Goal: Task Accomplishment & Management: Complete application form

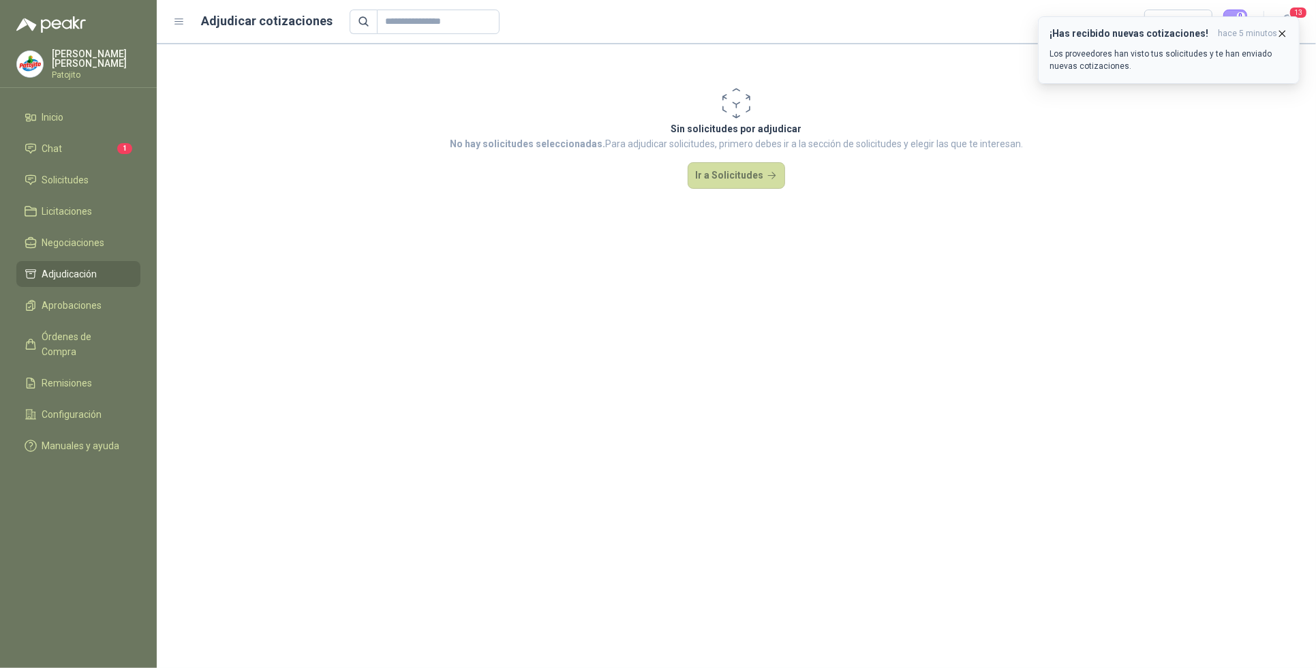
click at [1135, 40] on div "¡Has recibido nuevas cotizaciones! hace 5 minutos Los proveedores han visto tus…" at bounding box center [1168, 50] width 239 height 44
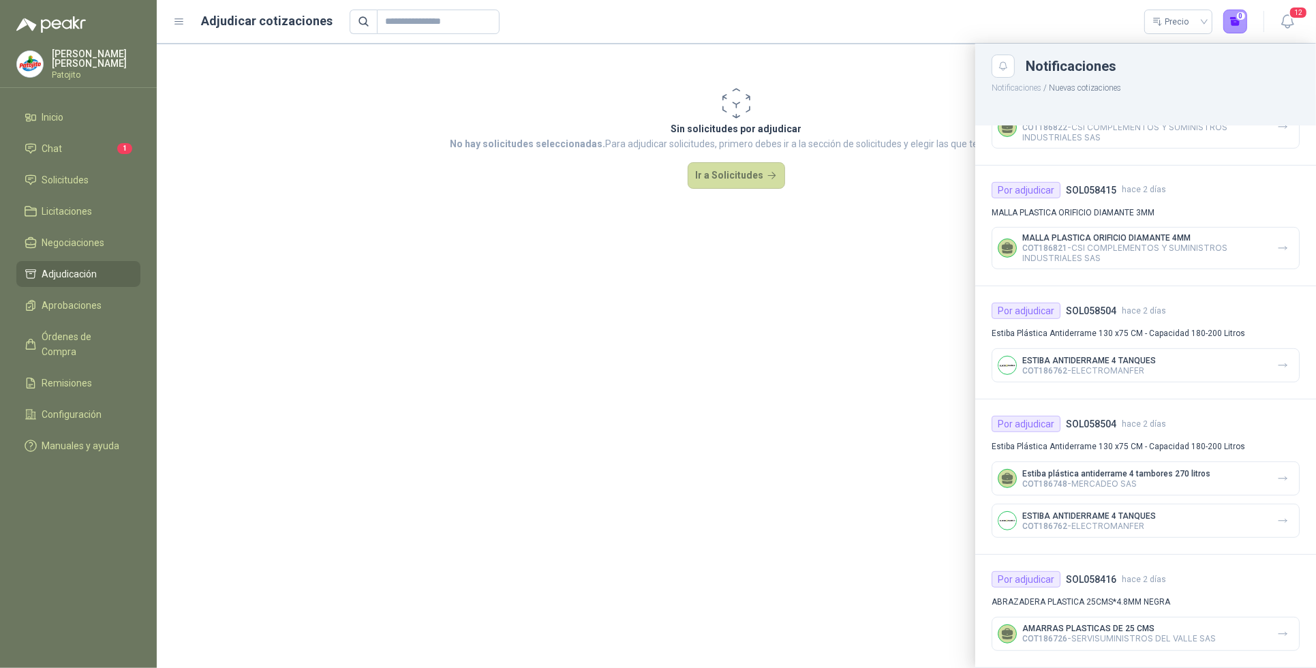
scroll to position [712, 0]
click at [103, 176] on li "Solicitudes" at bounding box center [79, 179] width 108 height 15
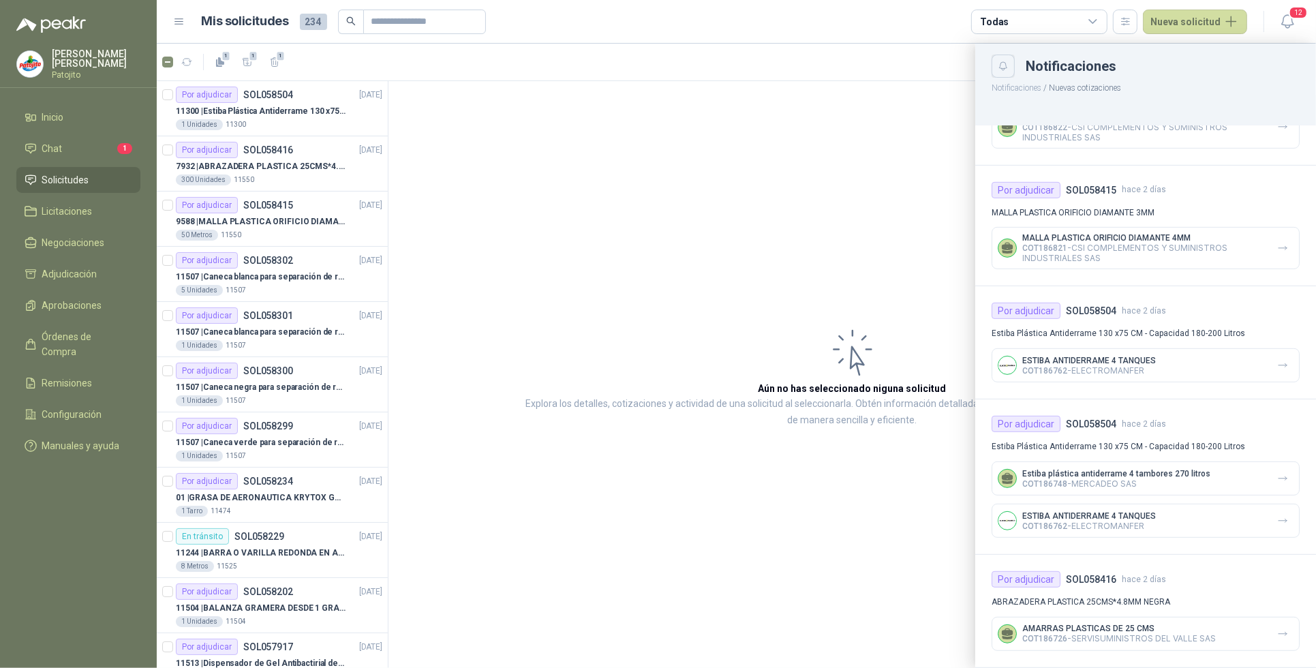
click at [998, 62] on icon "Close" at bounding box center [1004, 67] width 12 height 12
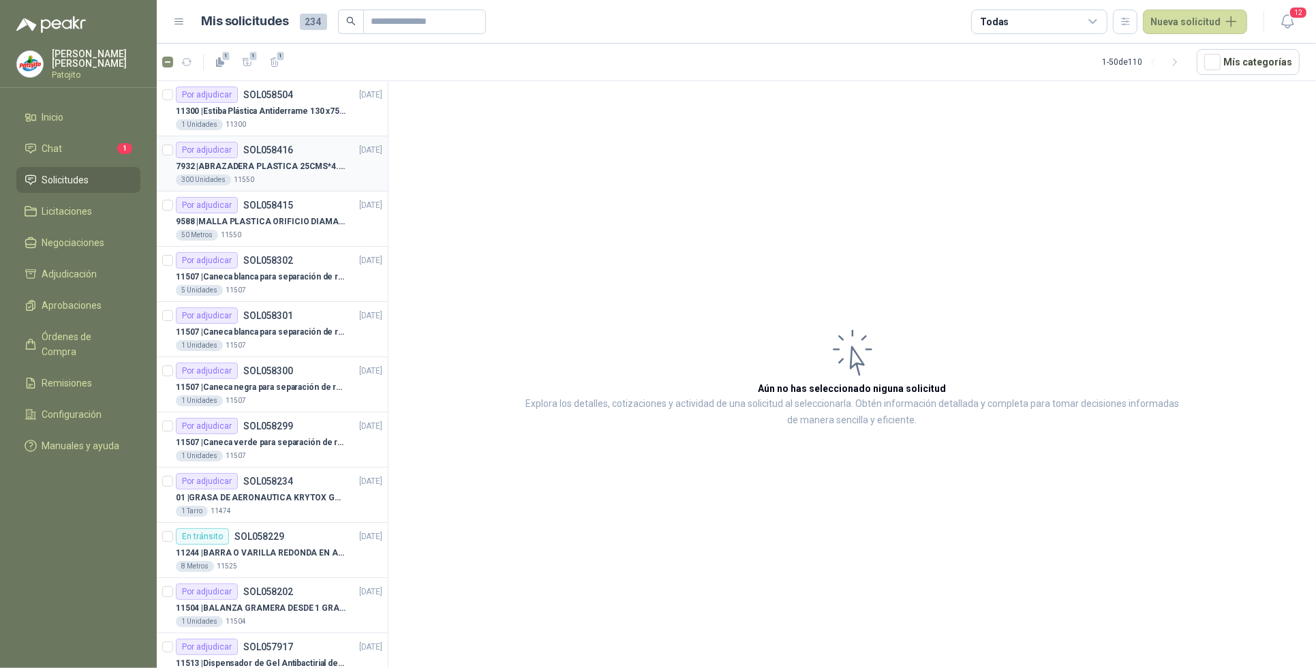
click at [302, 174] on div "300 Unidades 11550" at bounding box center [279, 179] width 206 height 11
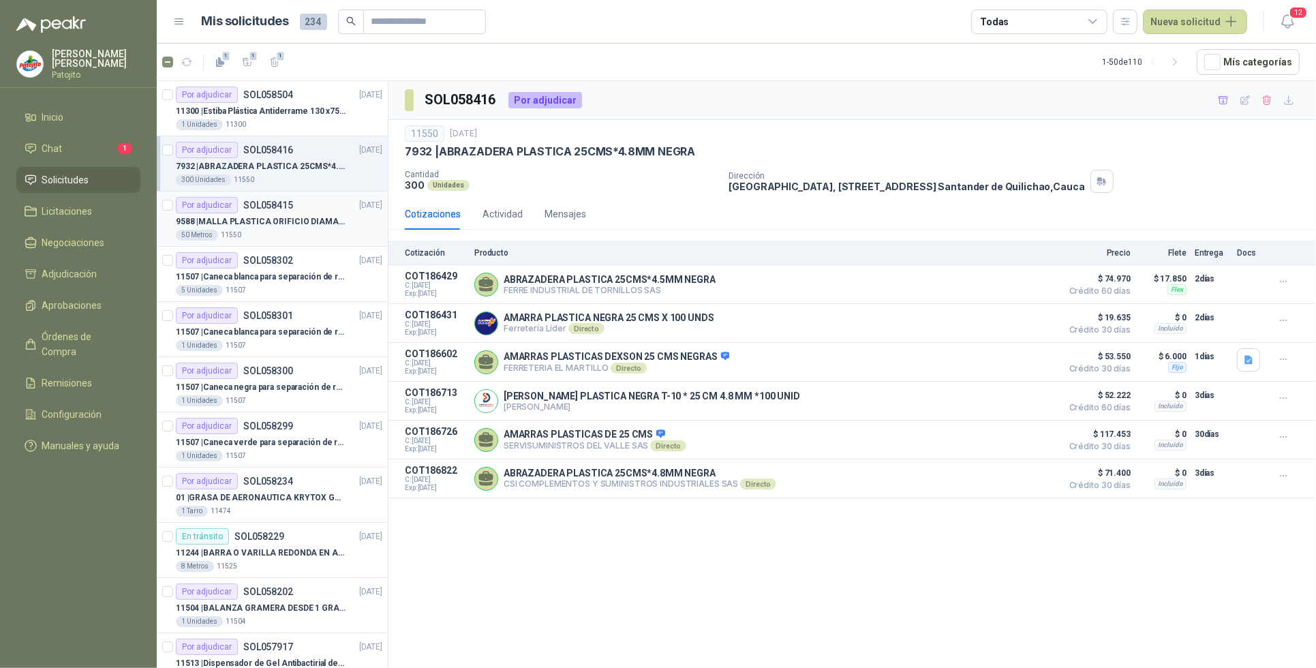
click at [281, 219] on p "9588 | MALLA PLASTICA ORIFICIO DIAMANTE 3MM" at bounding box center [261, 221] width 170 height 13
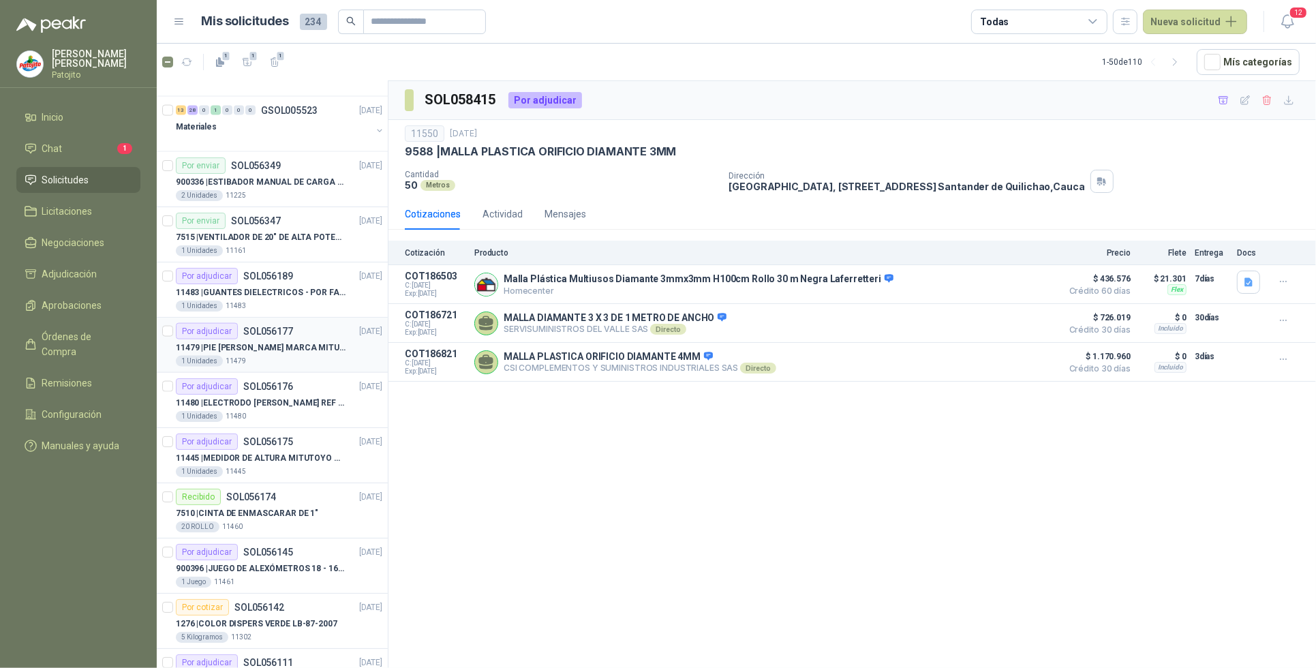
scroll to position [2194, 0]
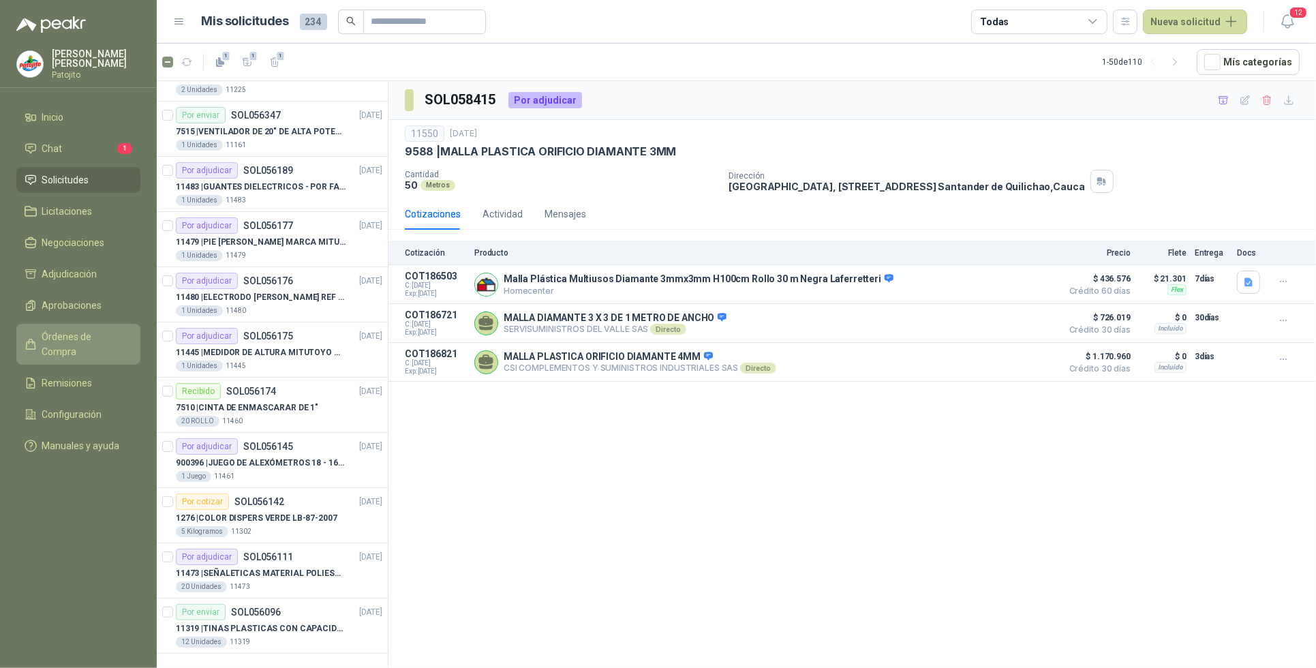
click at [107, 328] on link "Órdenes de Compra" at bounding box center [78, 344] width 124 height 41
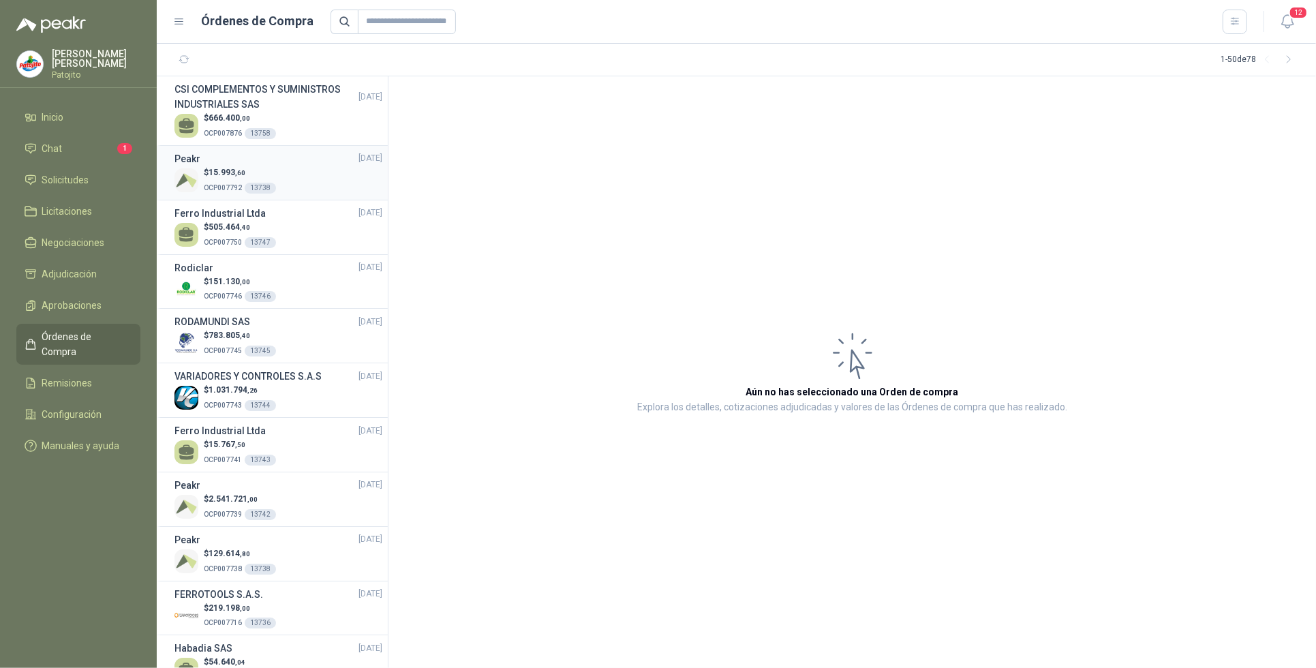
click at [292, 175] on div "$ 15.993 ,60 OCP007792 13738" at bounding box center [278, 180] width 208 height 28
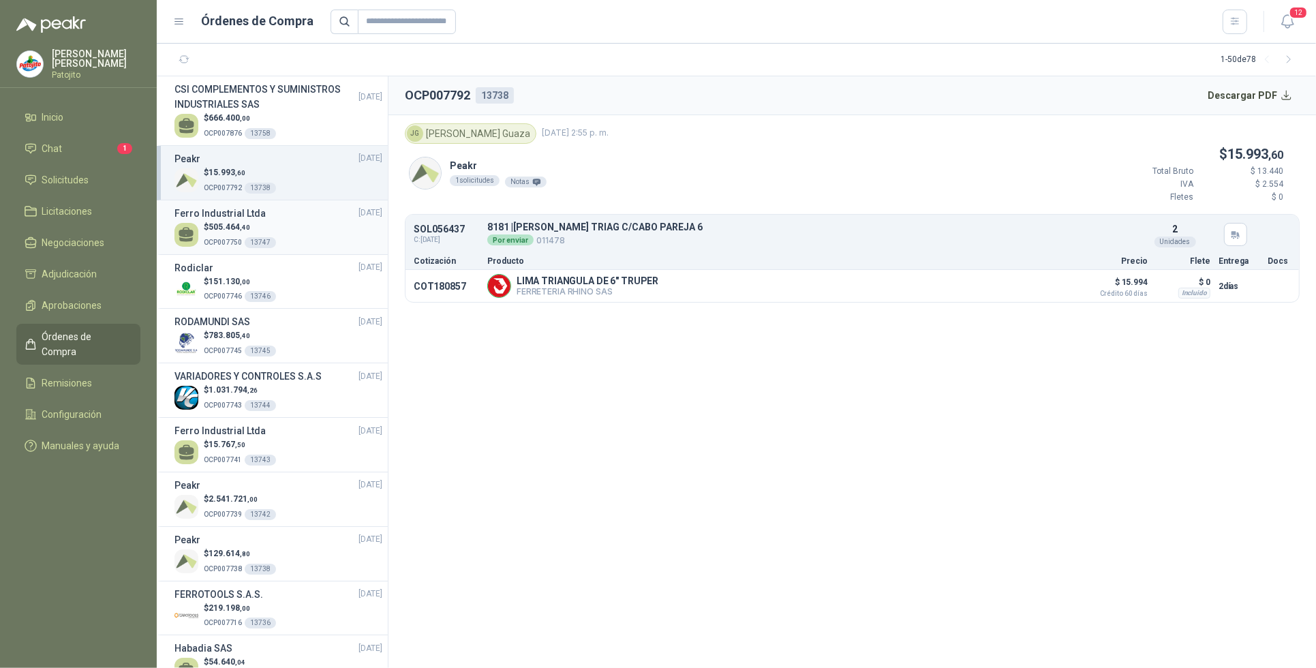
click at [304, 236] on div "$ 505.464 ,40 OCP007750 13747" at bounding box center [278, 235] width 208 height 28
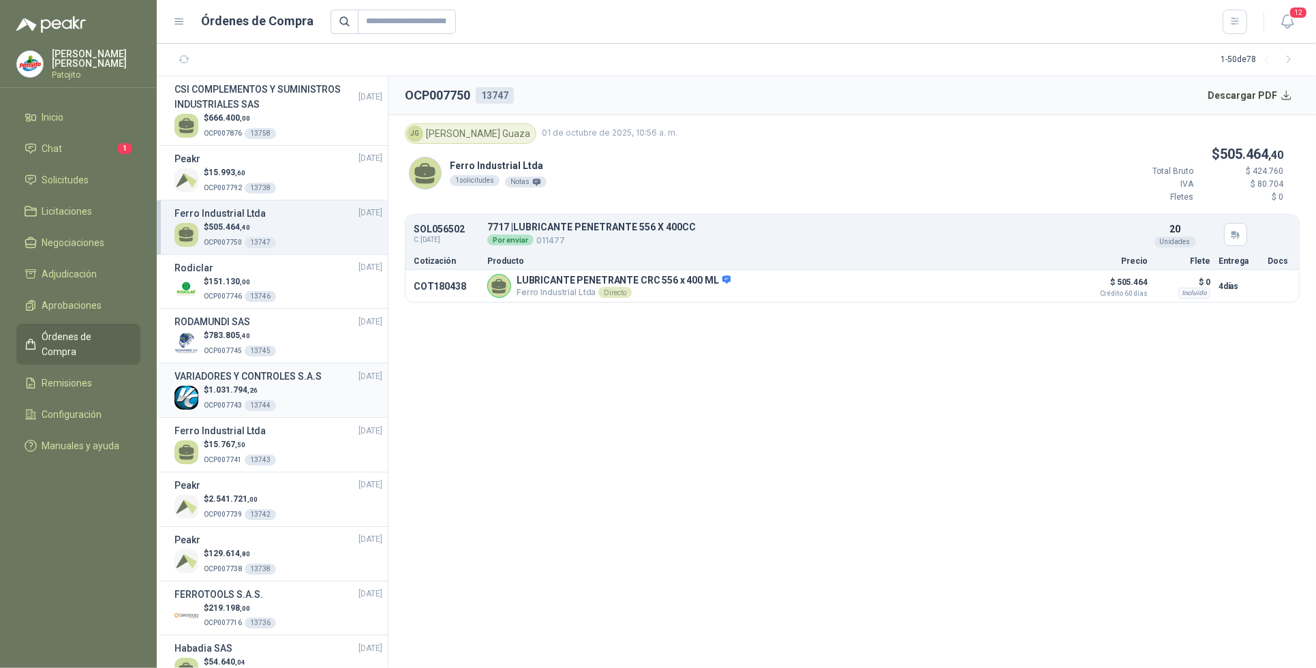
click at [286, 388] on div "$ 1.031.794 ,26 OCP007743 13744" at bounding box center [278, 398] width 208 height 28
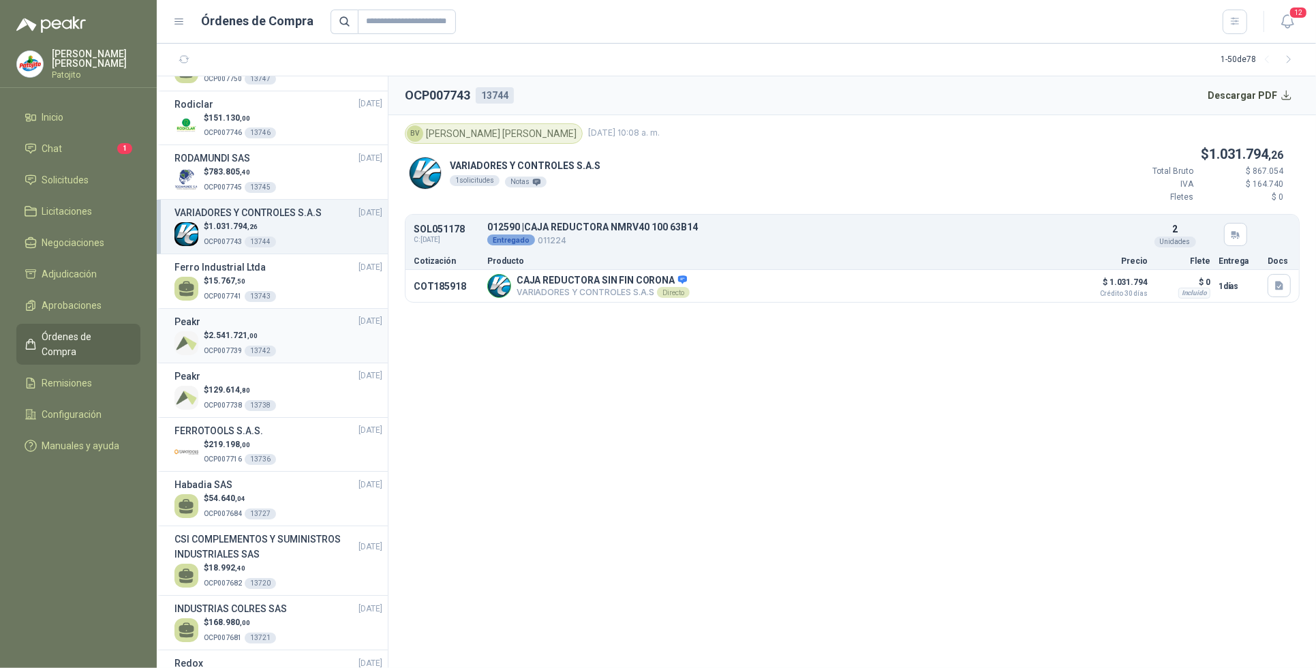
scroll to position [170, 0]
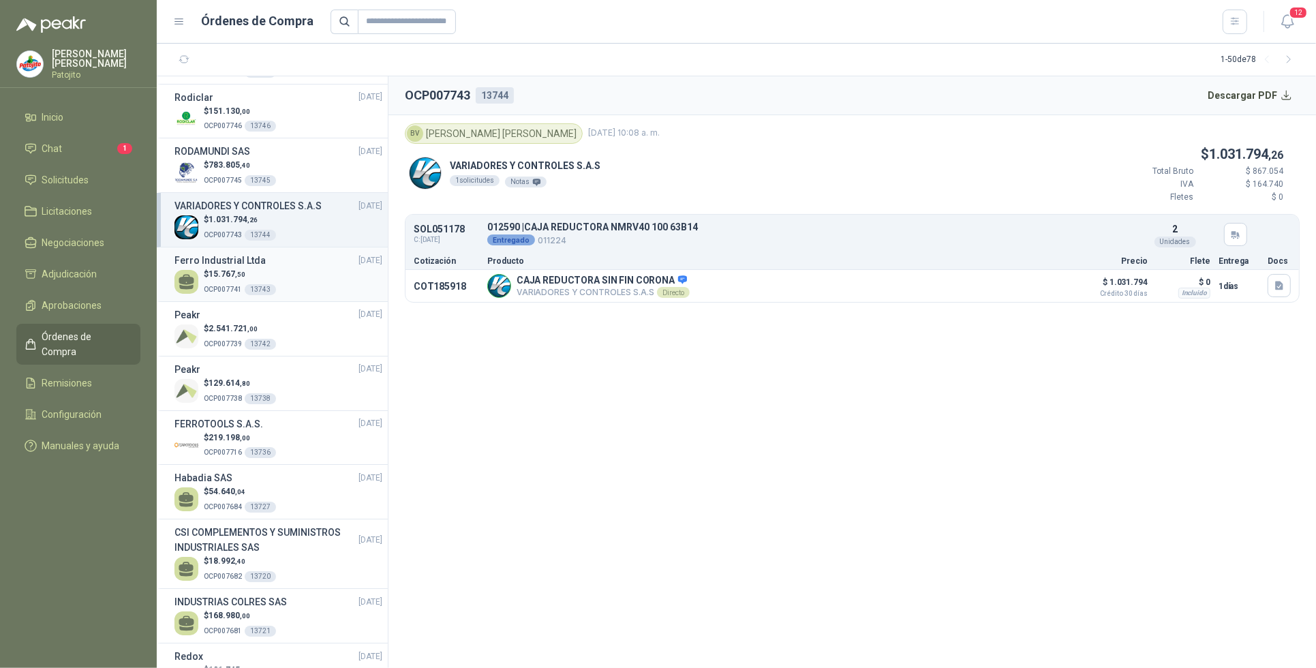
click at [303, 271] on div "$ 15.767 ,50 OCP007741 13743" at bounding box center [278, 282] width 208 height 28
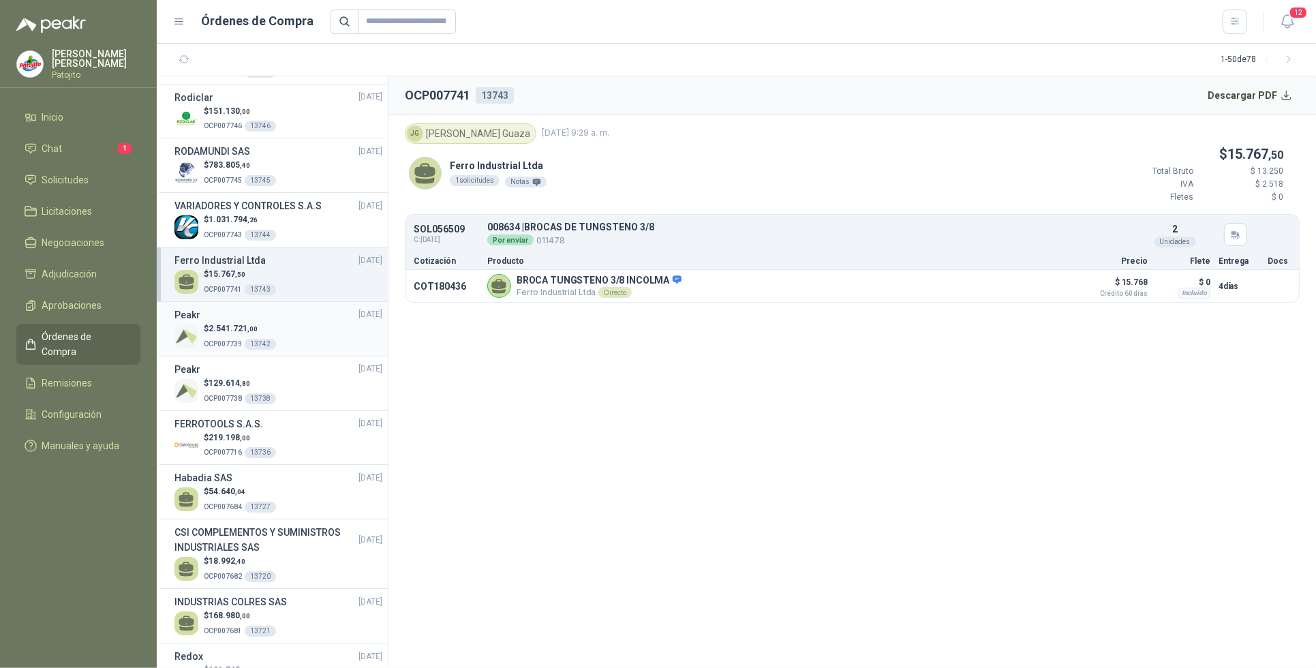
click at [318, 335] on div "$ 2.541.721 ,00 OCP007739 13742" at bounding box center [278, 336] width 208 height 28
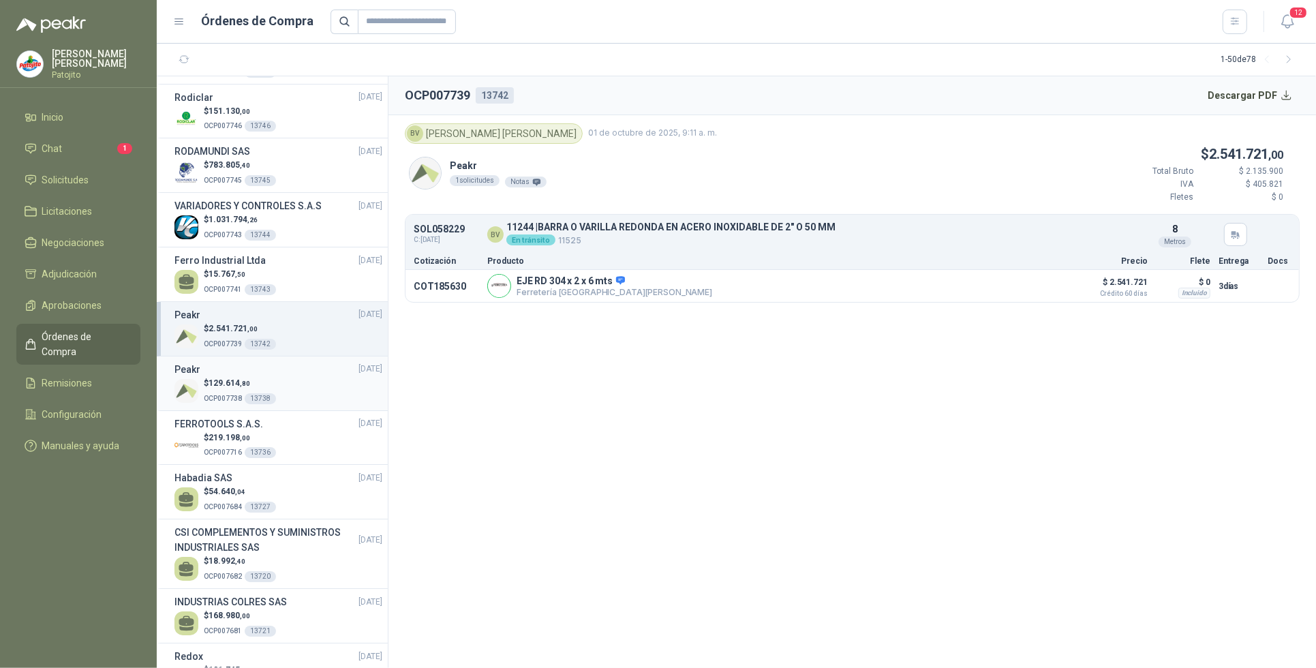
click at [270, 394] on div "13738" at bounding box center [260, 398] width 31 height 11
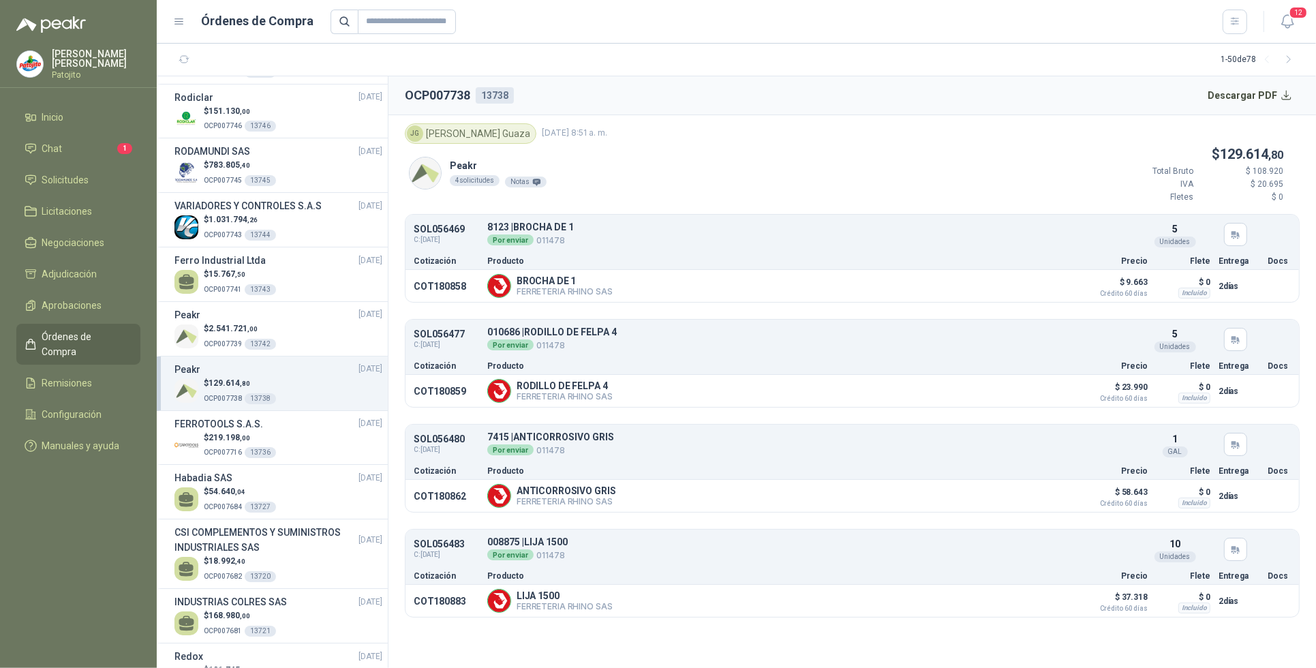
scroll to position [256, 0]
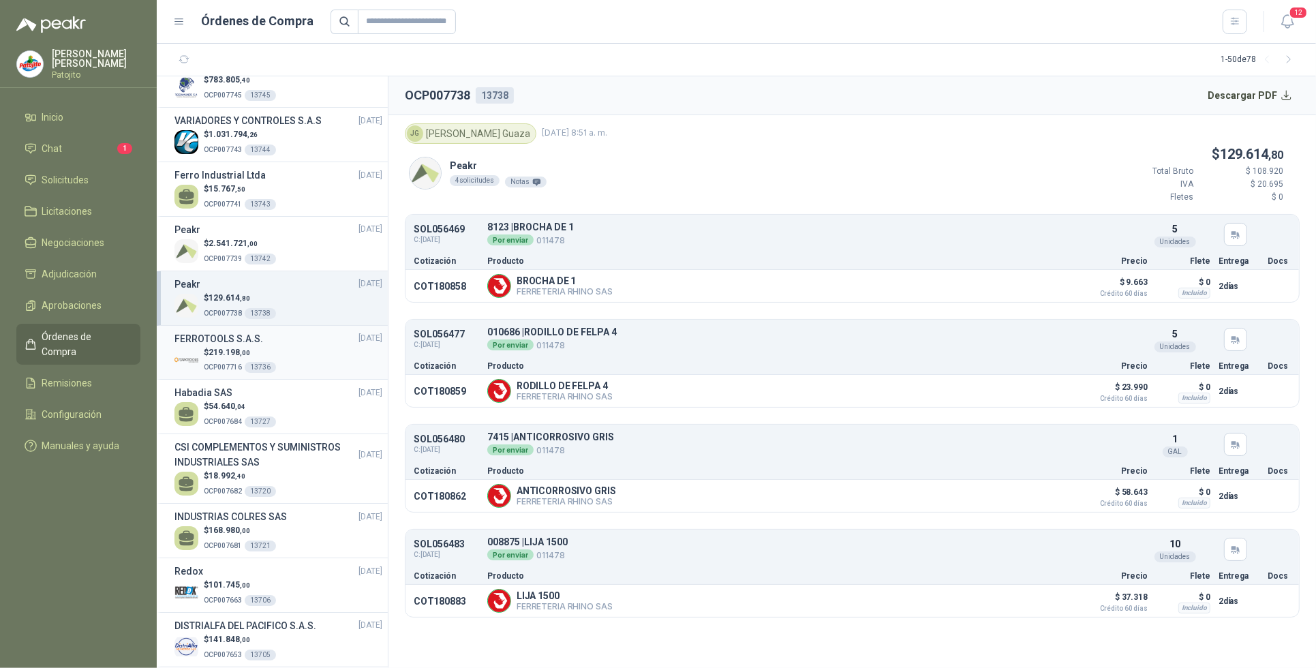
click at [316, 356] on div "$ 219.198 ,00 OCP007716 13736" at bounding box center [278, 360] width 208 height 28
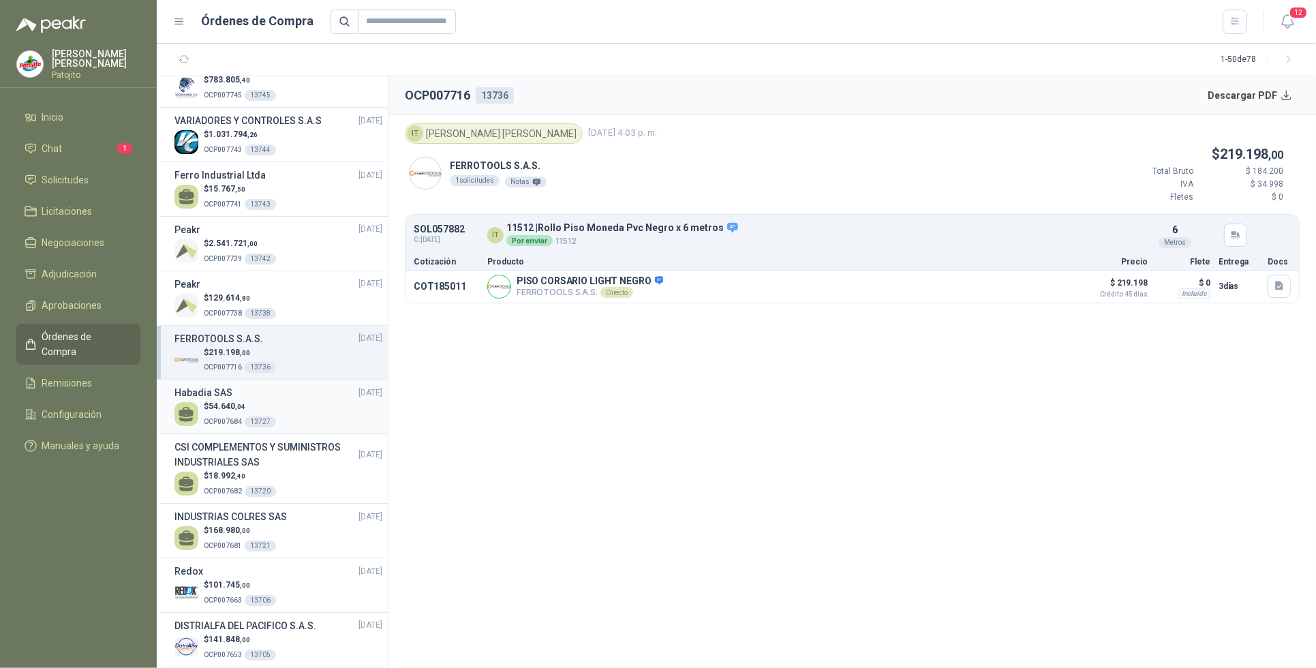
click at [308, 416] on div "$ 54.640 ,04 OCP007684 13727" at bounding box center [278, 414] width 208 height 28
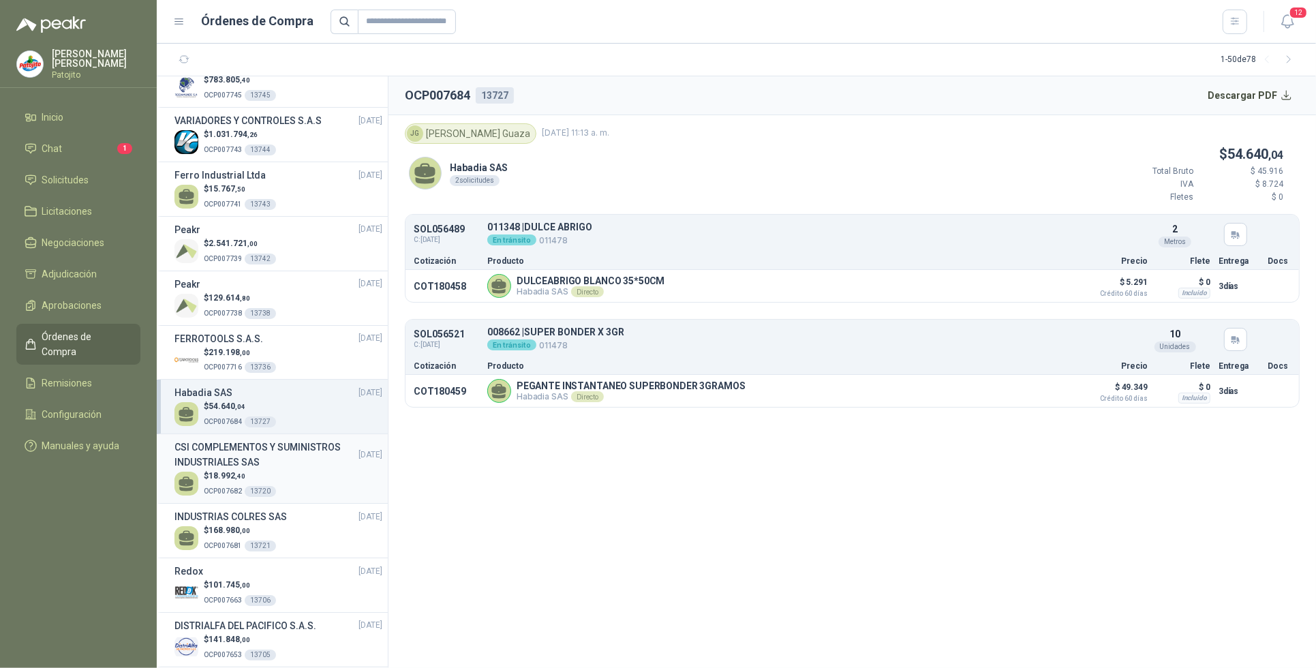
click at [293, 491] on div "$ 18.992 ,40 OCP007682 13720" at bounding box center [278, 484] width 208 height 28
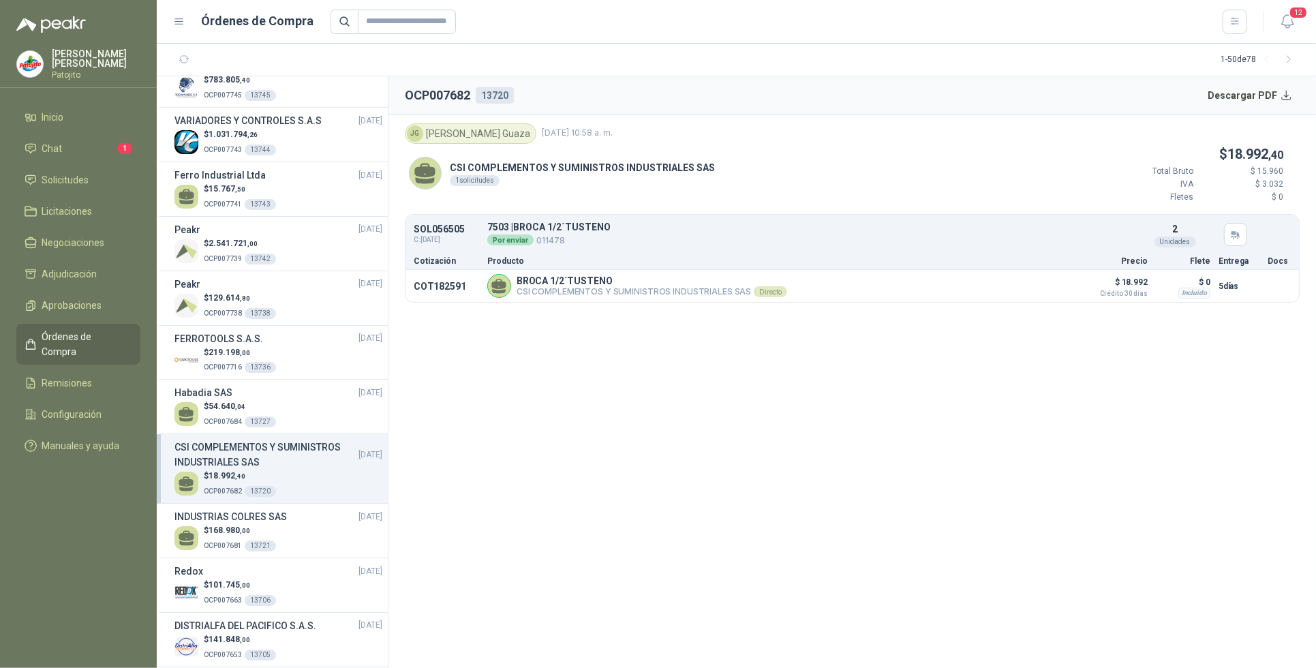
drag, startPoint x: 658, startPoint y: 453, endPoint x: 646, endPoint y: 455, distance: 12.4
click at [649, 455] on section "OCP007682 13720 Descargar PDF JG [PERSON_NAME] [DATE] 10:58 a. m. CSI COMPLEMEN…" at bounding box center [851, 372] width 927 height 592
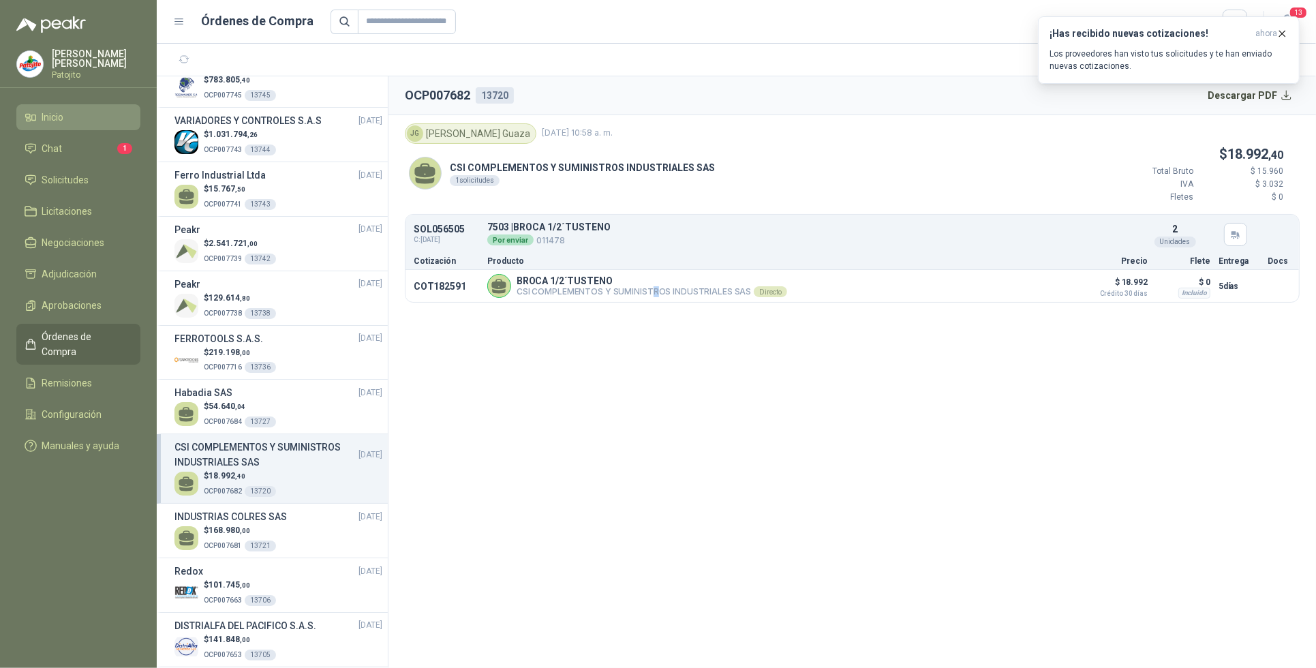
click at [82, 119] on li "Inicio" at bounding box center [79, 117] width 108 height 15
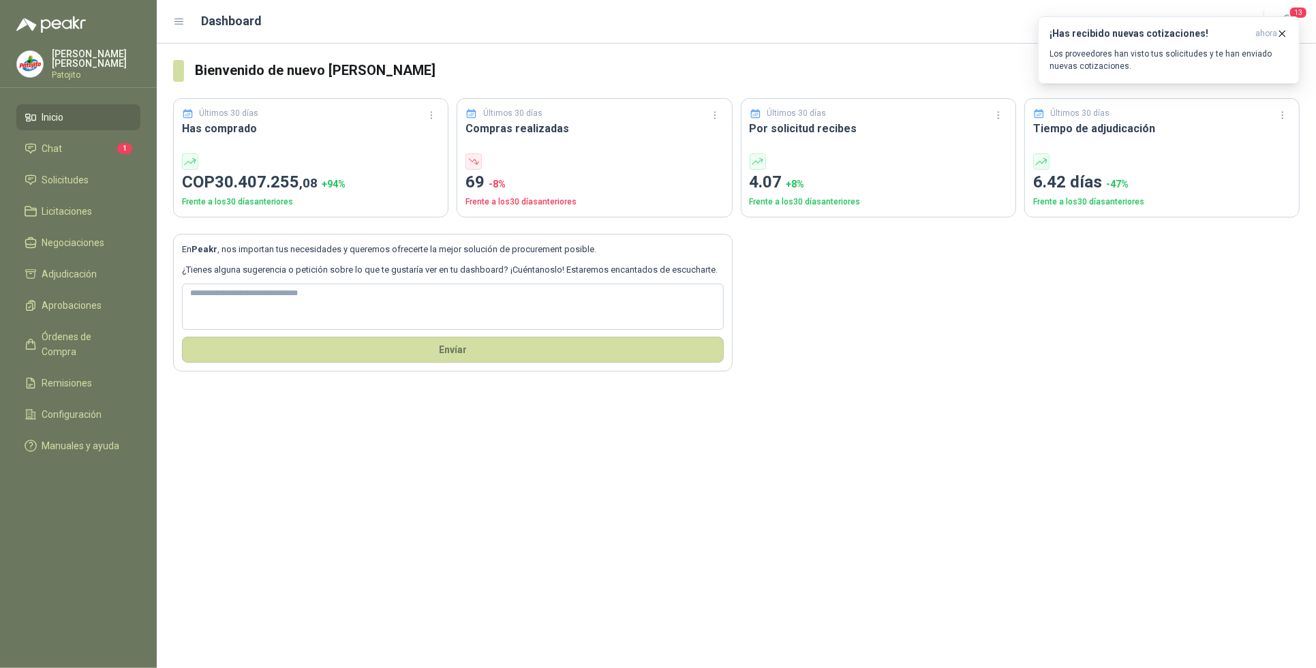
click at [274, 152] on div "Últimos 30 días Has comprado COP 30.407.255 ,08 + 94 % Frente a los 30 días ant…" at bounding box center [310, 157] width 275 height 119
click at [264, 182] on span "30.407.255 ,08" at bounding box center [266, 181] width 103 height 19
click at [431, 117] on icon "button" at bounding box center [432, 116] width 12 height 12
click at [818, 345] on div "En Peakr , nos importan tus necesidades y queremos ofrecerte la mejor solución …" at bounding box center [736, 294] width 1126 height 154
click at [429, 110] on icon "button" at bounding box center [432, 116] width 12 height 12
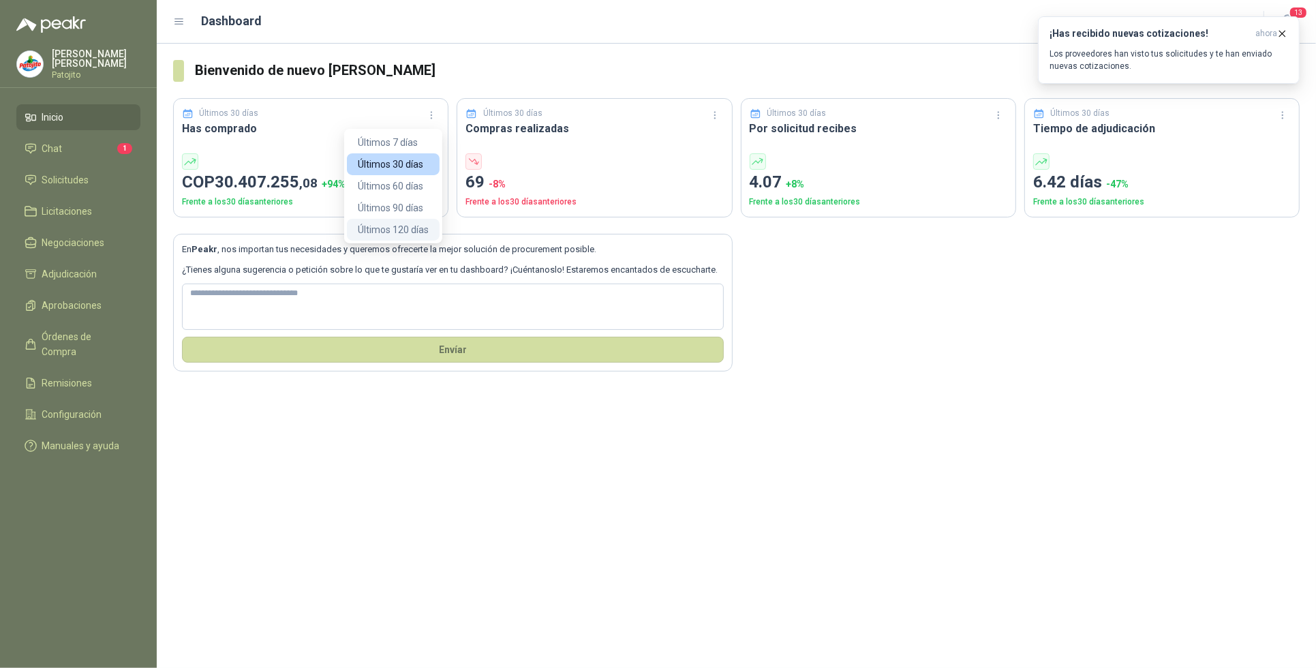
click at [404, 229] on button "Últimos 120 días" at bounding box center [393, 230] width 93 height 22
click at [428, 227] on button "Últimos 120 días" at bounding box center [393, 230] width 93 height 22
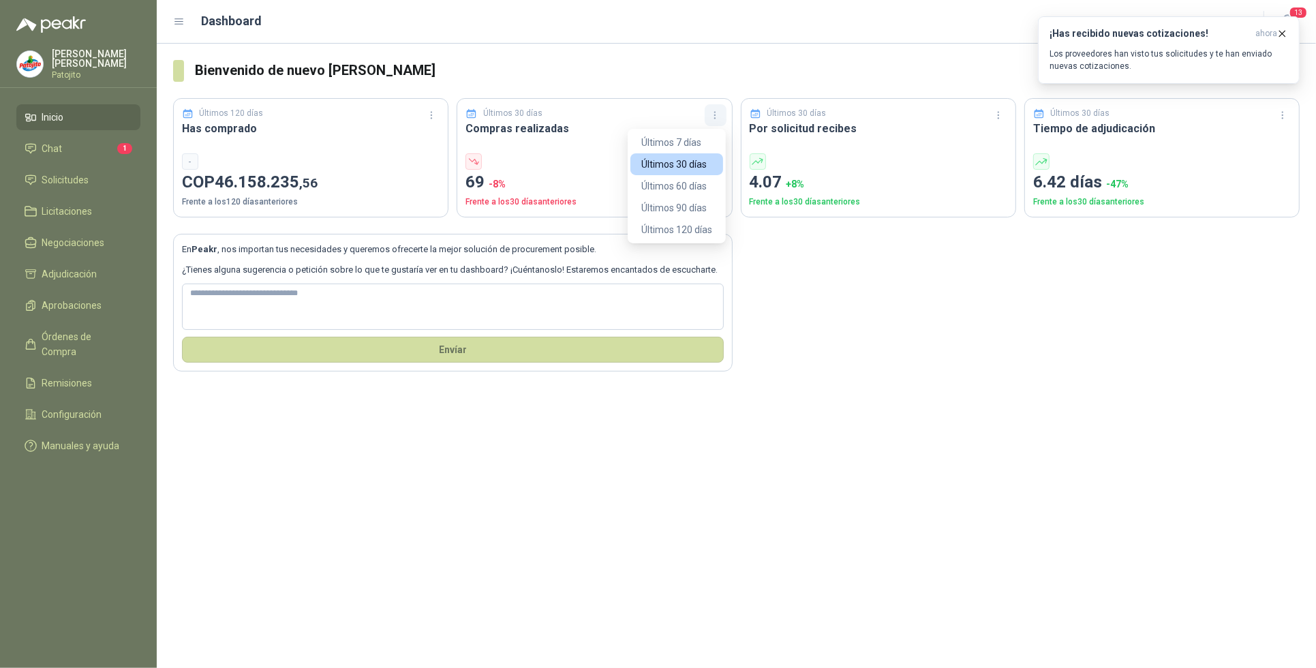
click at [716, 116] on icon "button" at bounding box center [715, 116] width 12 height 12
click at [709, 232] on button "Últimos 120 días" at bounding box center [676, 230] width 93 height 22
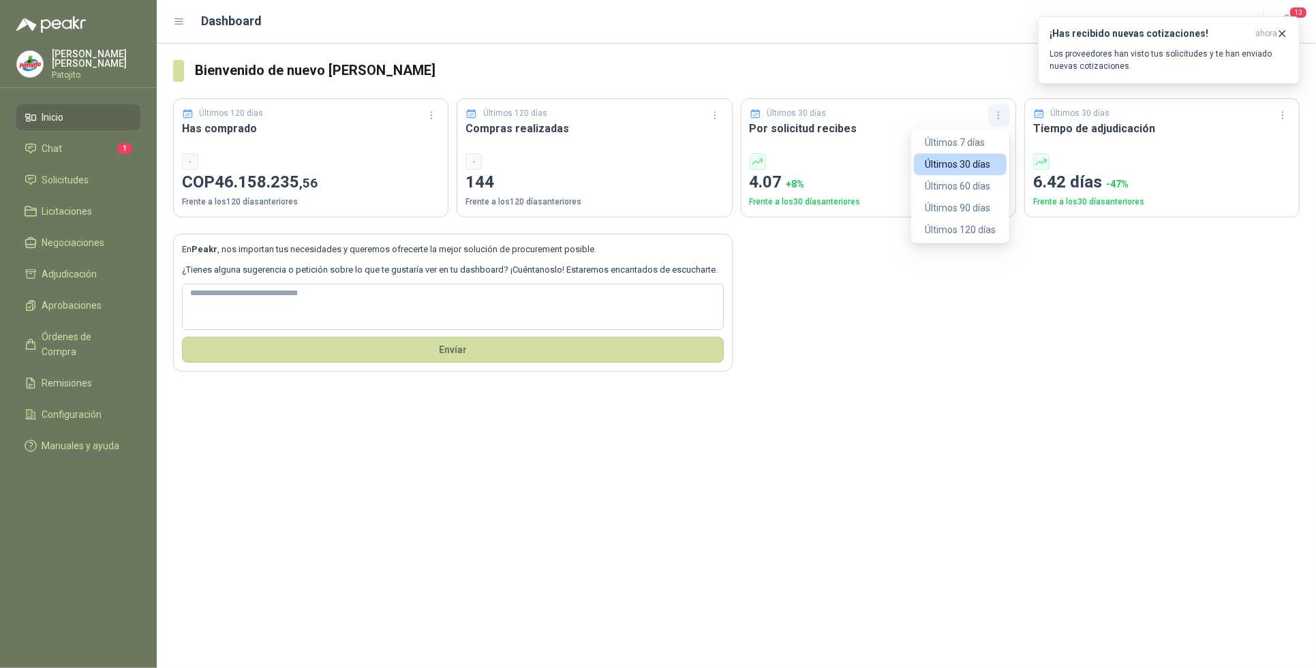
click at [996, 114] on icon "button" at bounding box center [999, 116] width 12 height 12
click at [983, 228] on button "Últimos 120 días" at bounding box center [960, 230] width 93 height 22
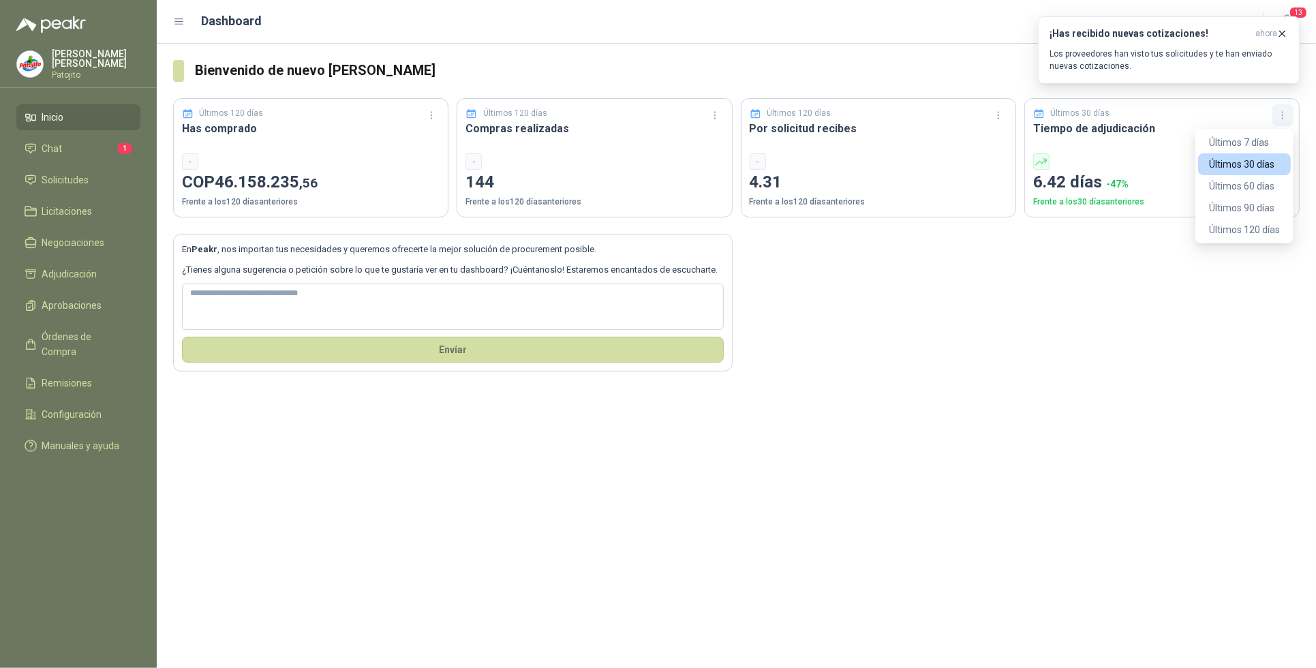
click at [1277, 116] on icon "button" at bounding box center [1283, 116] width 12 height 12
click at [1254, 230] on button "Últimos 120 días" at bounding box center [1244, 230] width 93 height 22
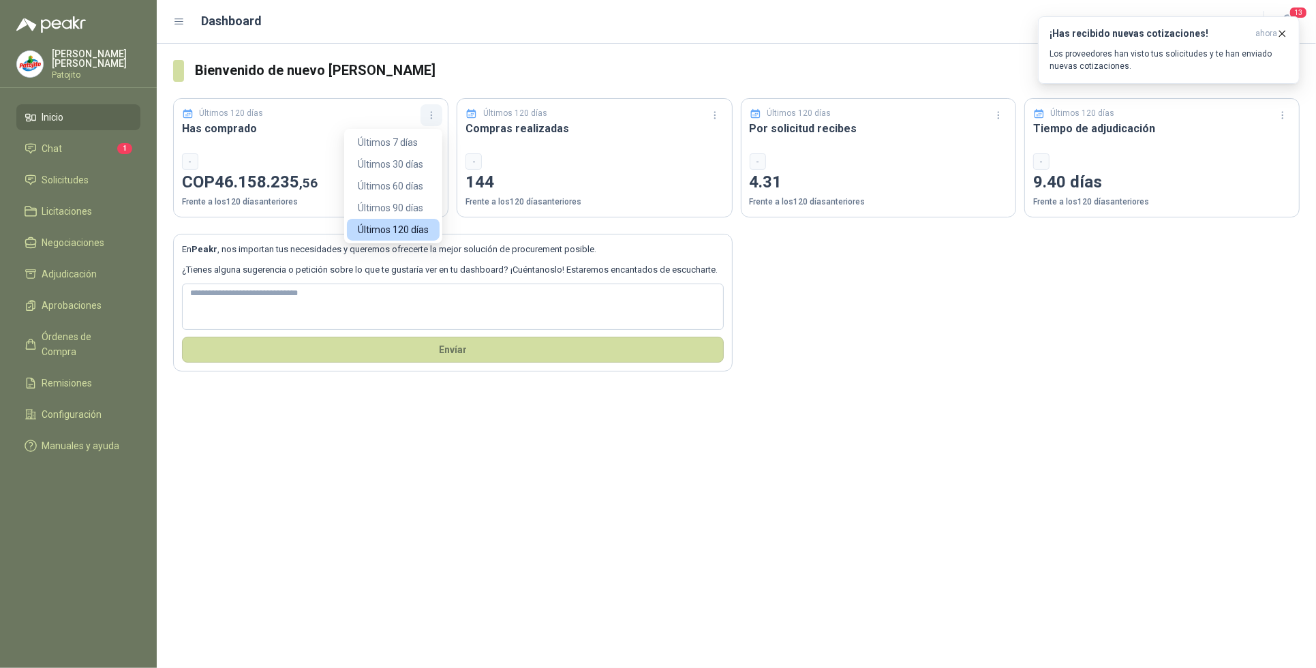
click at [429, 110] on icon "button" at bounding box center [432, 116] width 12 height 12
click at [431, 113] on icon "button" at bounding box center [432, 116] width 12 height 12
click at [419, 138] on button "Últimos 7 días" at bounding box center [393, 143] width 93 height 22
click at [427, 111] on icon "button" at bounding box center [432, 116] width 12 height 12
click at [417, 165] on button "Últimos 30 días" at bounding box center [393, 164] width 93 height 22
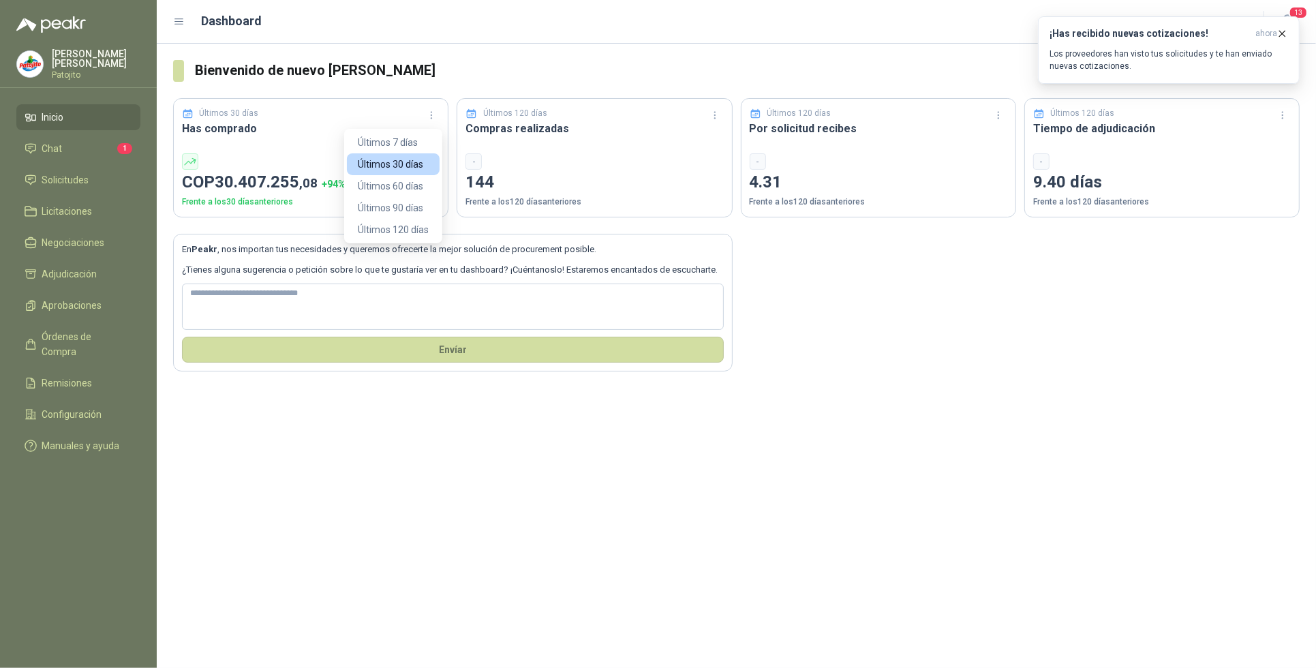
drag, startPoint x: 427, startPoint y: 113, endPoint x: 413, endPoint y: 167, distance: 55.7
click at [427, 113] on icon "button" at bounding box center [432, 116] width 12 height 12
click at [410, 185] on button "Últimos 60 días" at bounding box center [393, 186] width 93 height 22
click at [431, 114] on icon "button" at bounding box center [431, 114] width 1 height 1
click at [1105, 42] on div "¡Has recibido nuevas cotizaciones! ahora Los proveedores han visto tus solicitu…" at bounding box center [1168, 50] width 239 height 44
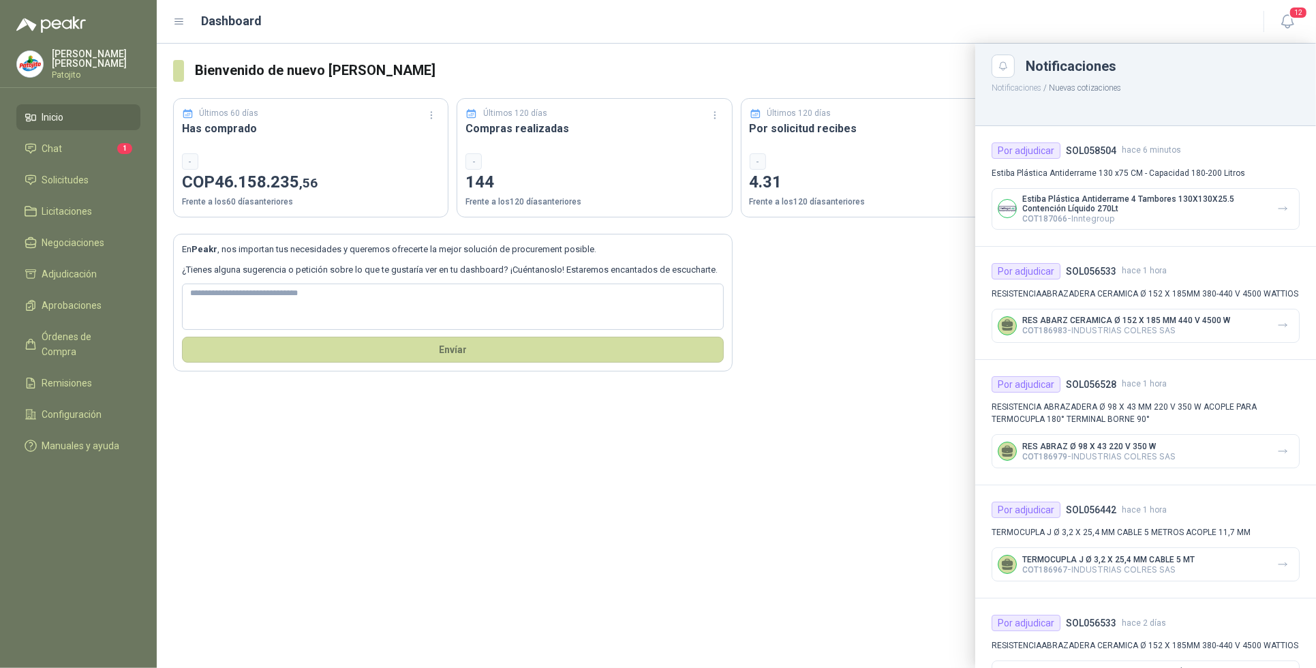
click at [724, 453] on div at bounding box center [736, 356] width 1159 height 624
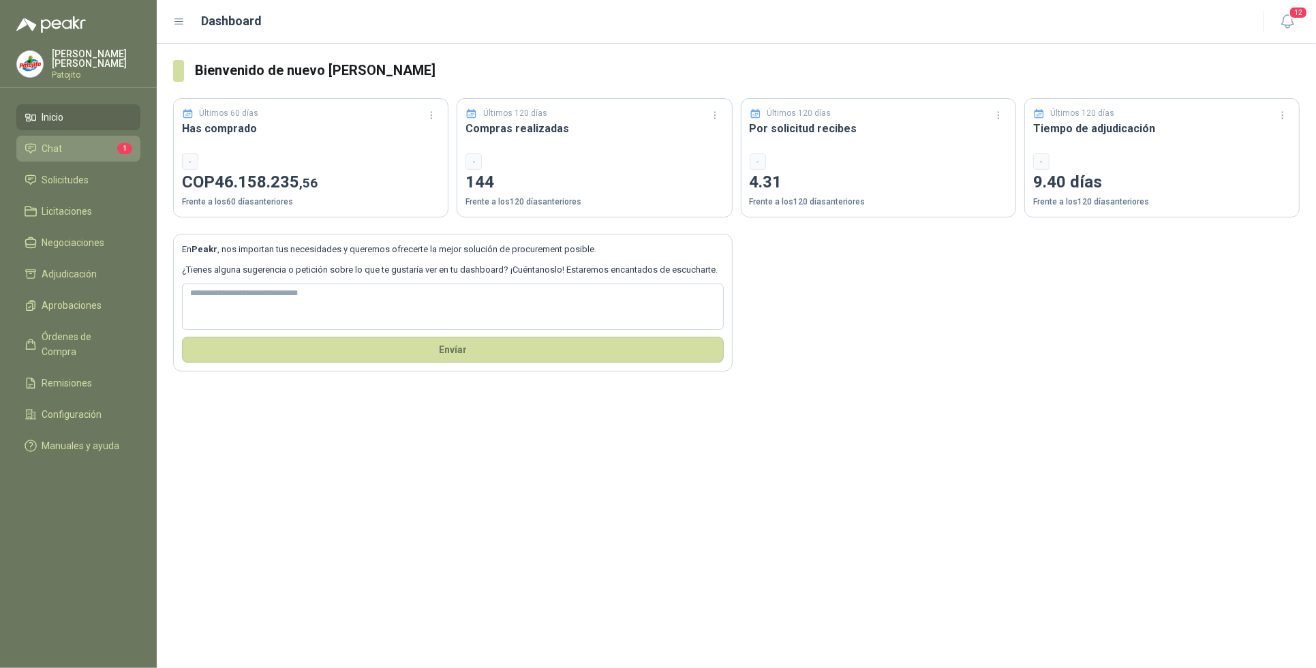
click at [92, 144] on li "Chat 1" at bounding box center [79, 148] width 108 height 15
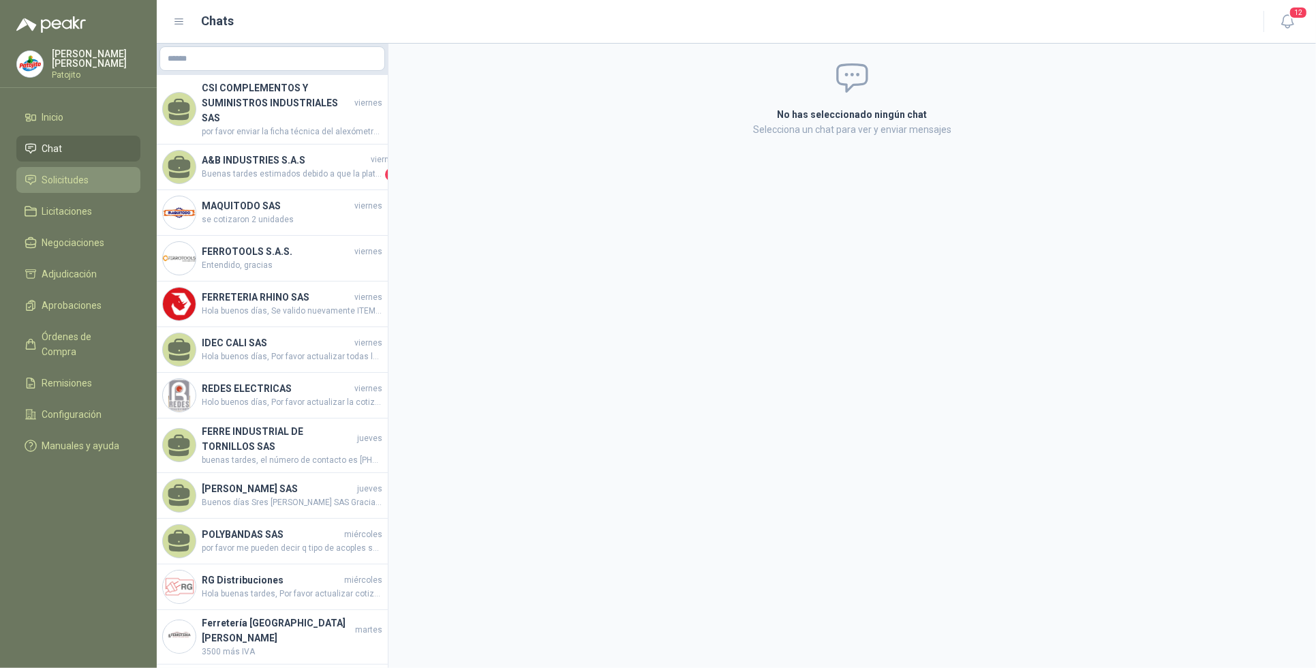
click at [80, 175] on span "Solicitudes" at bounding box center [65, 179] width 47 height 15
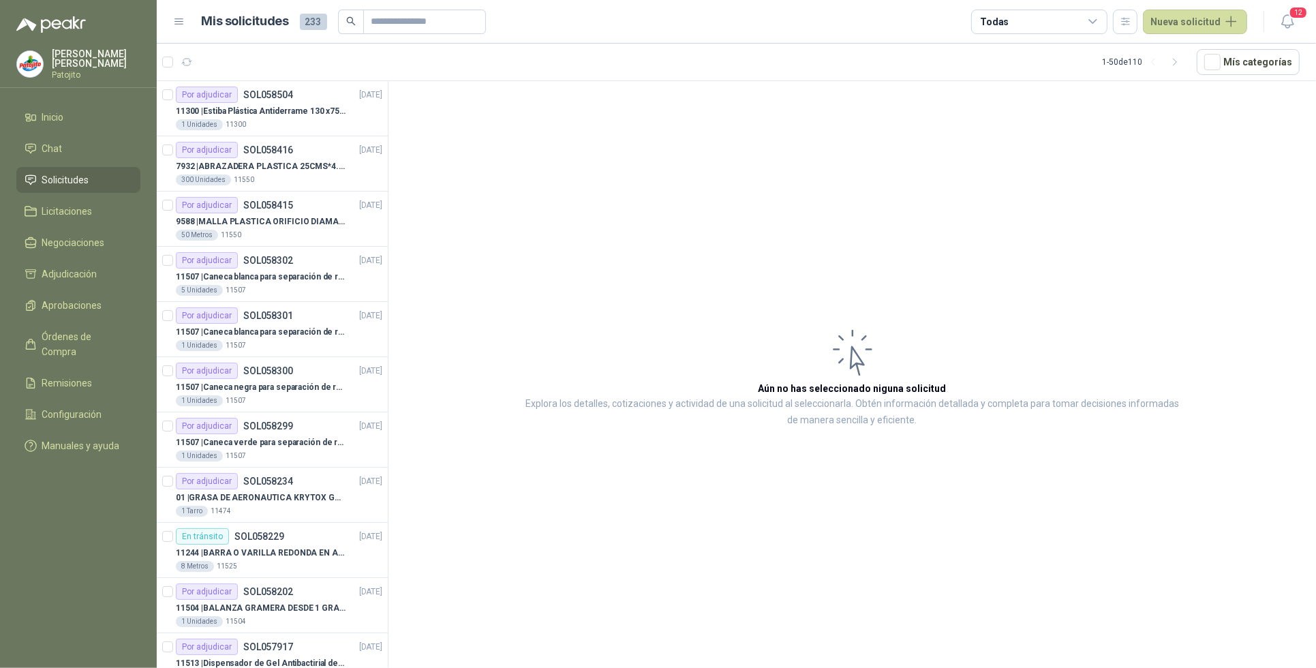
click at [500, 270] on article "Aún no has seleccionado niguna solicitud Explora los detalles, cotizaciones y a…" at bounding box center [851, 377] width 927 height 592
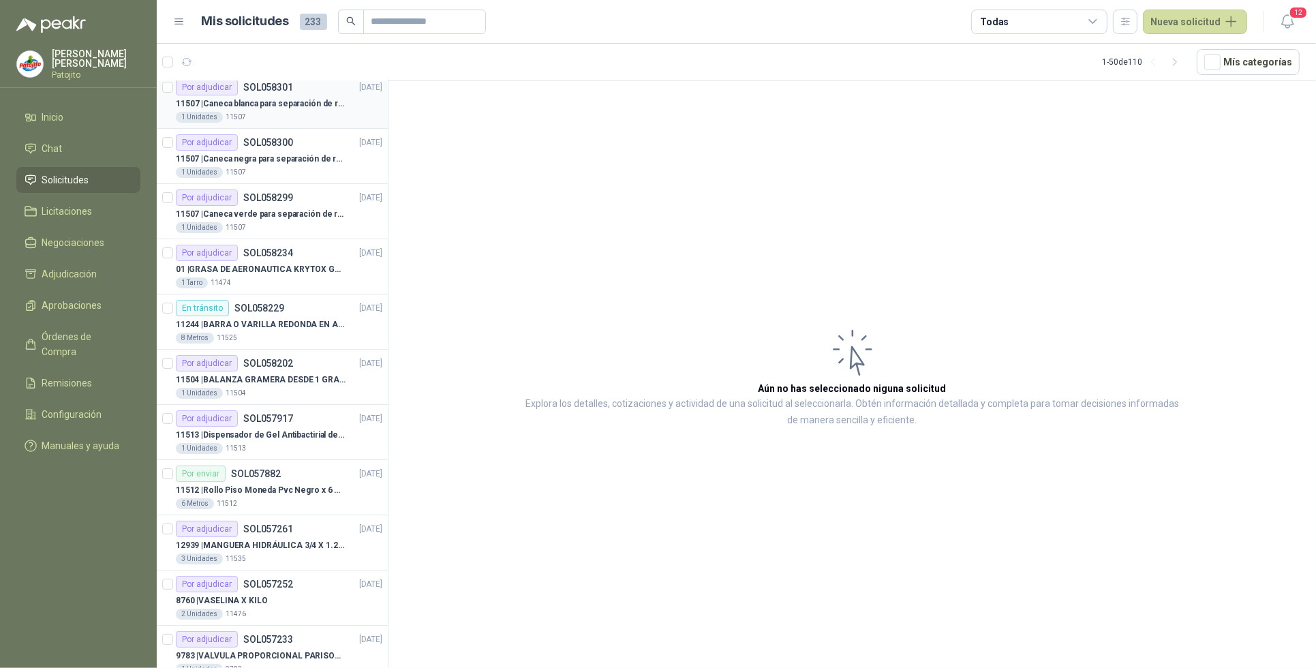
scroll to position [256, 0]
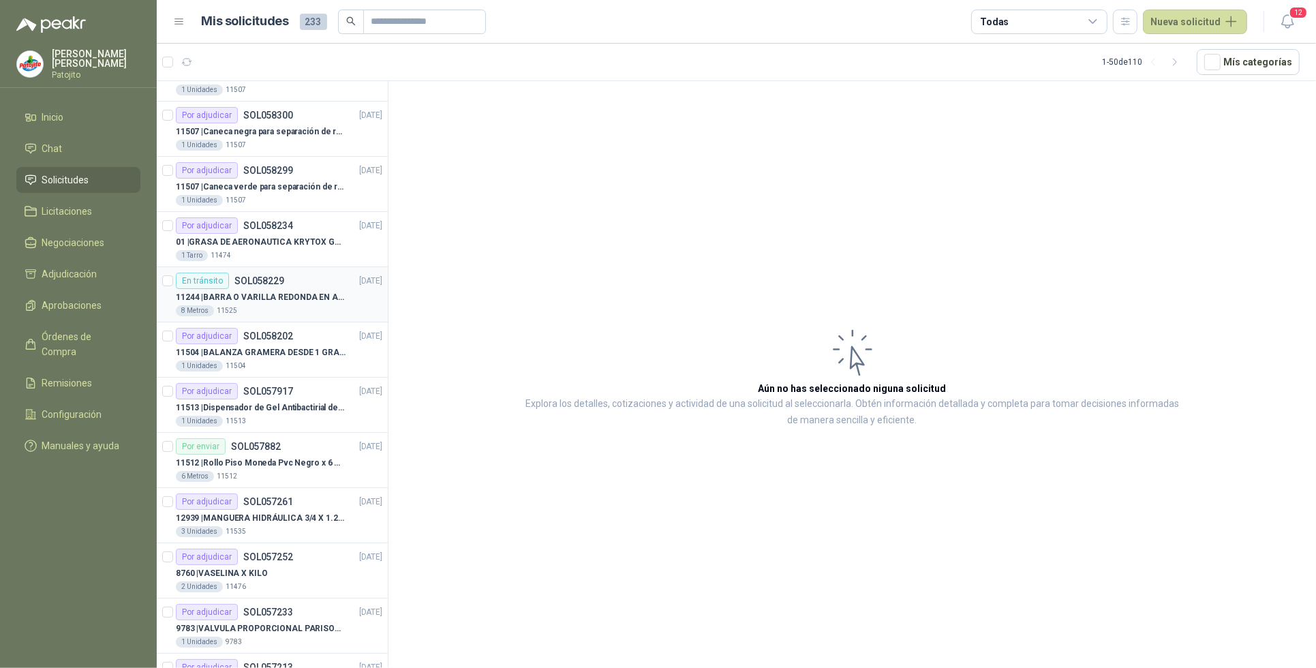
click at [288, 304] on p "11244 | BARRA O VARILLA REDONDA EN ACERO INOXIDABLE DE 2" O 50 MM" at bounding box center [261, 297] width 170 height 13
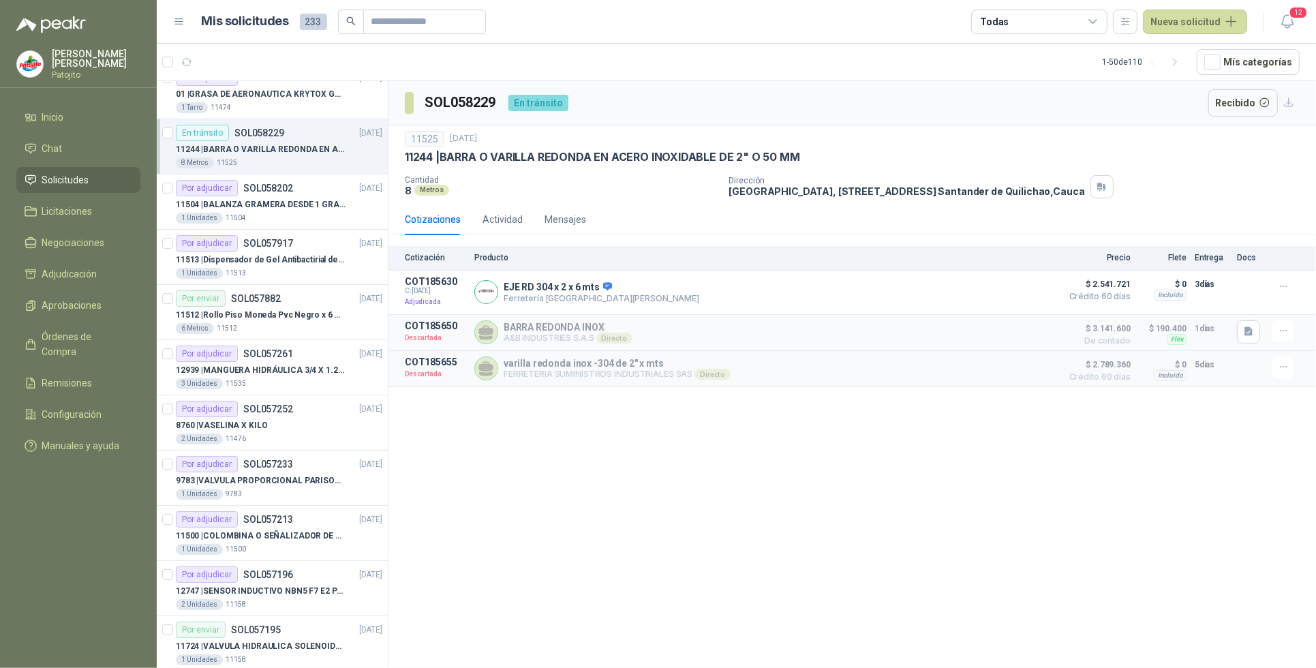
scroll to position [426, 0]
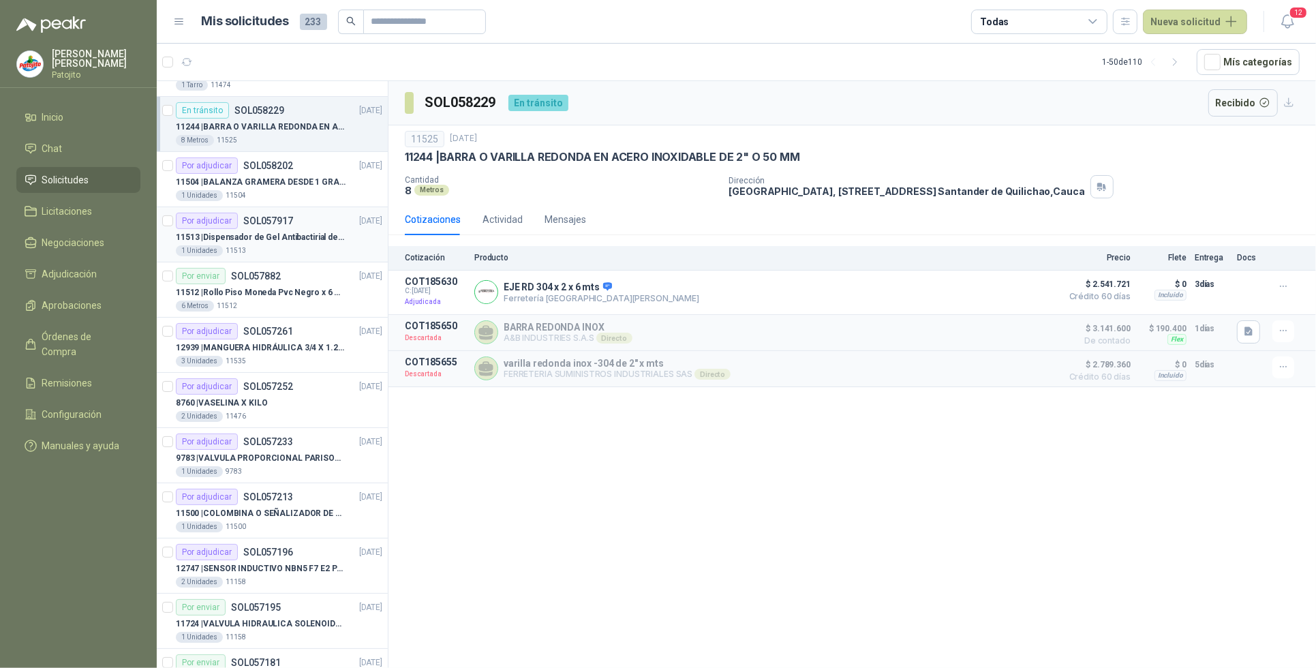
click at [288, 229] on div "Por adjudicar SOL057917" at bounding box center [234, 221] width 117 height 16
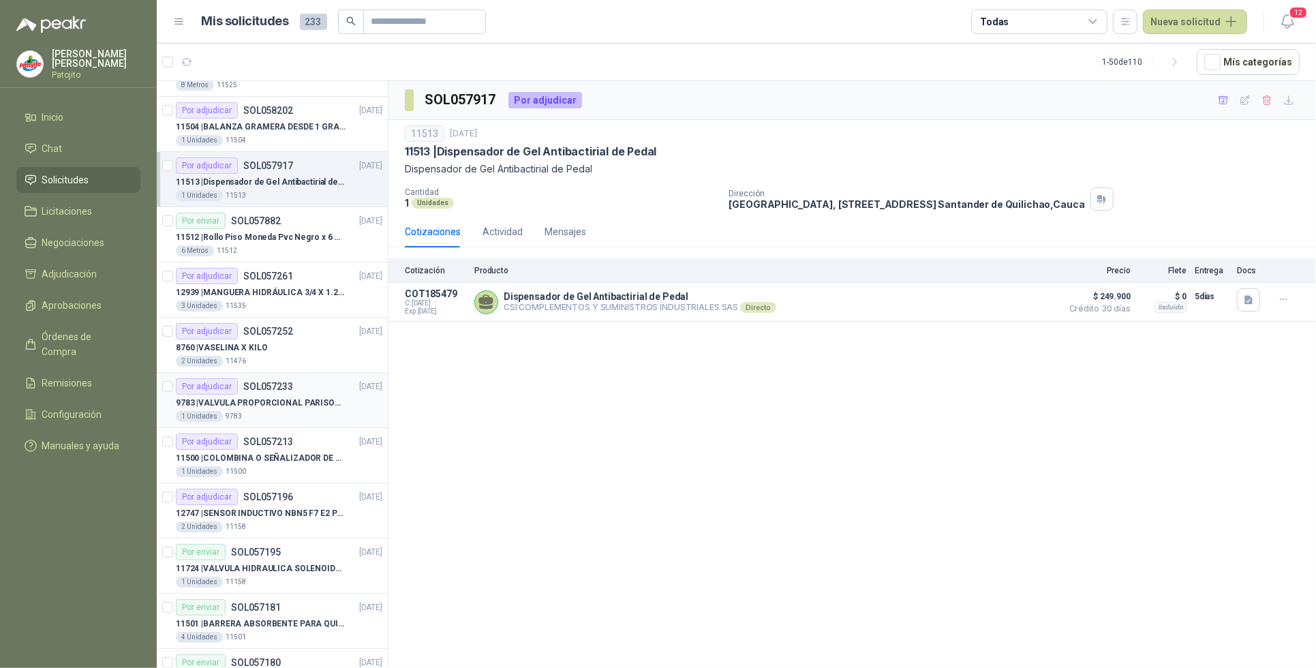
scroll to position [511, 0]
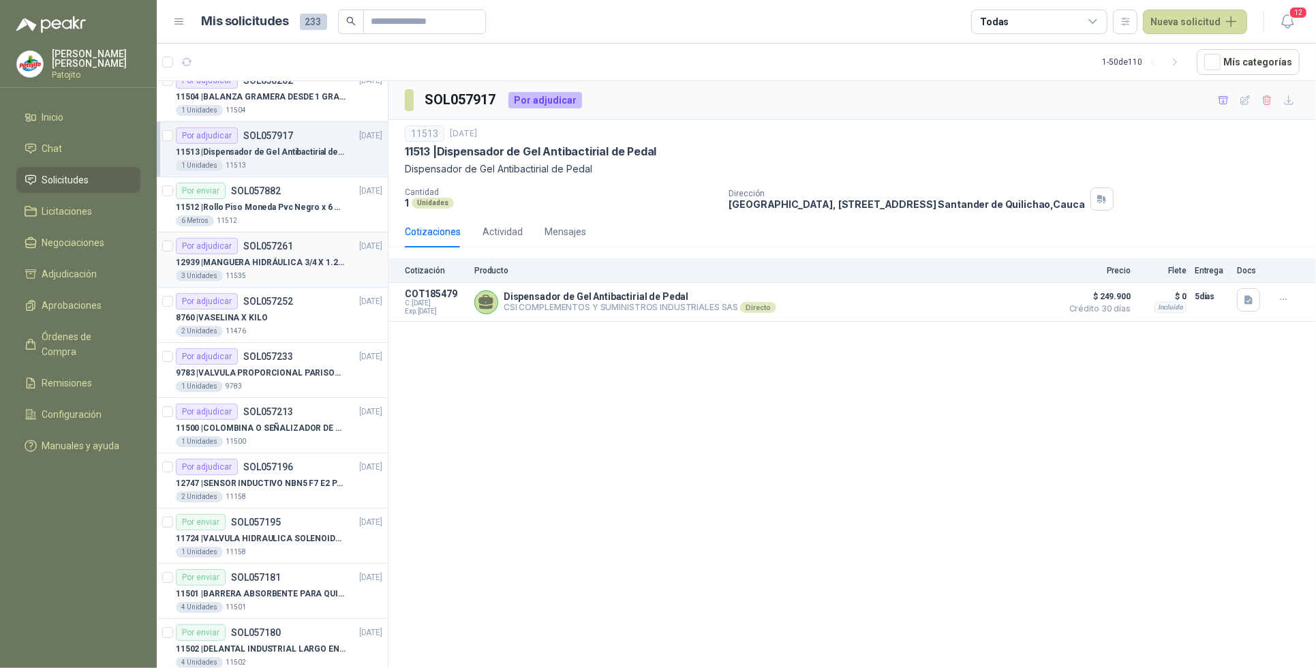
click at [269, 273] on div "3 Unidades 11535" at bounding box center [279, 276] width 206 height 11
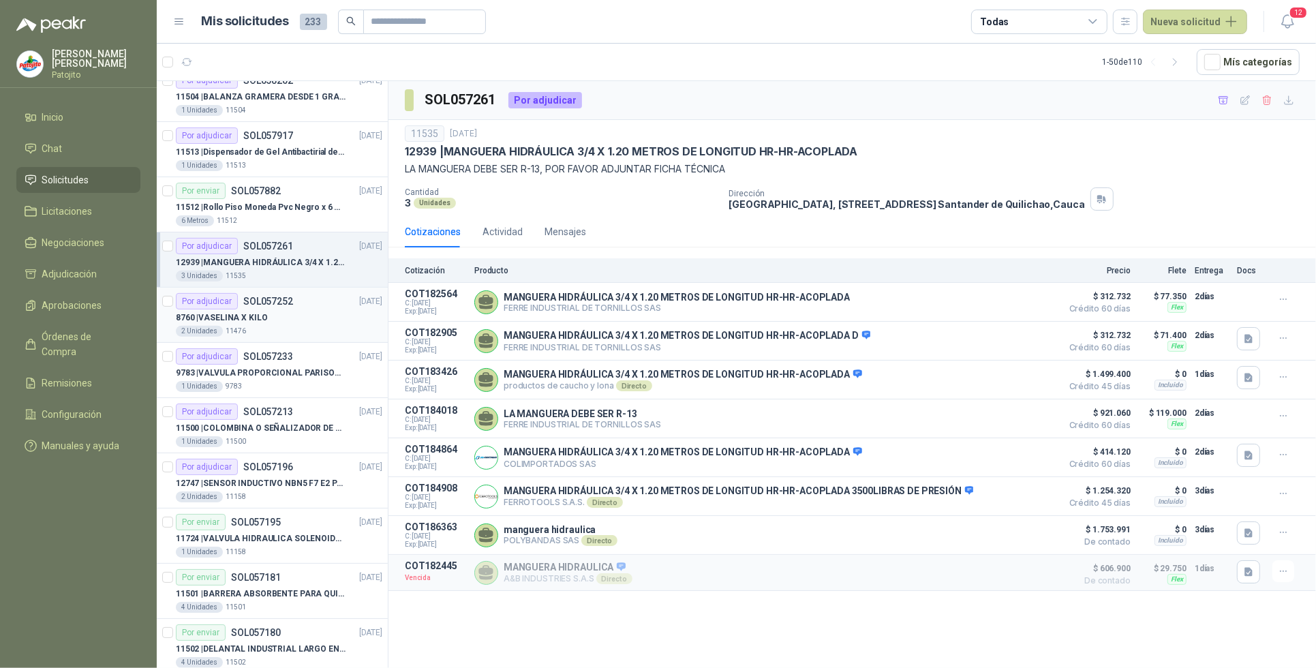
click at [276, 317] on div "8760 | VASELINA X KILO" at bounding box center [279, 317] width 206 height 16
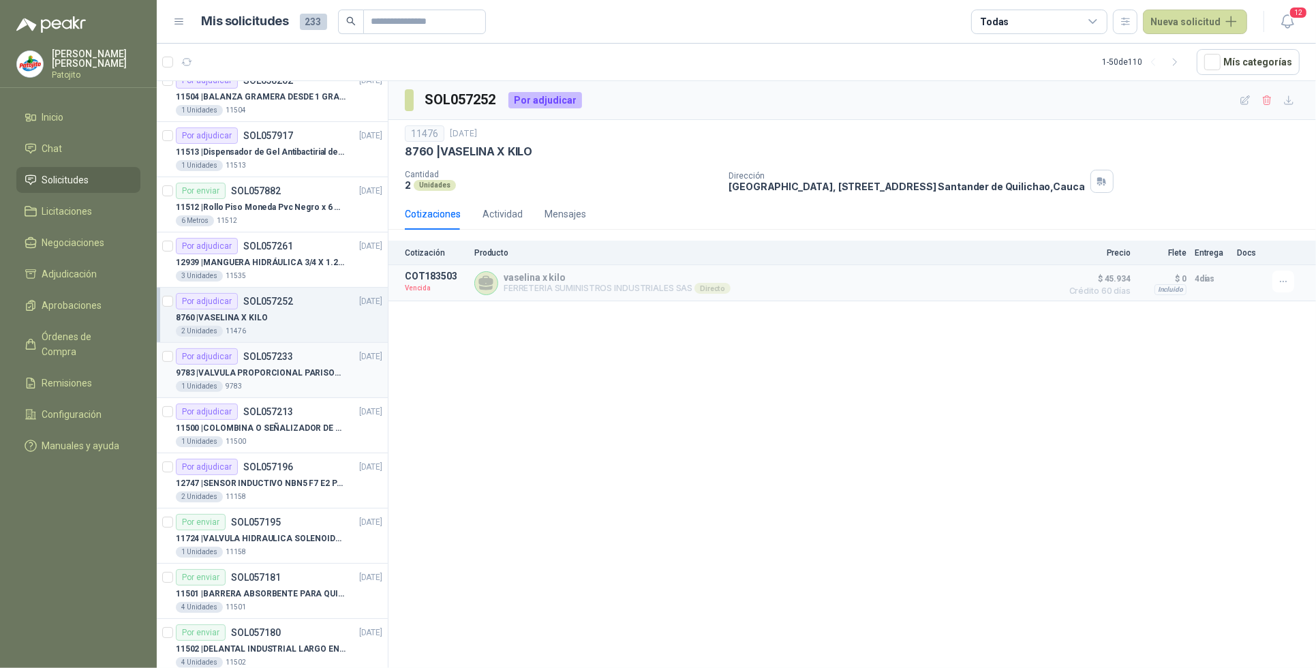
click at [311, 386] on div "1 Unidades 9783" at bounding box center [279, 386] width 206 height 11
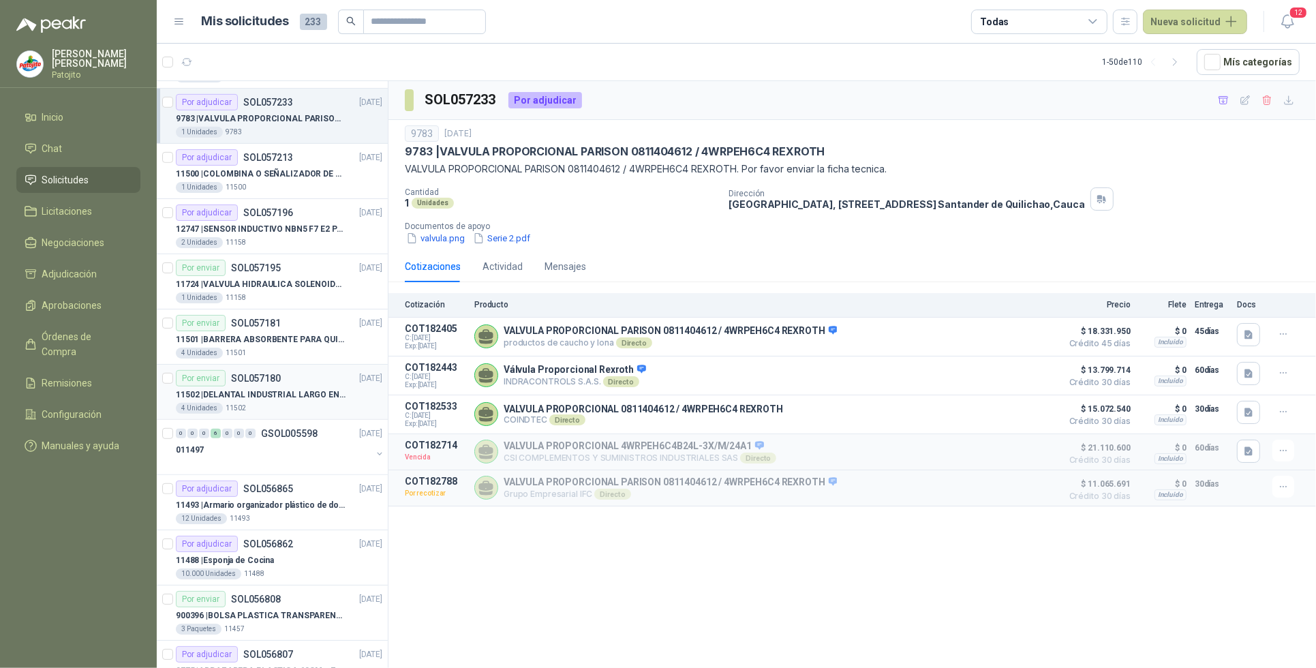
scroll to position [767, 0]
click at [288, 237] on div "2 Unidades 11158" at bounding box center [279, 241] width 206 height 11
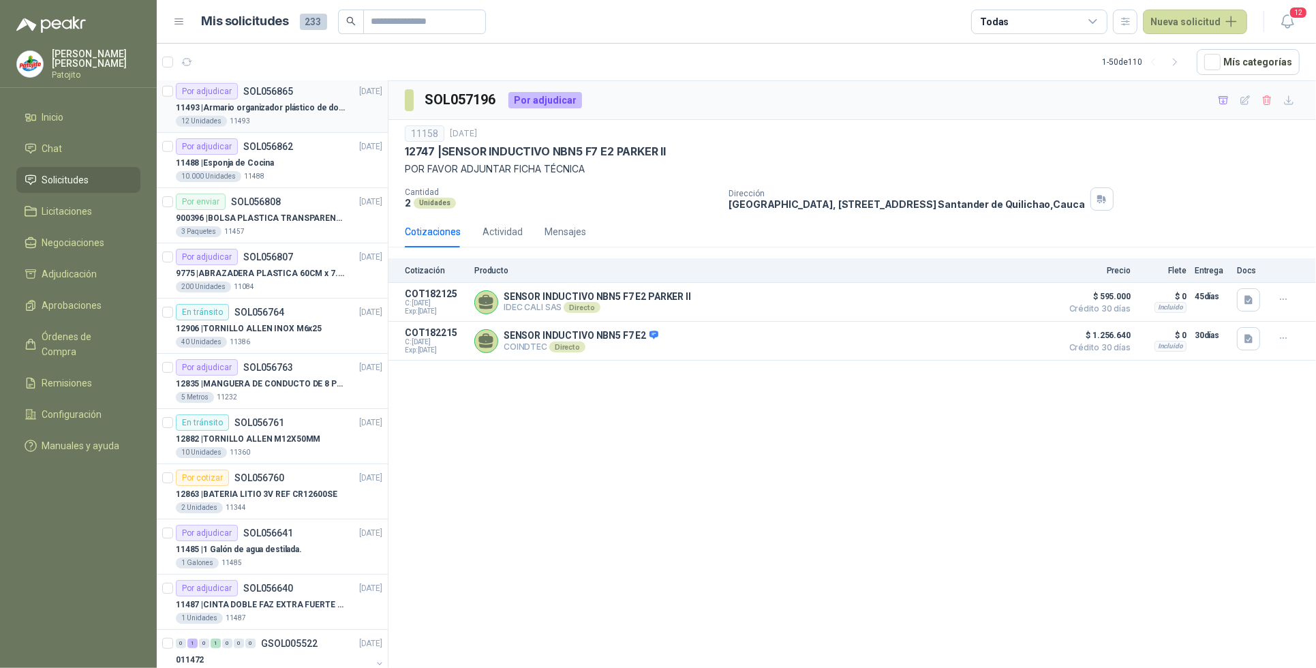
scroll to position [1193, 0]
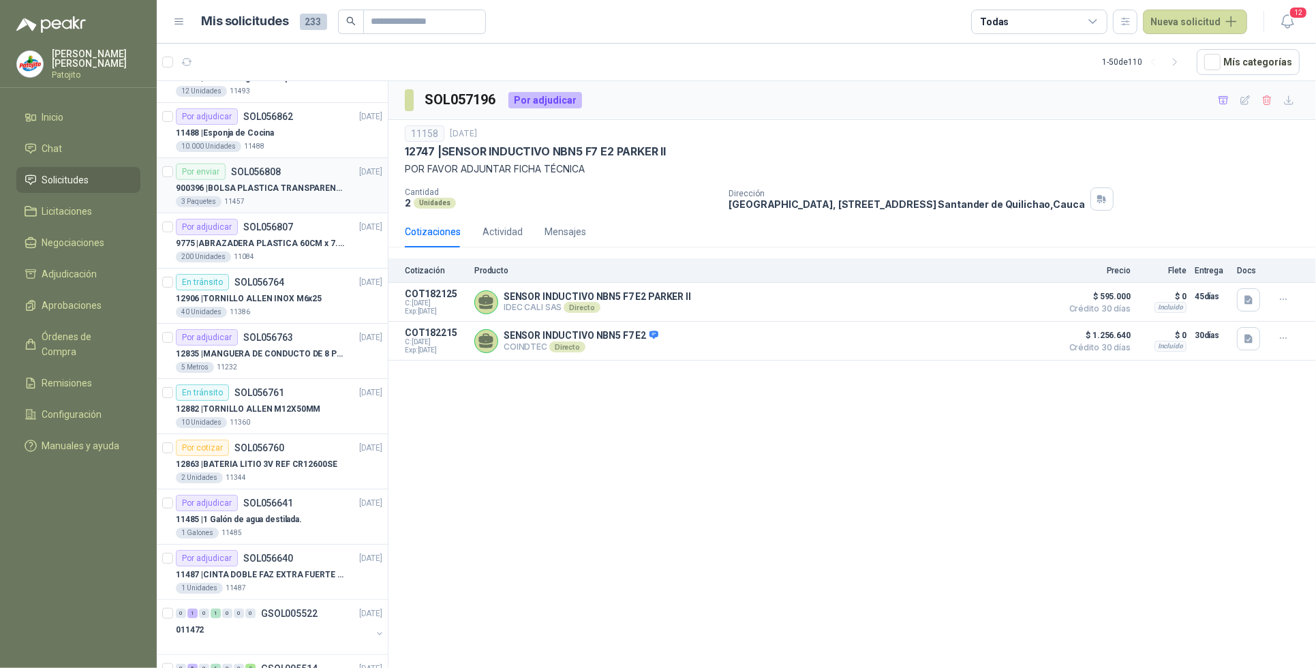
click at [301, 192] on p "900396 | BOLSA PLASTICA TRANSPARENTE DE 40*60 CMS" at bounding box center [261, 188] width 170 height 13
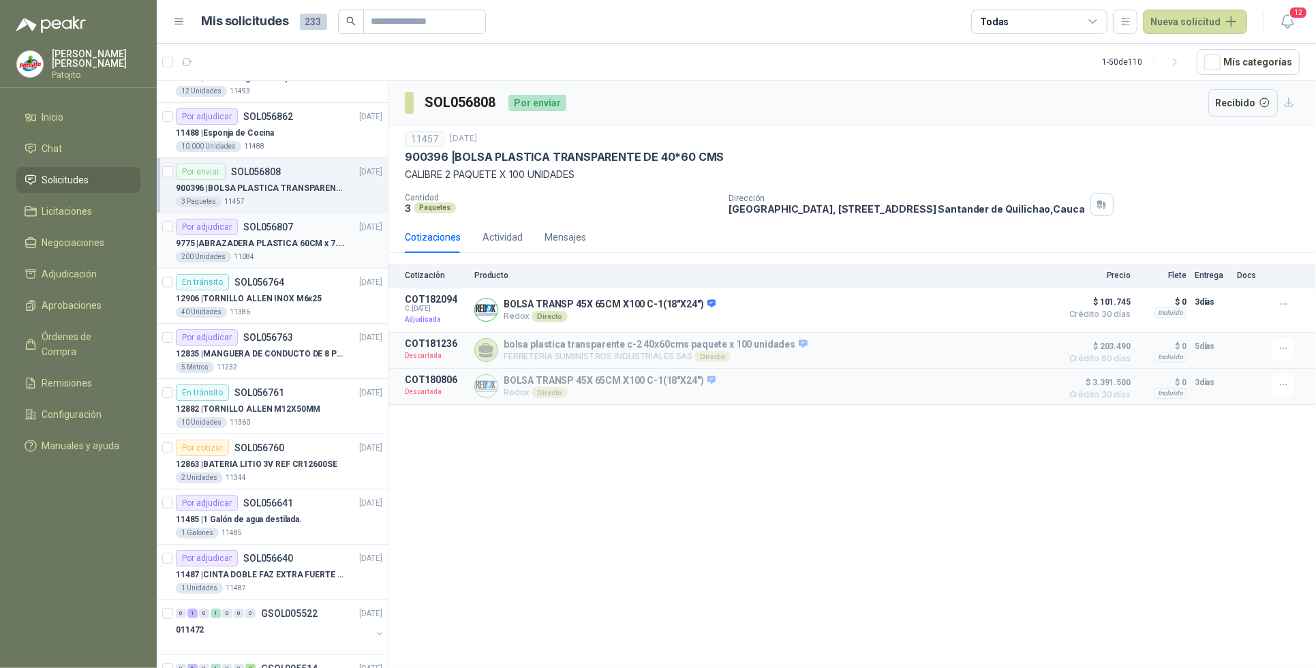
click at [298, 256] on div "200 Unidades 11084" at bounding box center [279, 256] width 206 height 11
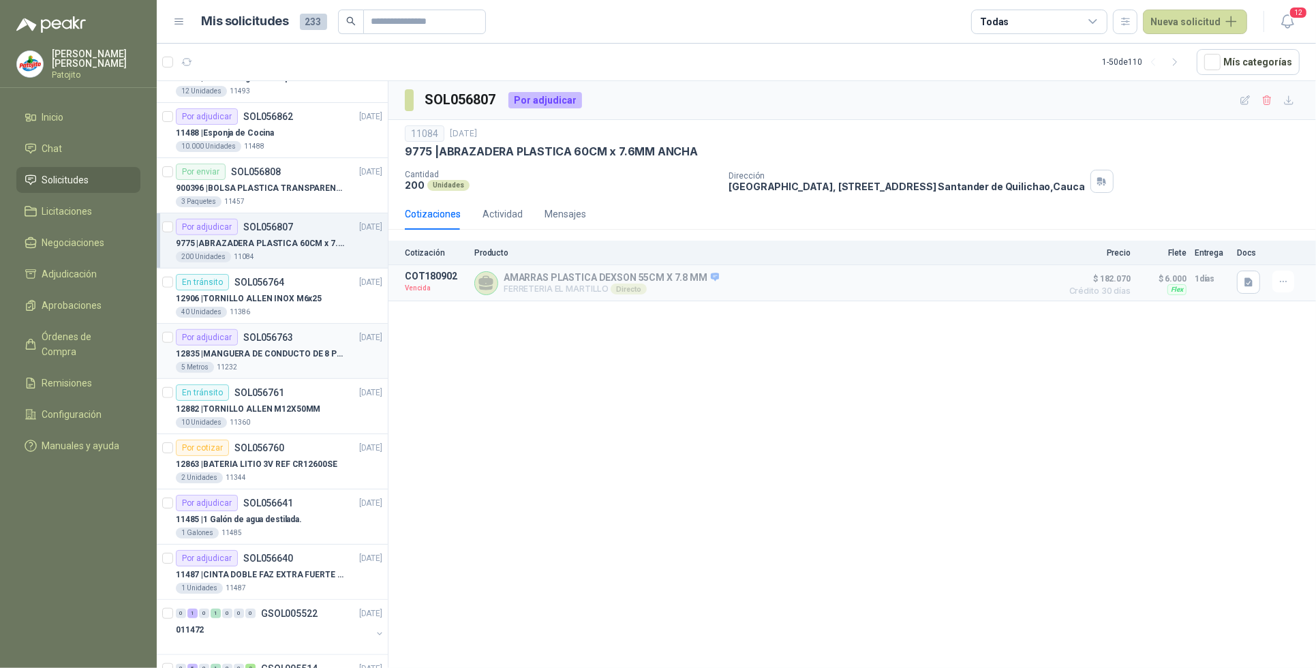
click at [285, 360] on p "12835 | MANGUERA DE CONDUCTO DE 8 PULGADAS DE ALAMBRE [PERSON_NAME] PU" at bounding box center [261, 354] width 170 height 13
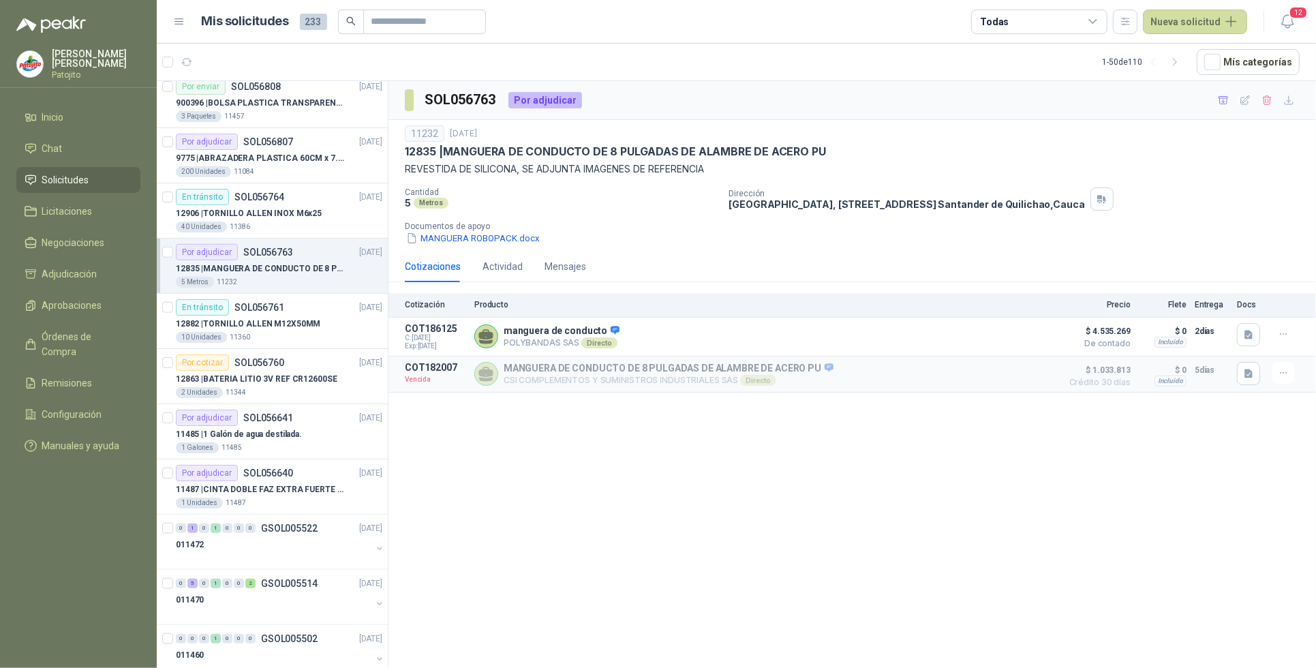
scroll to position [1363, 0]
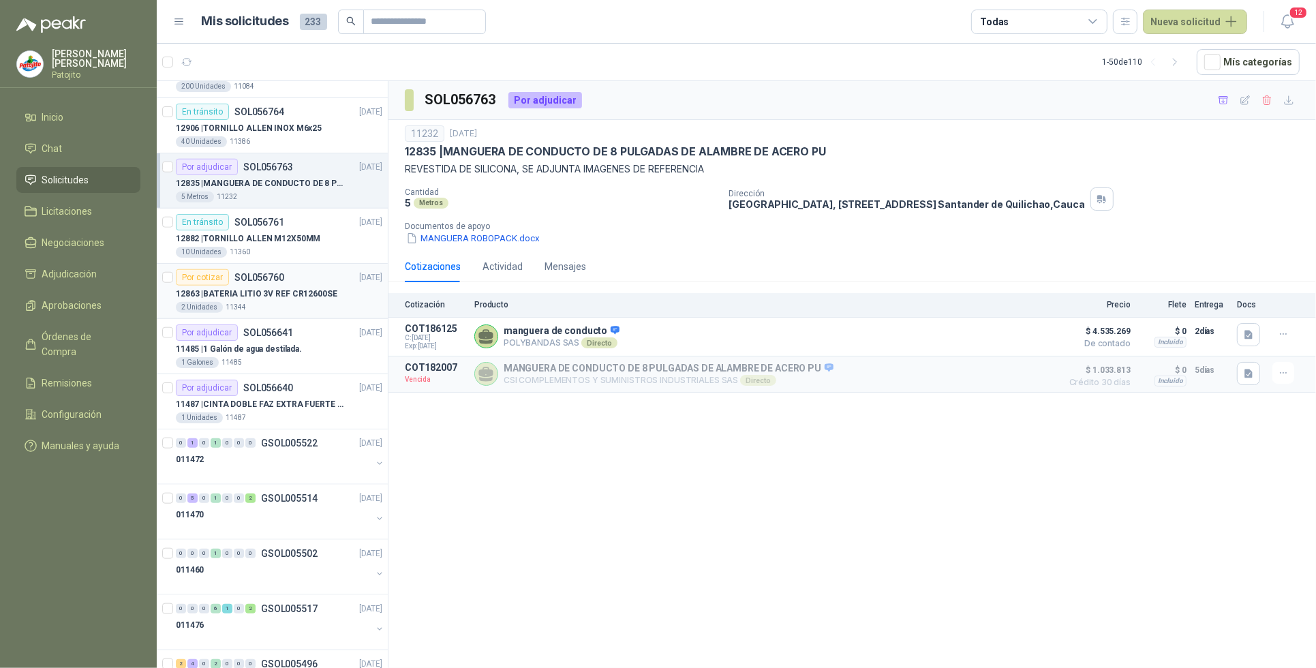
click at [325, 311] on div "2 Unidades 11344" at bounding box center [279, 307] width 206 height 11
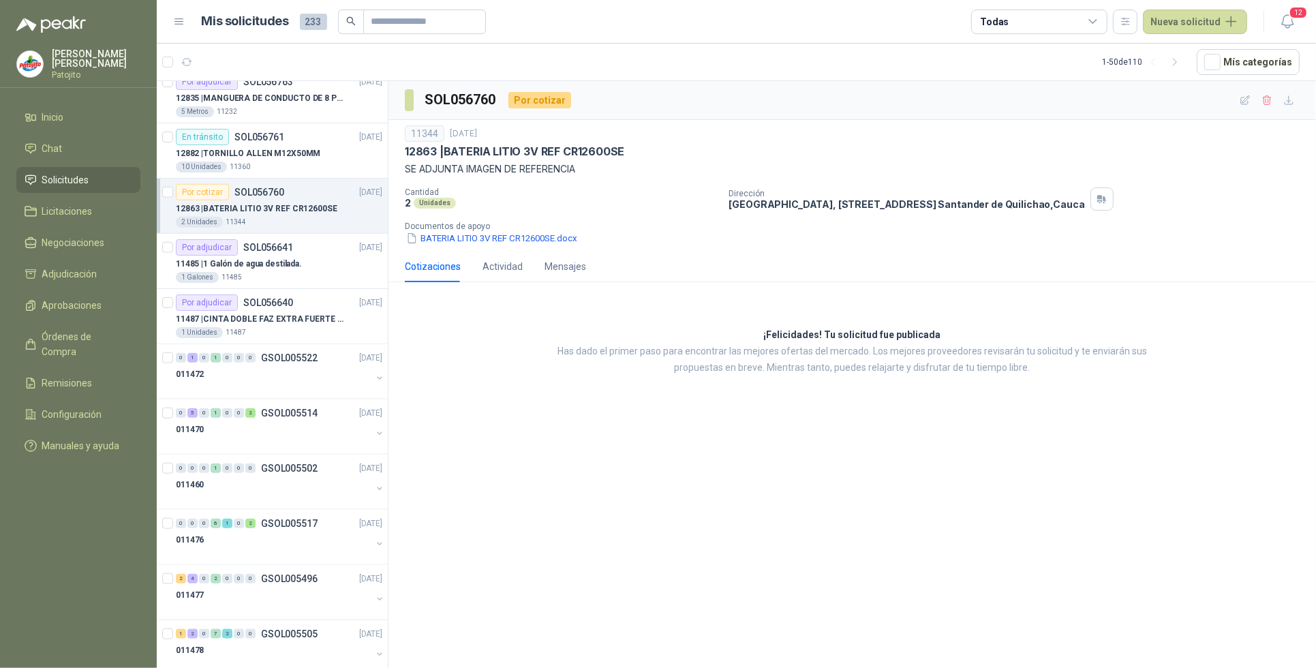
scroll to position [1533, 0]
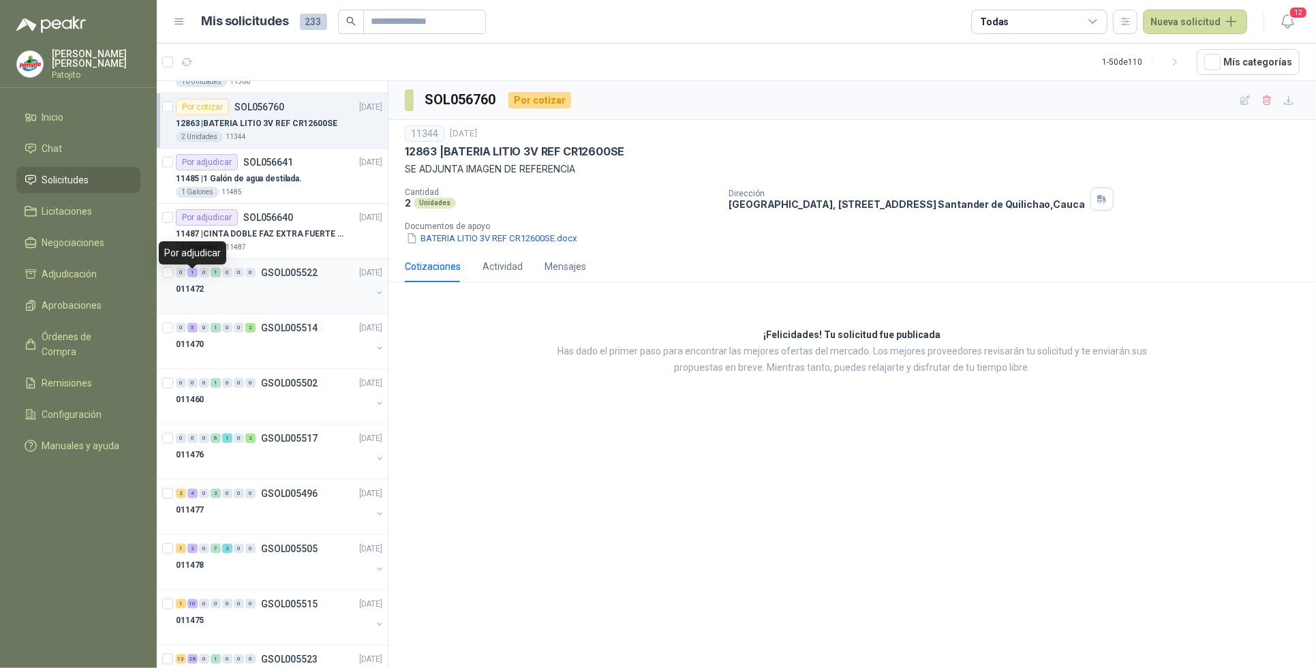
click at [191, 276] on div "1" at bounding box center [192, 273] width 10 height 10
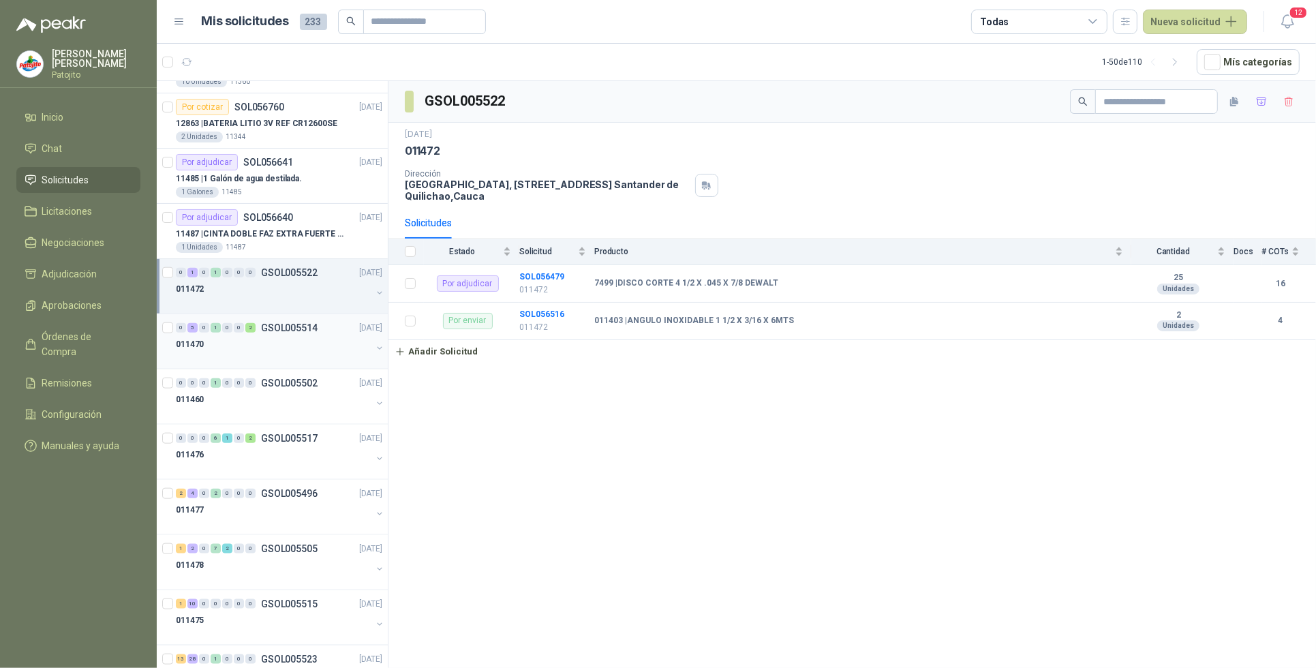
click at [192, 333] on div "5" at bounding box center [192, 328] width 10 height 10
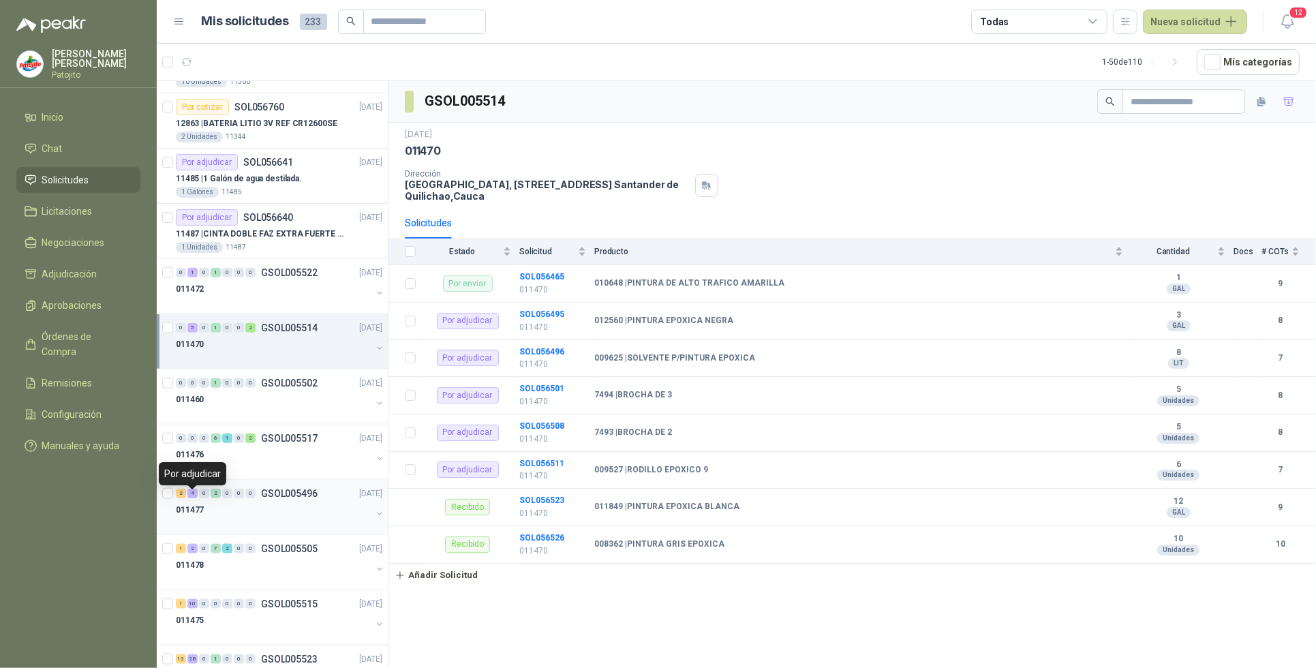
click at [196, 497] on div "4" at bounding box center [192, 494] width 10 height 10
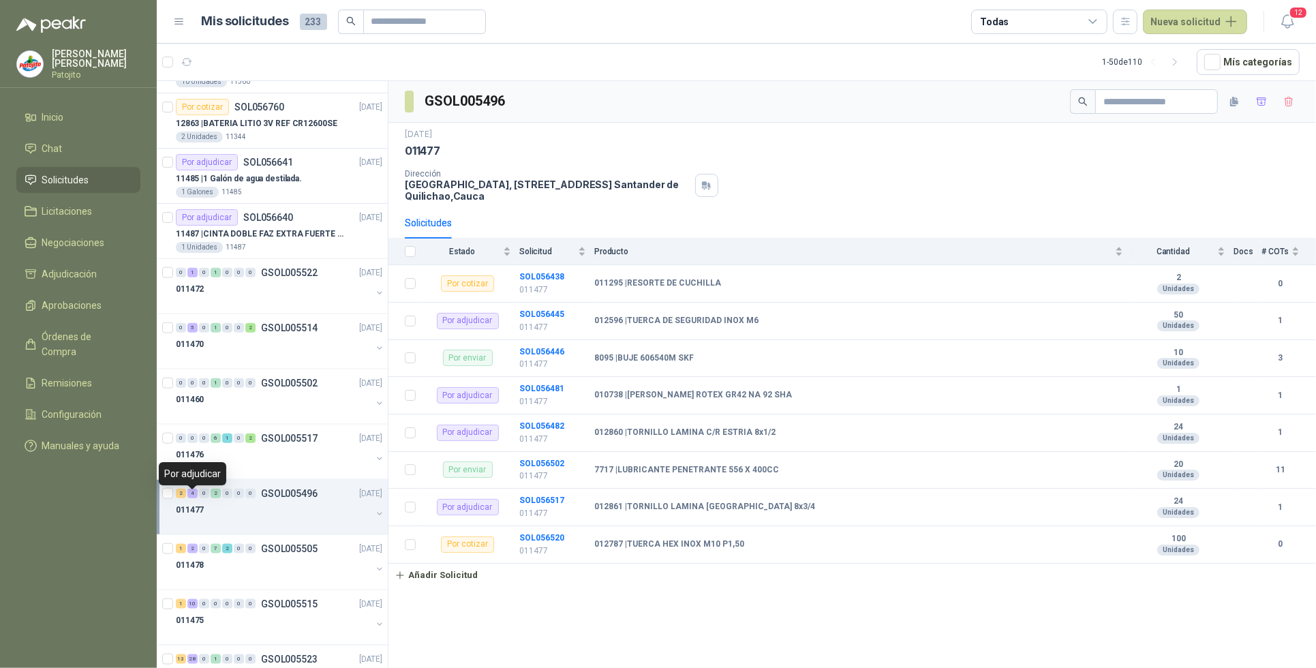
click at [191, 498] on div "4" at bounding box center [192, 494] width 10 height 10
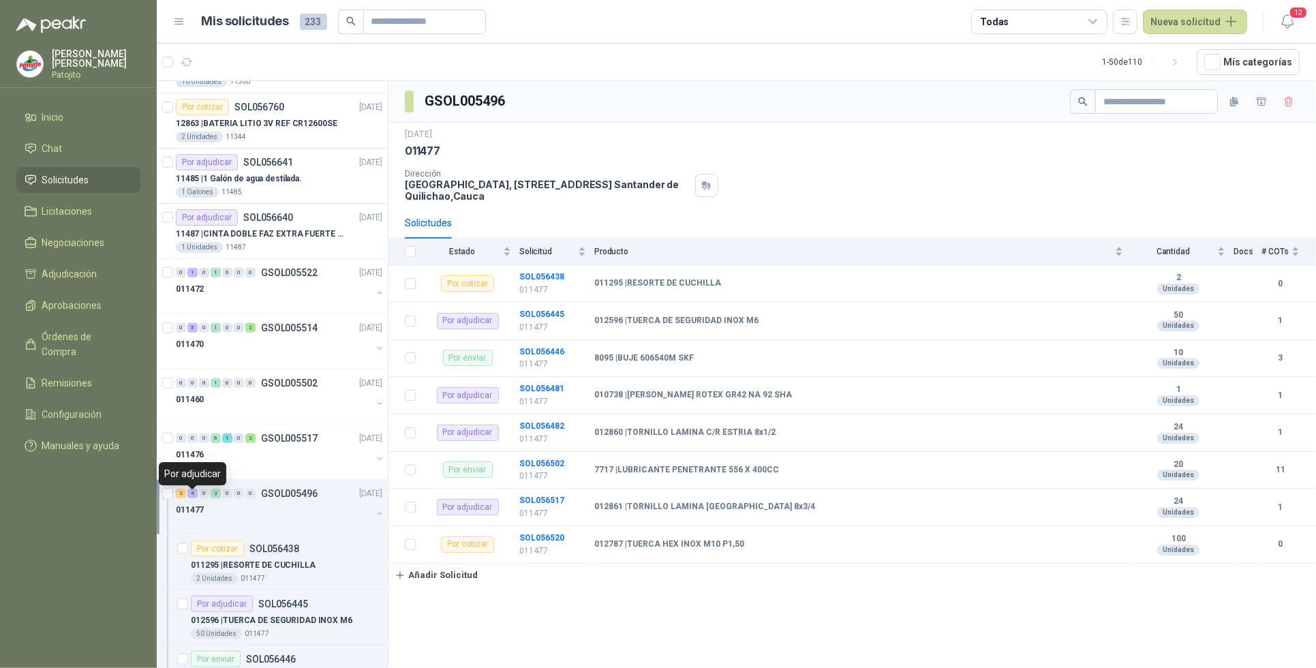
click at [193, 498] on div "4" at bounding box center [192, 494] width 10 height 10
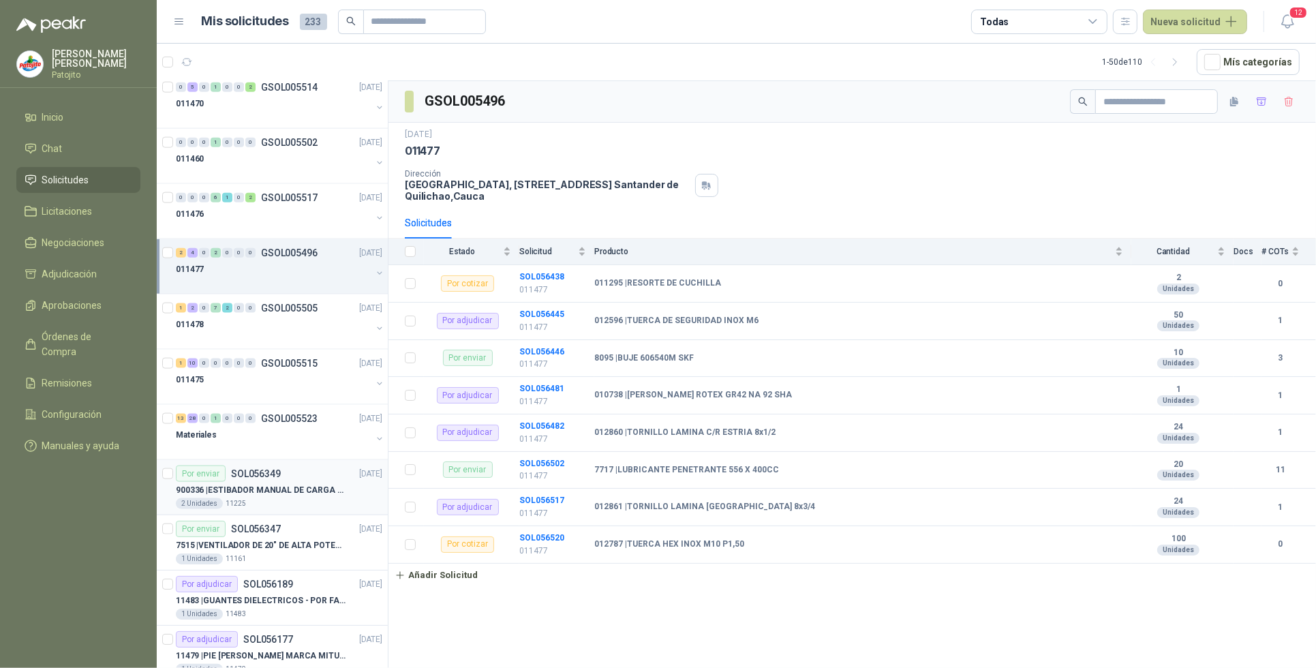
scroll to position [1789, 0]
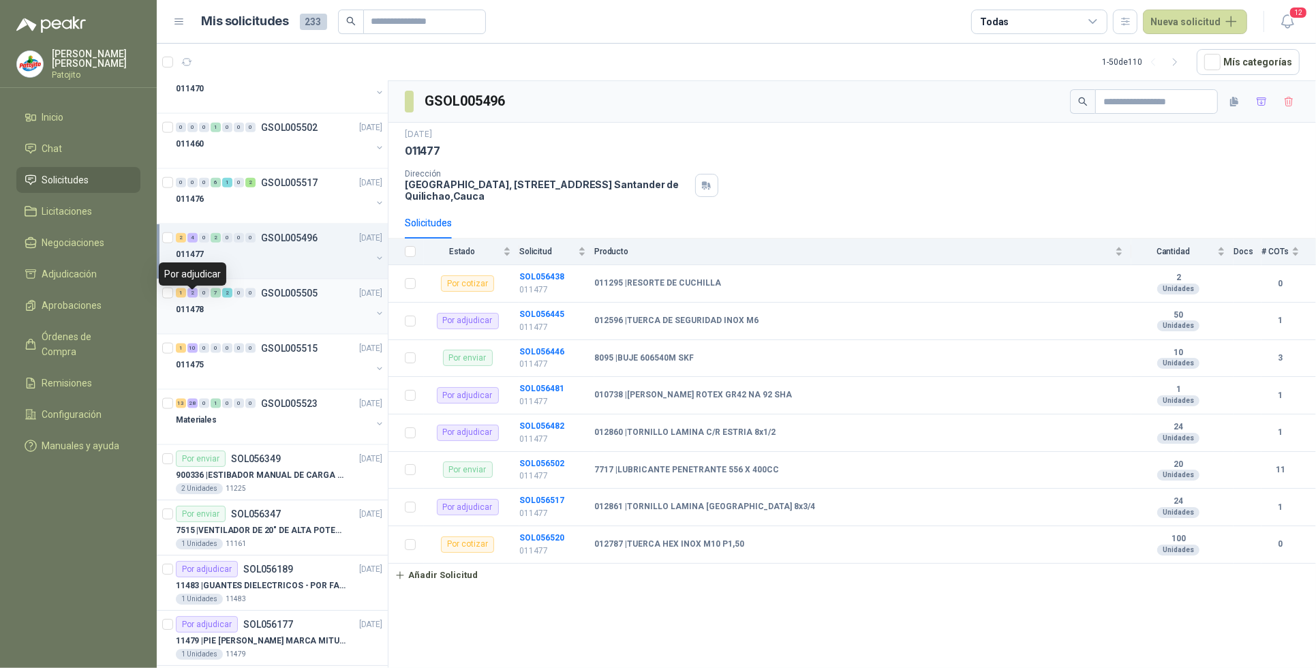
click at [189, 298] on div "2" at bounding box center [192, 293] width 10 height 10
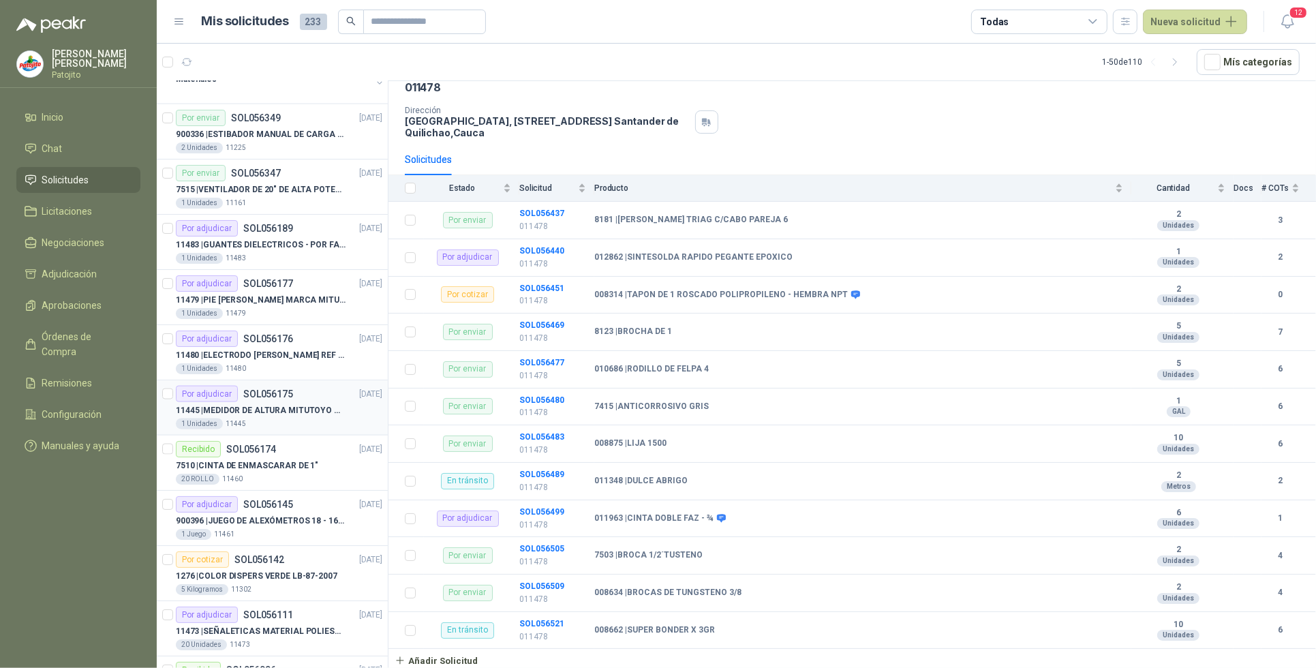
scroll to position [2194, 0]
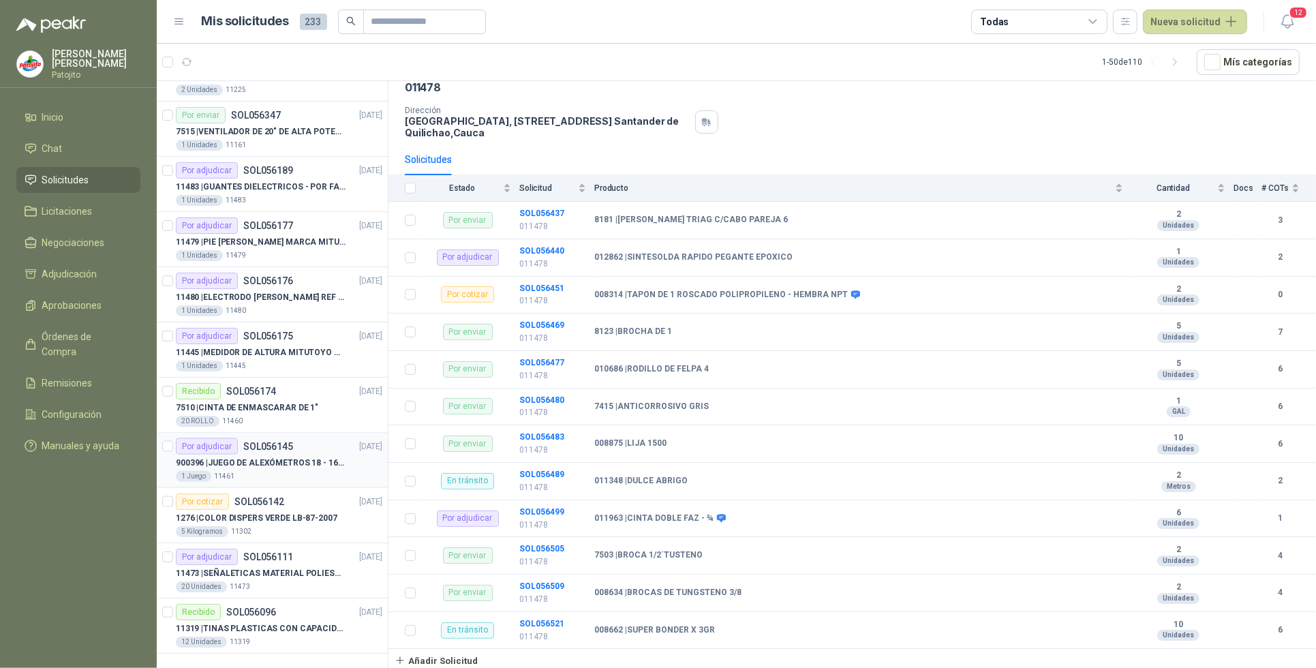
click at [243, 450] on p "SOL056145" at bounding box center [268, 447] width 50 height 10
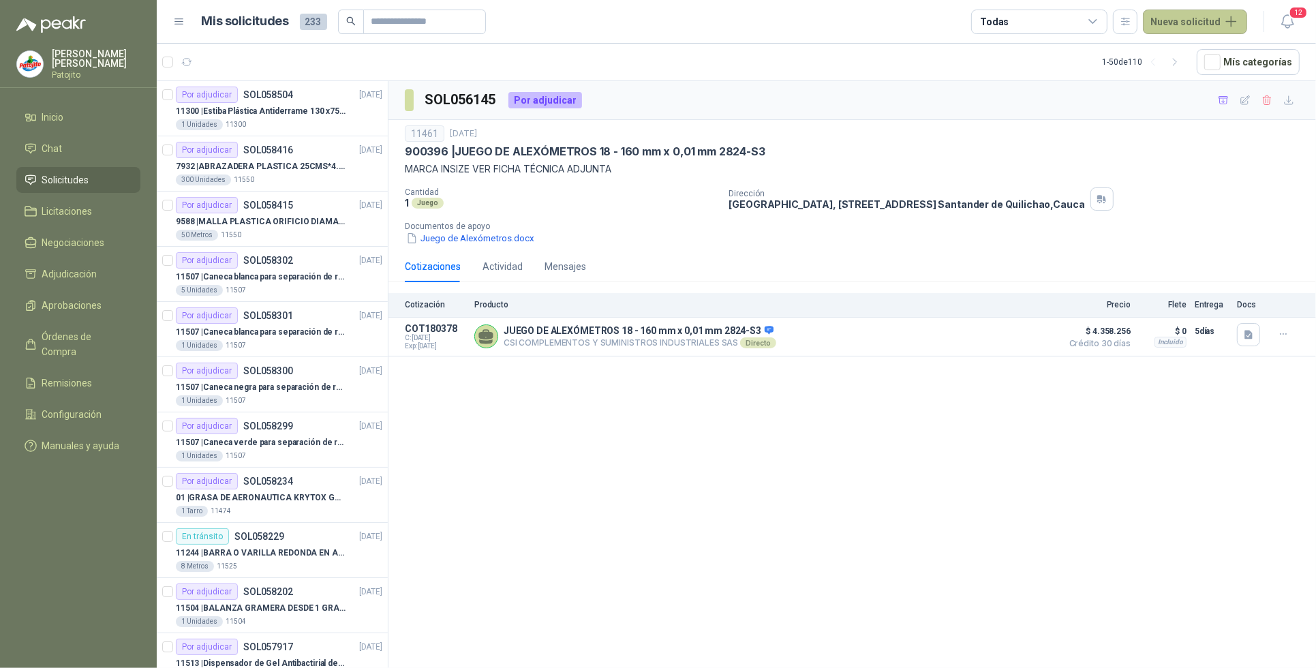
click at [1229, 20] on button "Nueva solicitud" at bounding box center [1195, 22] width 104 height 25
click at [1201, 52] on link "Solicitud" at bounding box center [1211, 54] width 116 height 24
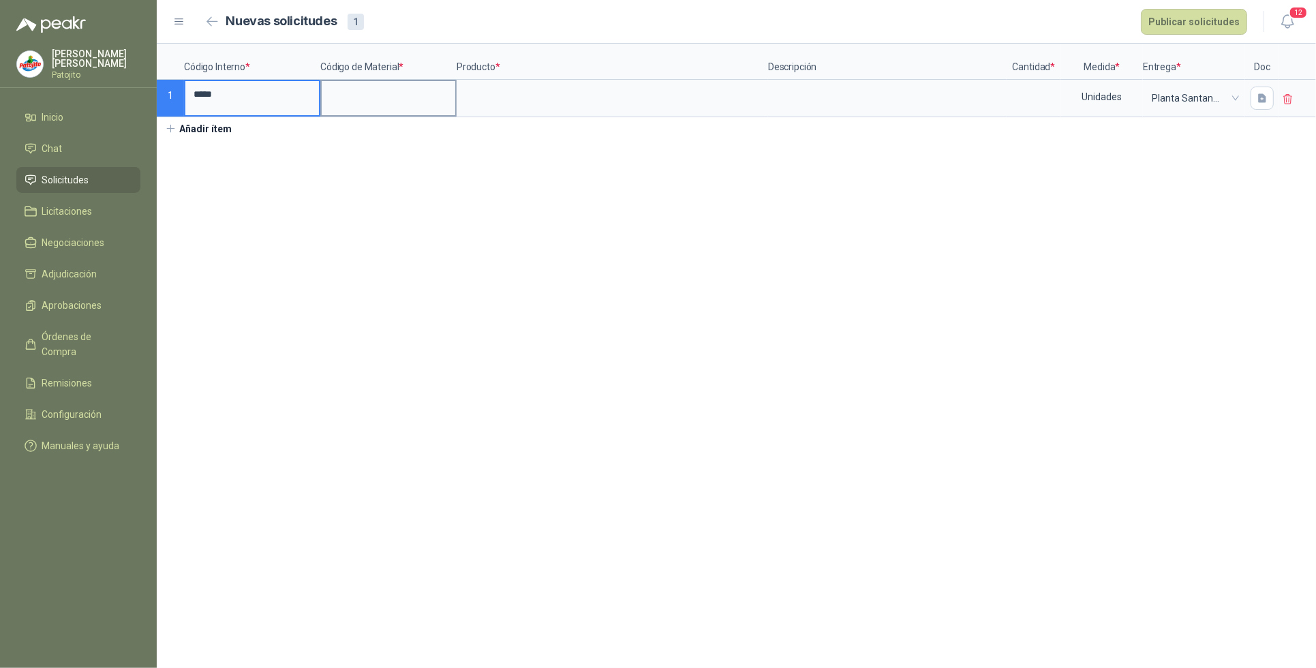
type input "*****"
click at [356, 92] on input at bounding box center [389, 94] width 134 height 27
type input "******"
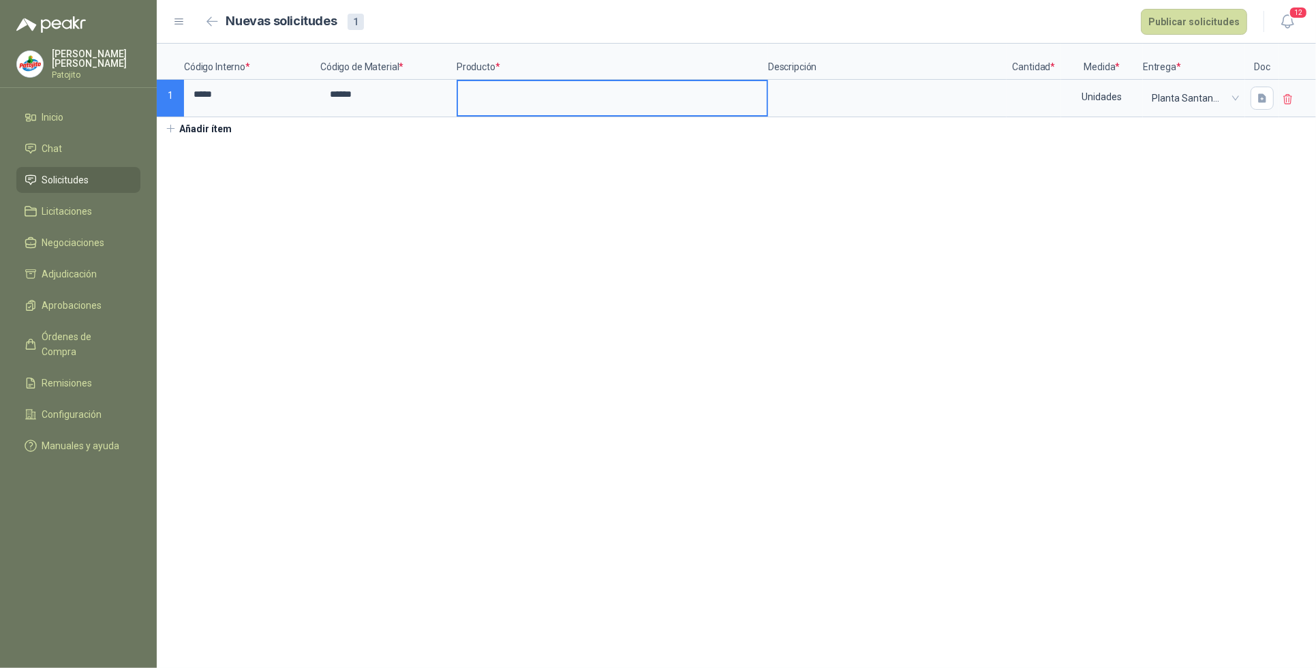
click at [482, 97] on input at bounding box center [612, 94] width 309 height 27
type input "*"
click at [511, 92] on input "**********" at bounding box center [612, 94] width 309 height 27
click at [755, 96] on input "**********" at bounding box center [612, 94] width 309 height 27
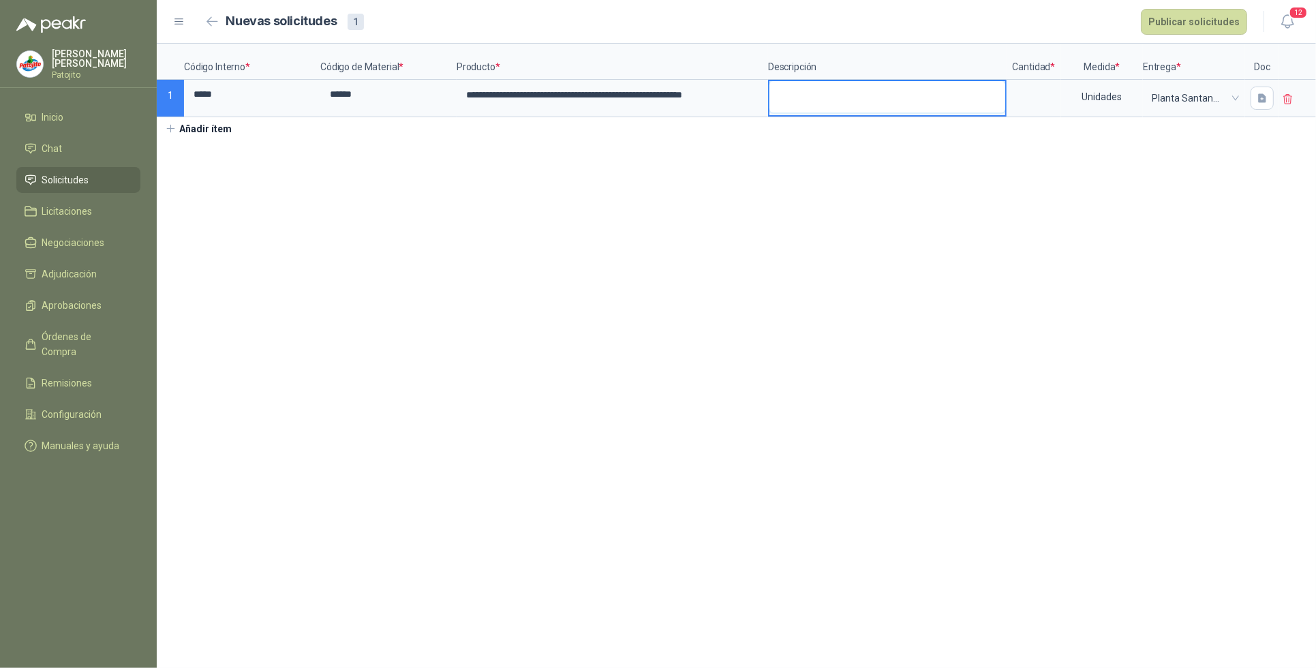
click at [814, 93] on textarea at bounding box center [887, 96] width 236 height 31
drag, startPoint x: 724, startPoint y: 94, endPoint x: 778, endPoint y: 99, distance: 54.0
click at [778, 99] on div "**********" at bounding box center [736, 81] width 1159 height 74
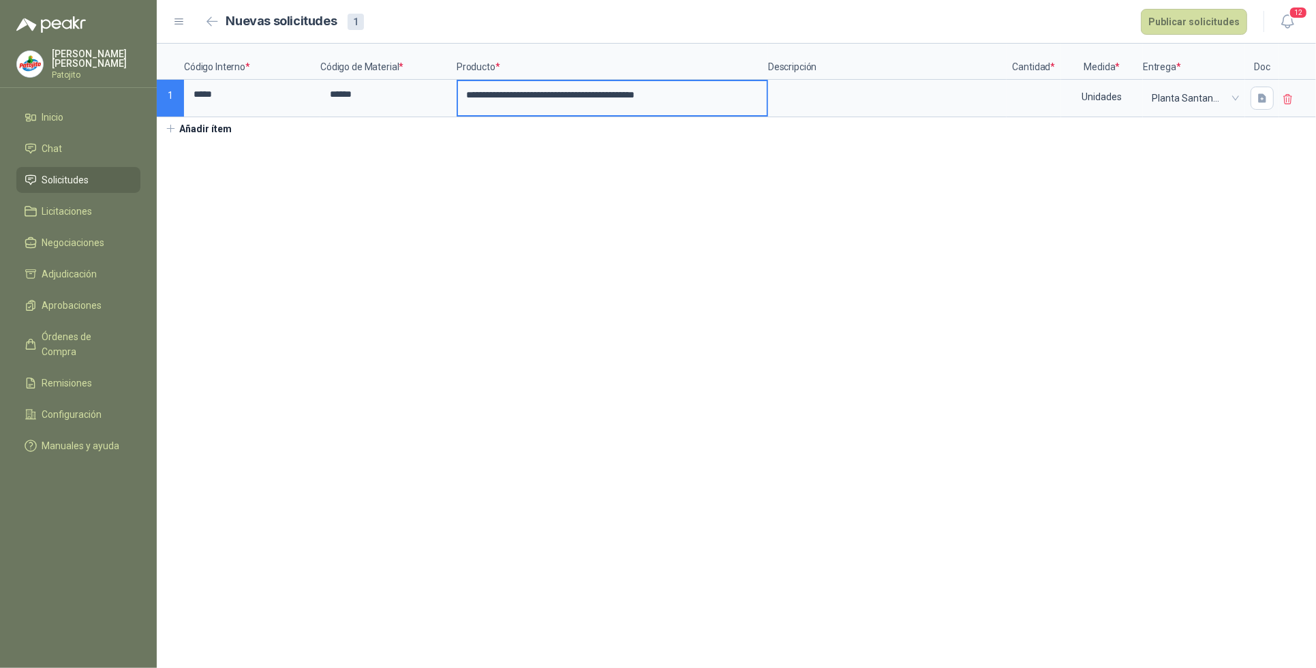
scroll to position [0, 0]
type input "**********"
click at [796, 93] on textarea at bounding box center [887, 96] width 236 height 31
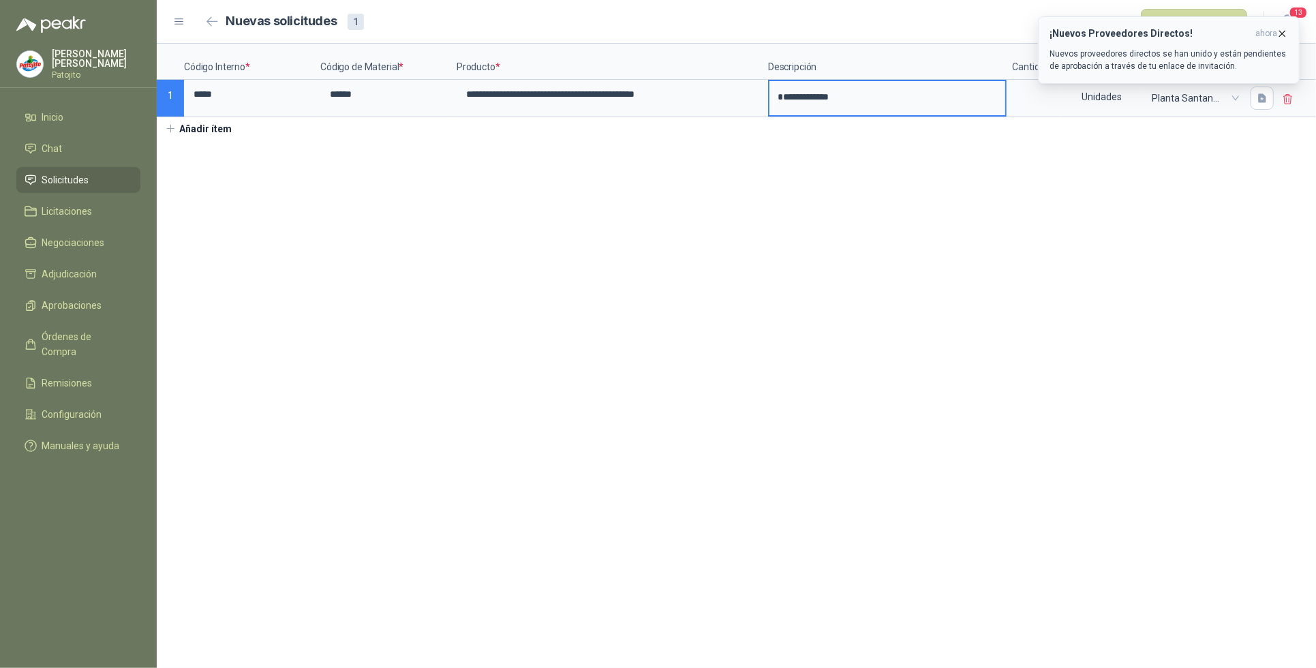
click at [1283, 33] on icon "button" at bounding box center [1282, 34] width 12 height 12
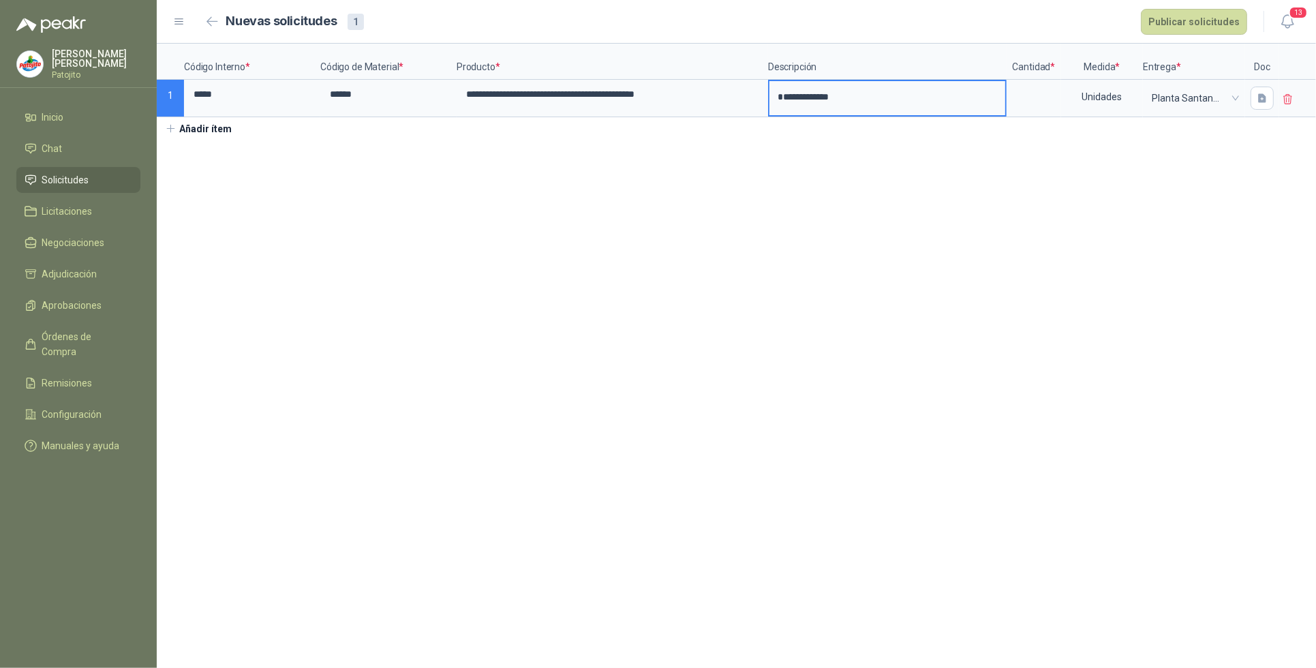
click at [999, 175] on section "**********" at bounding box center [736, 356] width 1159 height 624
click at [1039, 94] on input at bounding box center [1034, 94] width 52 height 27
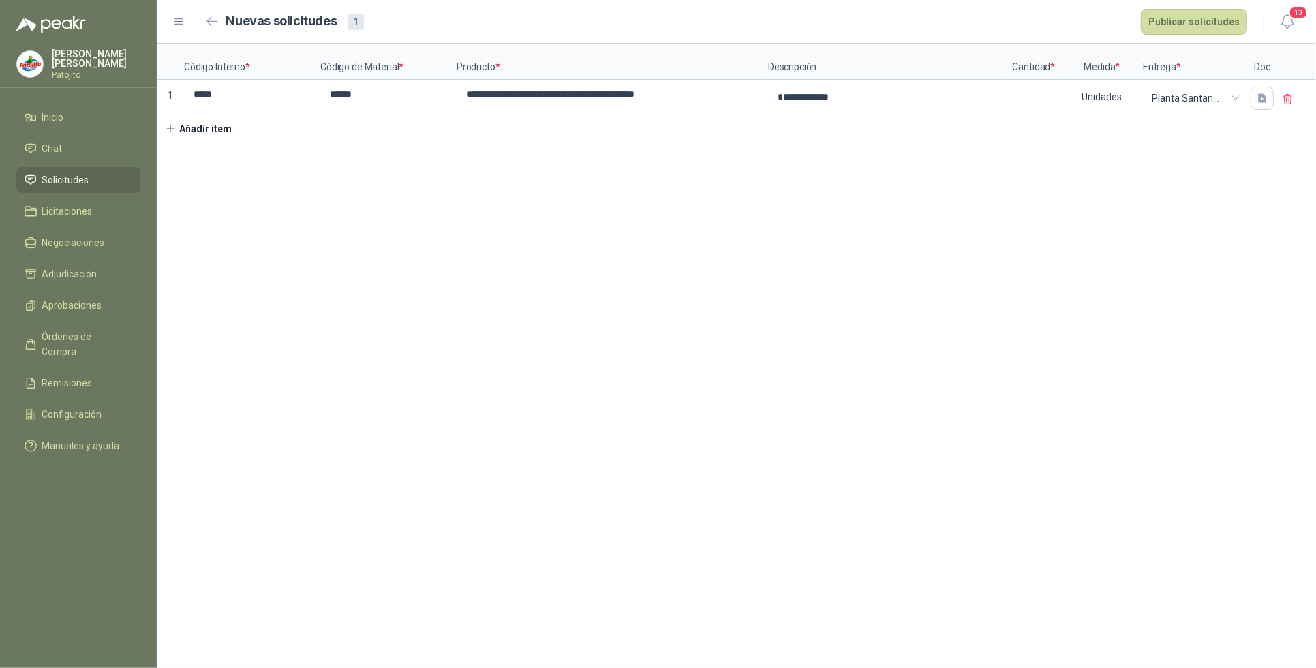
click at [985, 400] on section "**********" at bounding box center [736, 356] width 1159 height 624
click at [1029, 95] on input at bounding box center [1034, 94] width 52 height 27
type input "***"
click at [1189, 196] on section "**********" at bounding box center [736, 356] width 1159 height 624
drag, startPoint x: 1256, startPoint y: 97, endPoint x: 1265, endPoint y: 113, distance: 18.9
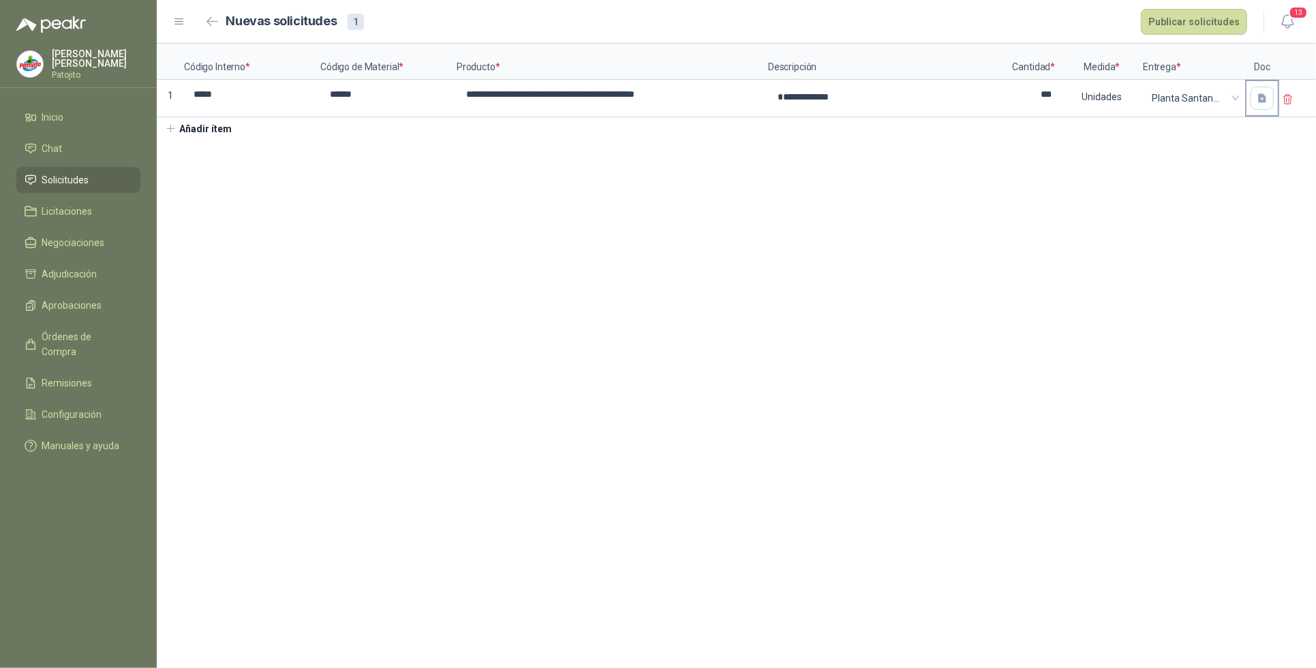
click at [1257, 106] on button "button" at bounding box center [1261, 98] width 23 height 23
click at [1215, 210] on span "Cargar archivo" at bounding box center [1188, 189] width 68 height 68
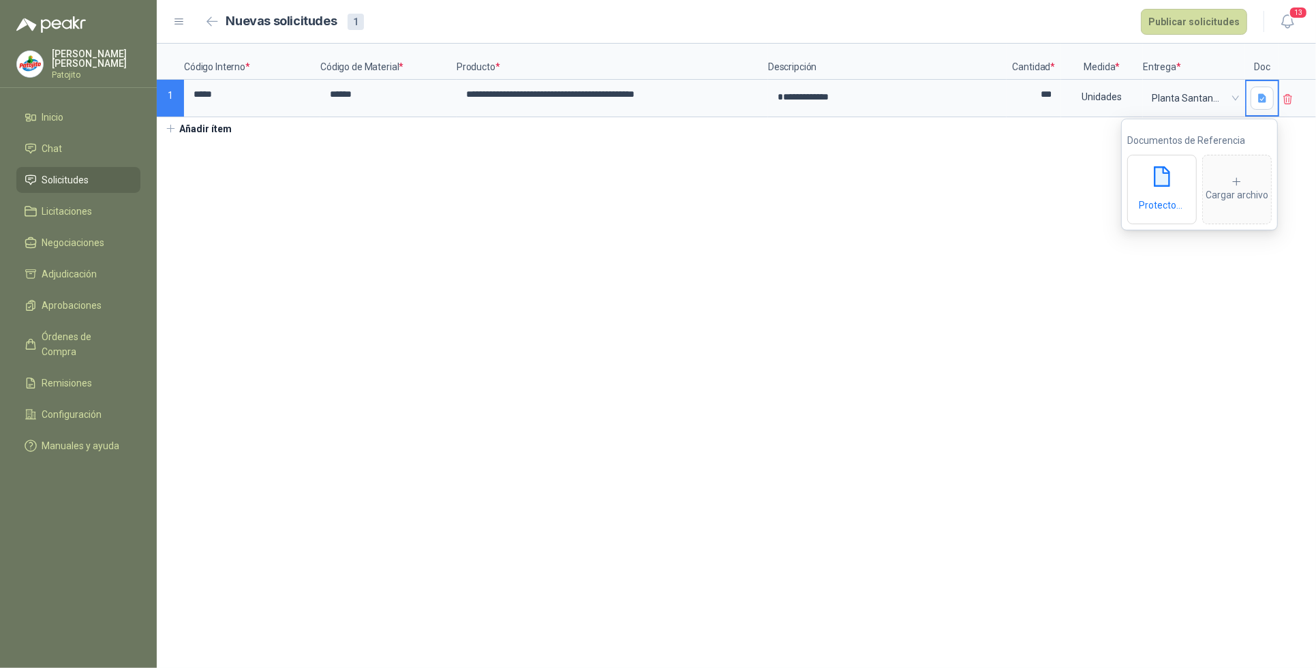
click at [907, 301] on section "**********" at bounding box center [736, 356] width 1159 height 624
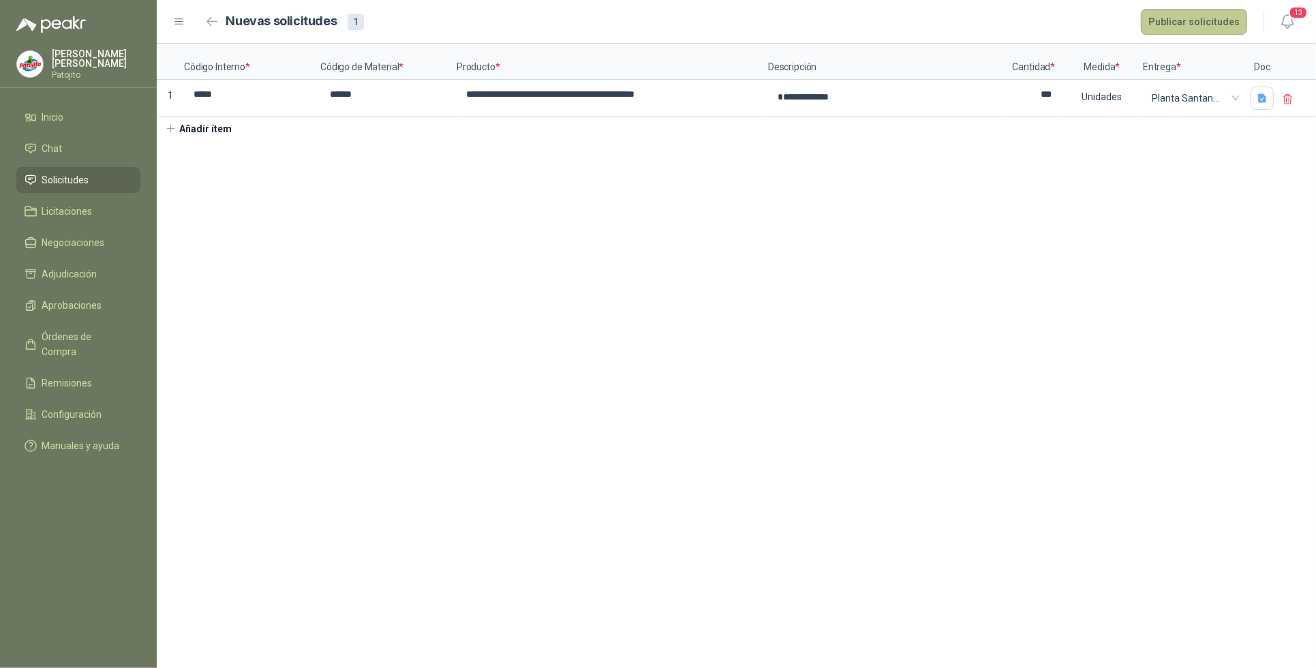
click at [1223, 16] on button "Publicar solicitudes" at bounding box center [1194, 22] width 106 height 26
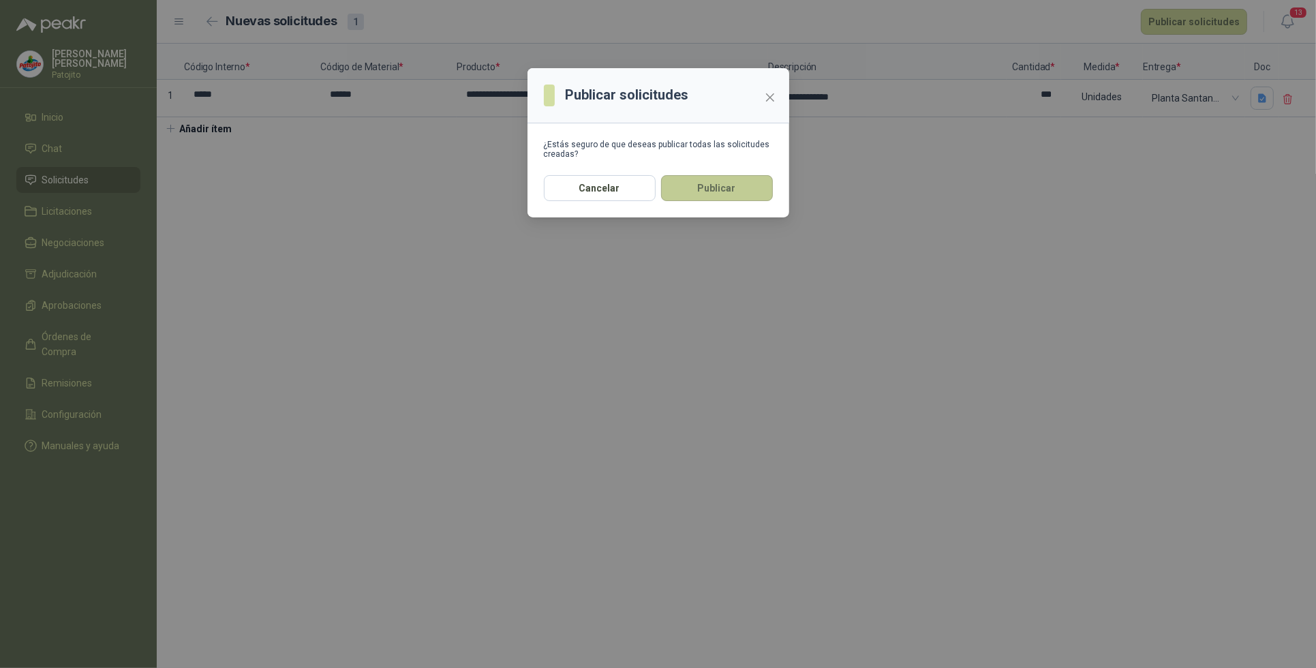
click at [747, 191] on button "Publicar" at bounding box center [717, 188] width 112 height 26
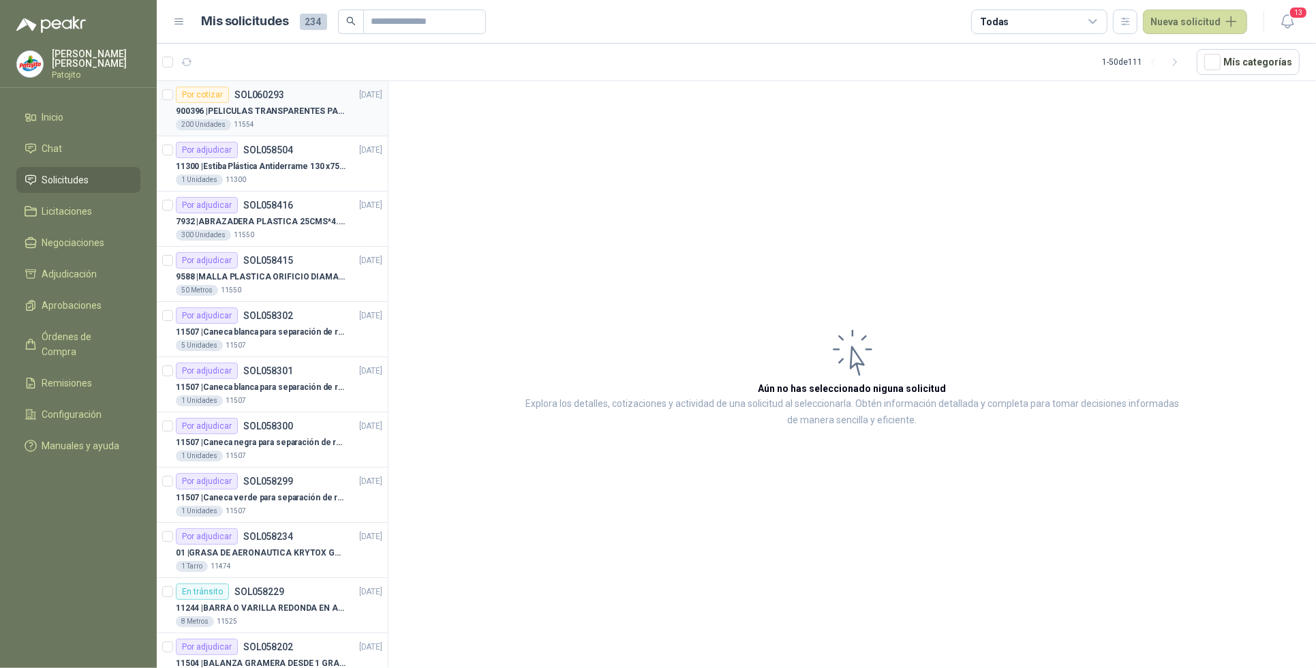
click at [328, 114] on p "900396 | PELICULAS TRANSPARENTES PARA LAMINADO EN CALIENTE" at bounding box center [261, 111] width 170 height 13
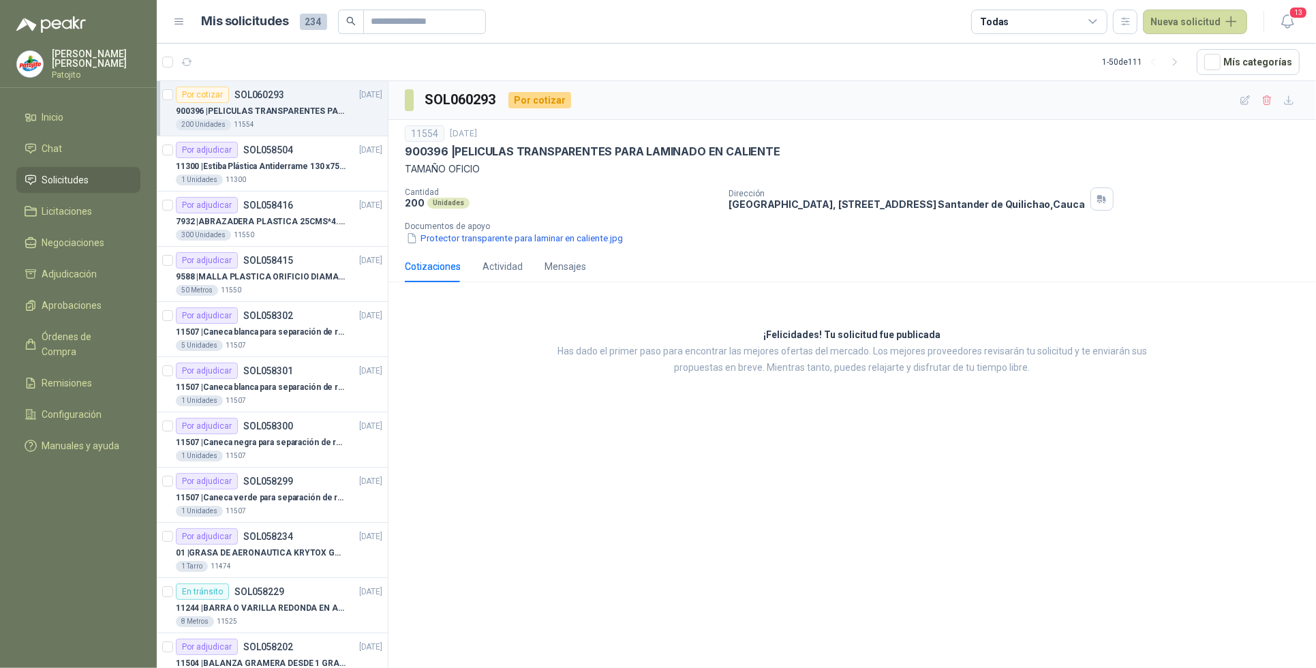
drag, startPoint x: 789, startPoint y: 511, endPoint x: 792, endPoint y: 443, distance: 68.2
click at [790, 508] on div "SOL060293 Por cotizar 11554 [DATE] 900396 | PELICULAS TRANSPARENTES PARA LAMINA…" at bounding box center [851, 377] width 927 height 592
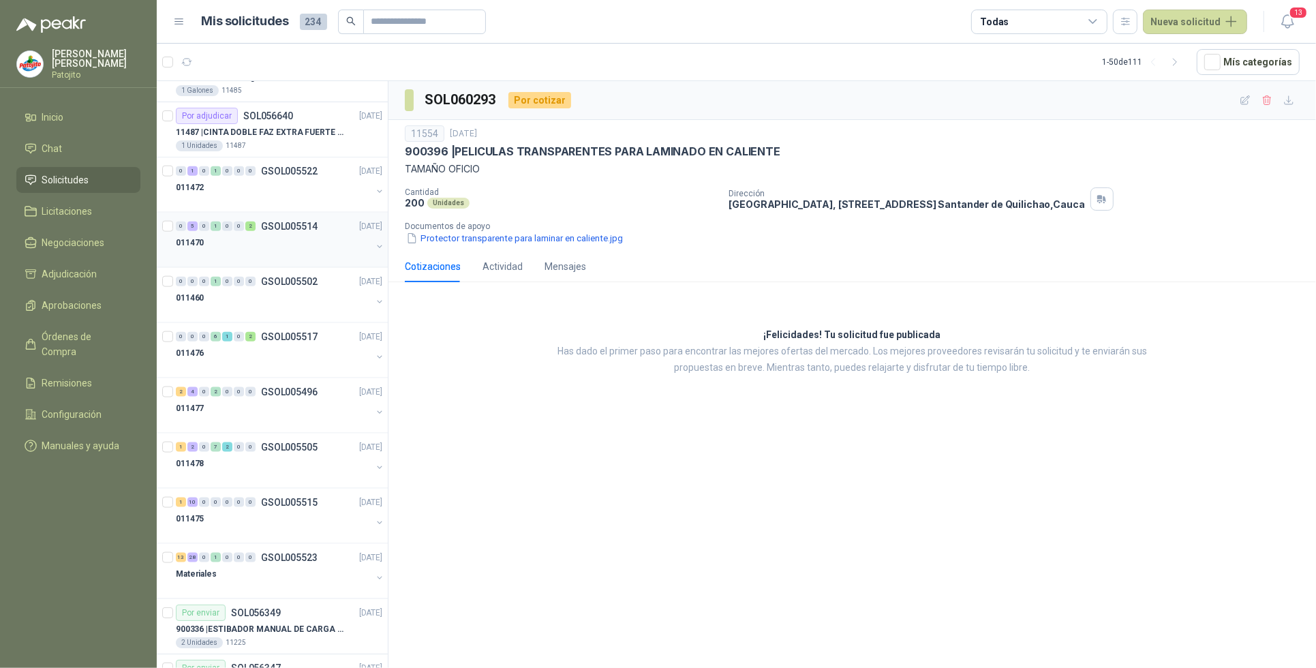
scroll to position [1789, 0]
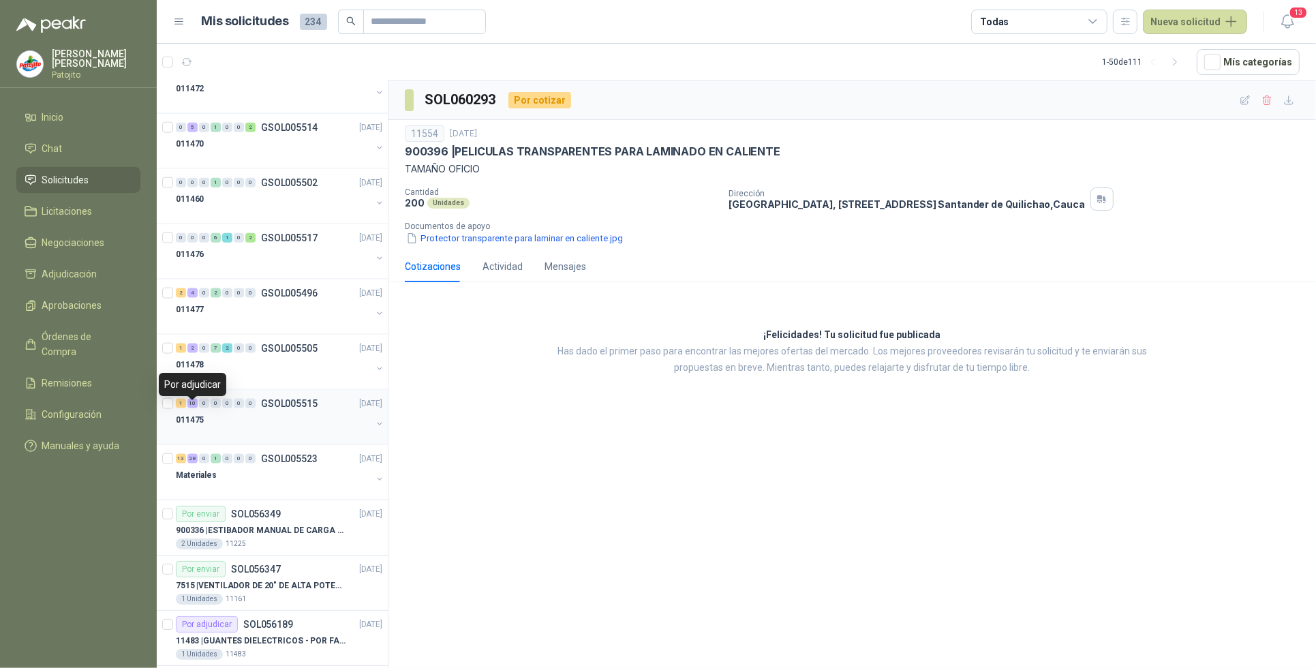
click at [193, 408] on div "10" at bounding box center [192, 404] width 10 height 10
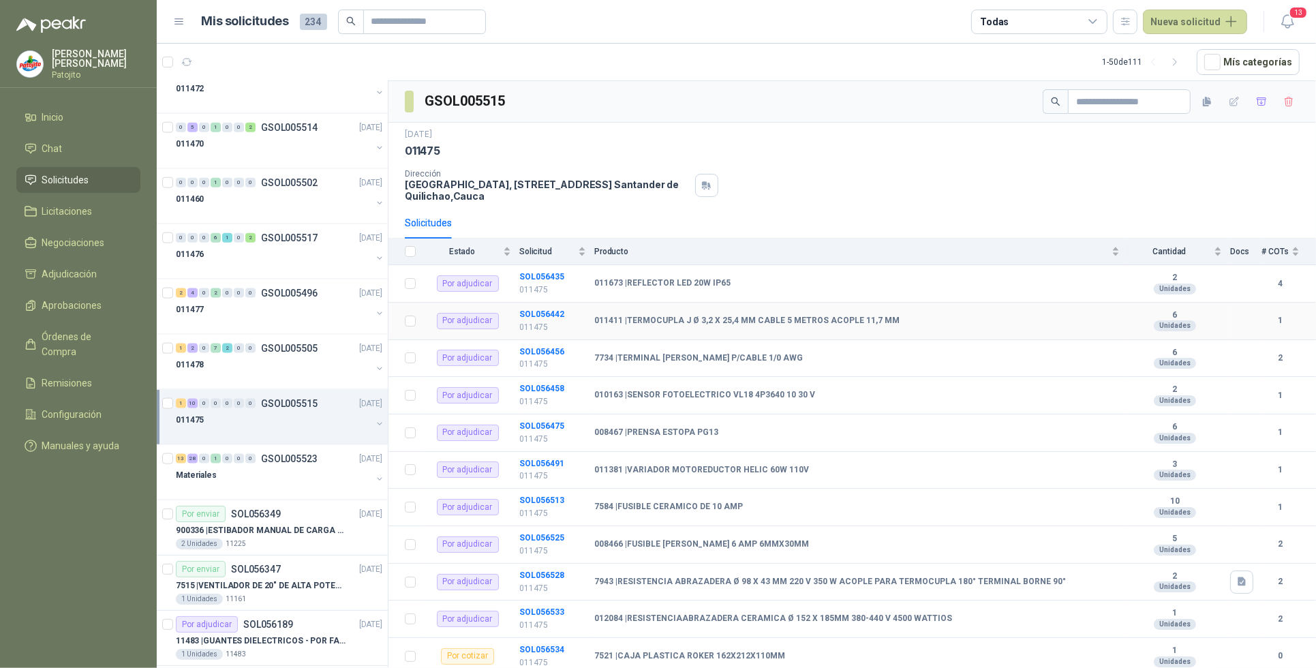
click at [549, 309] on td "SOL056442 011475" at bounding box center [556, 321] width 75 height 37
click at [553, 312] on b "SOL056442" at bounding box center [541, 314] width 45 height 10
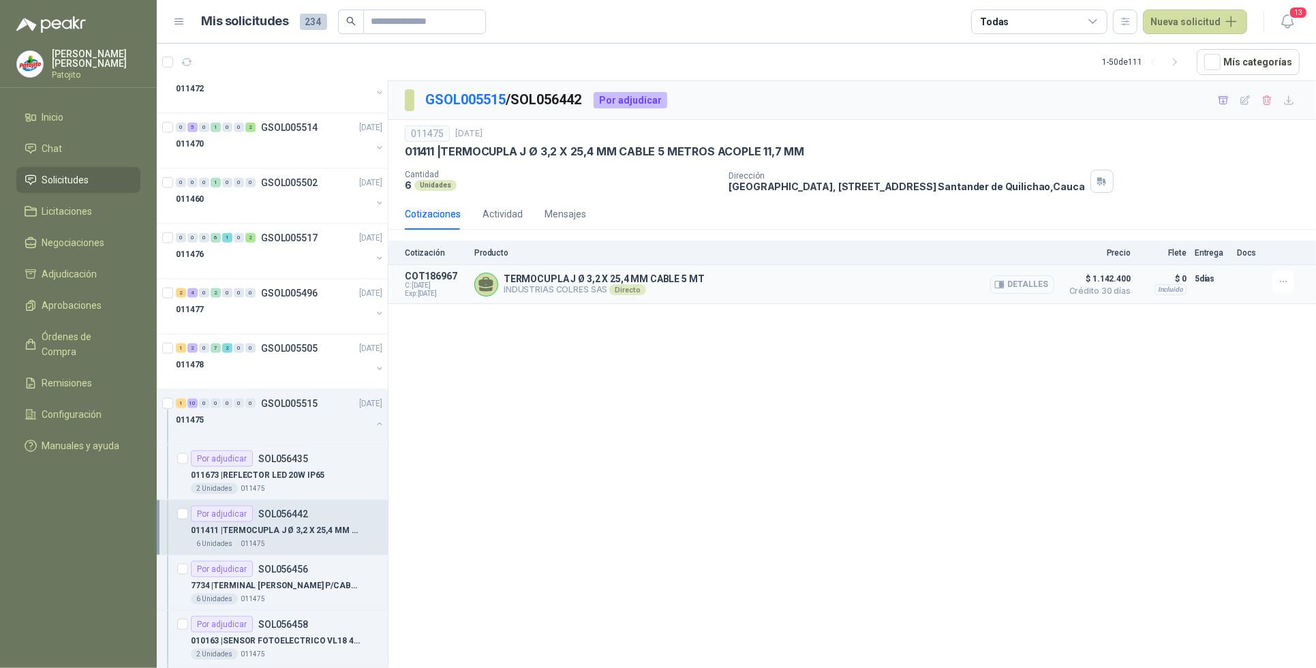
click at [1024, 287] on button "Detalles" at bounding box center [1022, 284] width 64 height 18
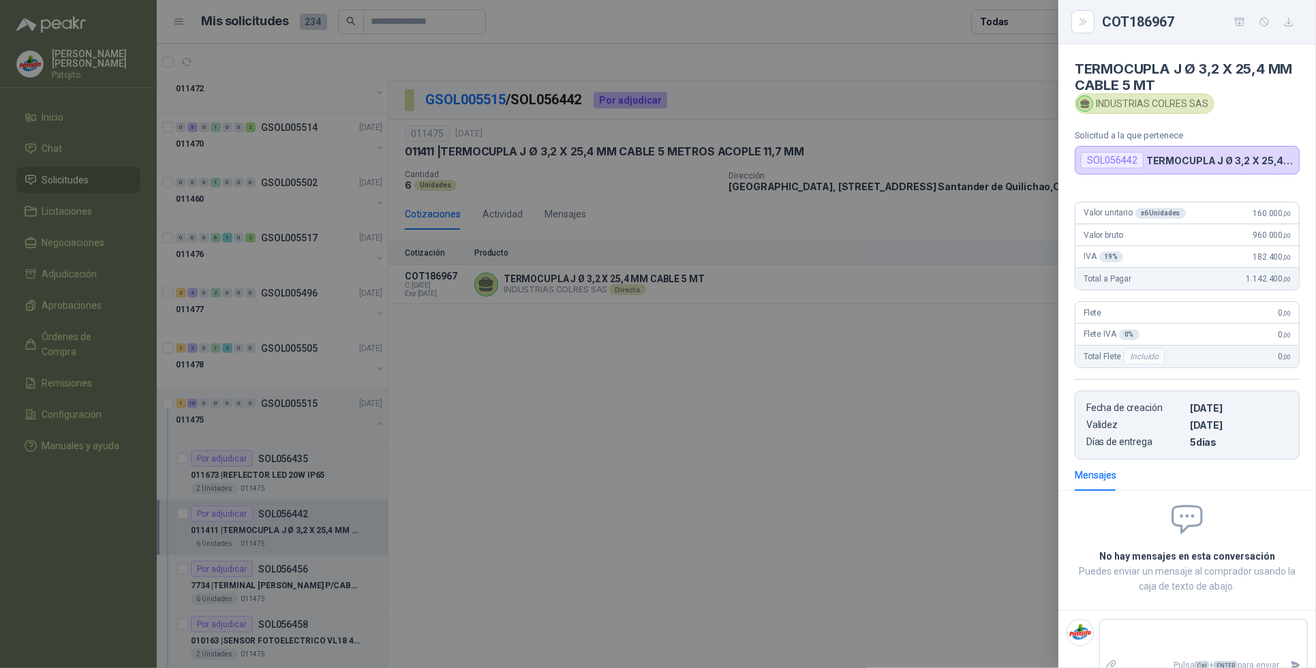
click at [880, 402] on div at bounding box center [658, 334] width 1316 height 668
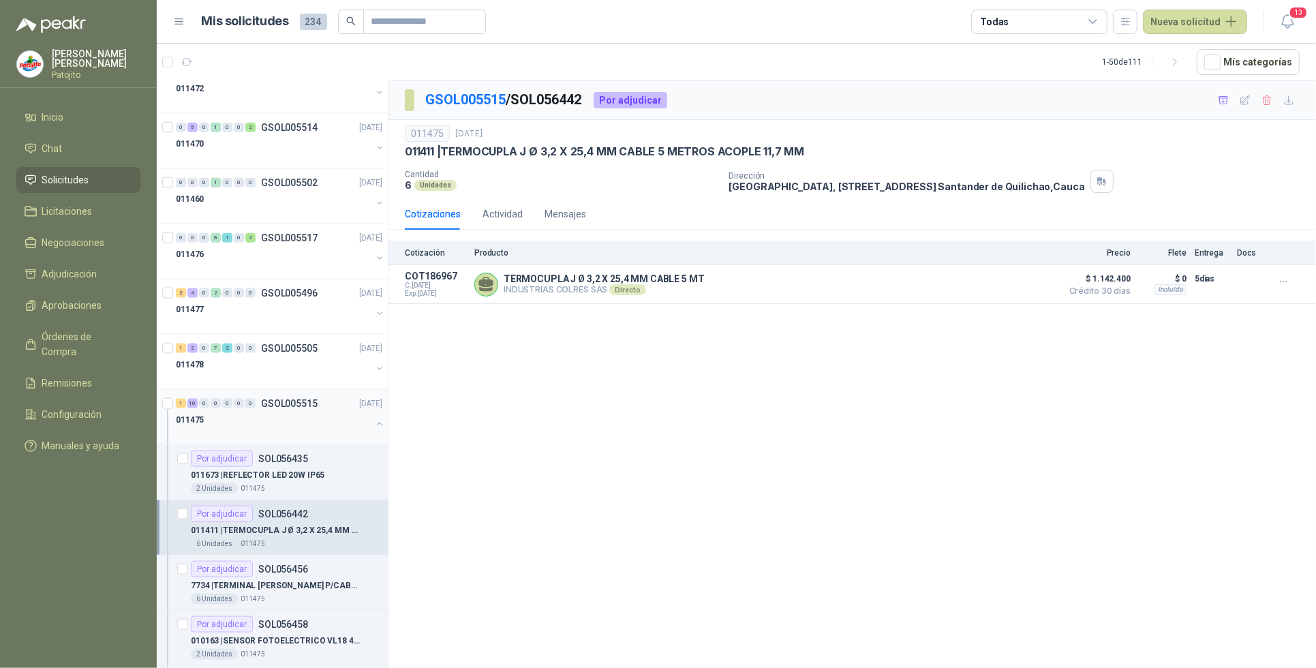
drag, startPoint x: 236, startPoint y: 418, endPoint x: 259, endPoint y: 420, distance: 22.6
click at [236, 418] on div "011475" at bounding box center [274, 420] width 196 height 16
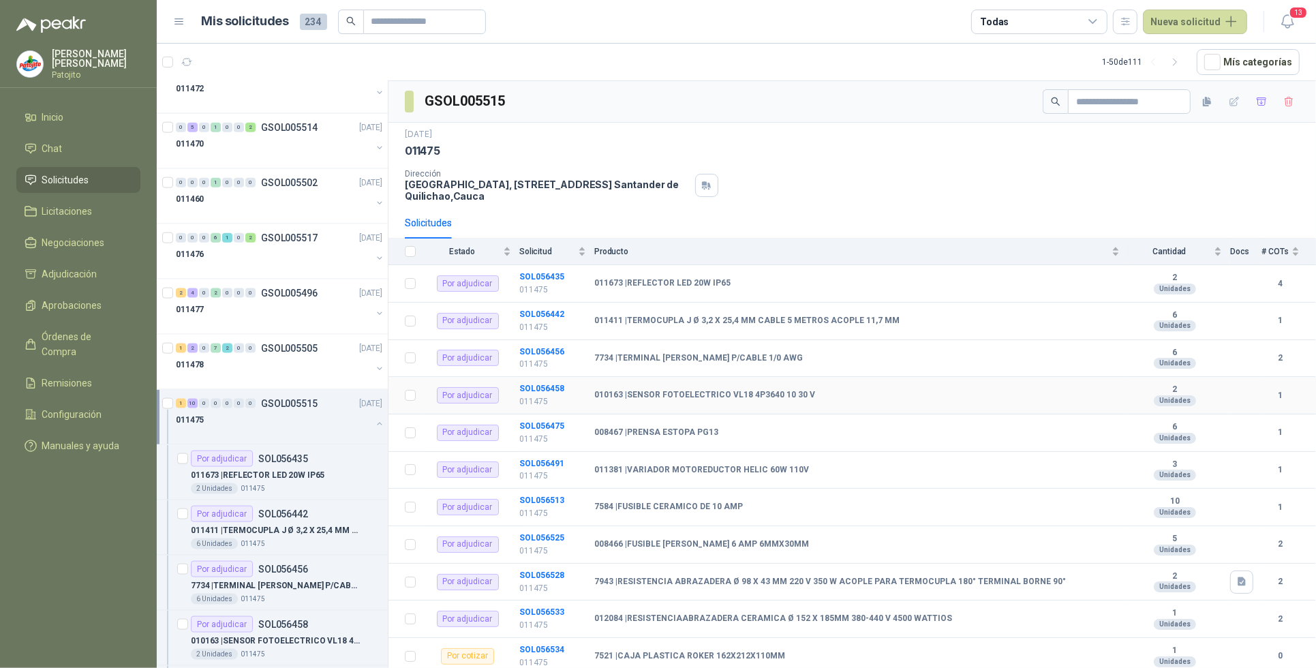
scroll to position [29, 0]
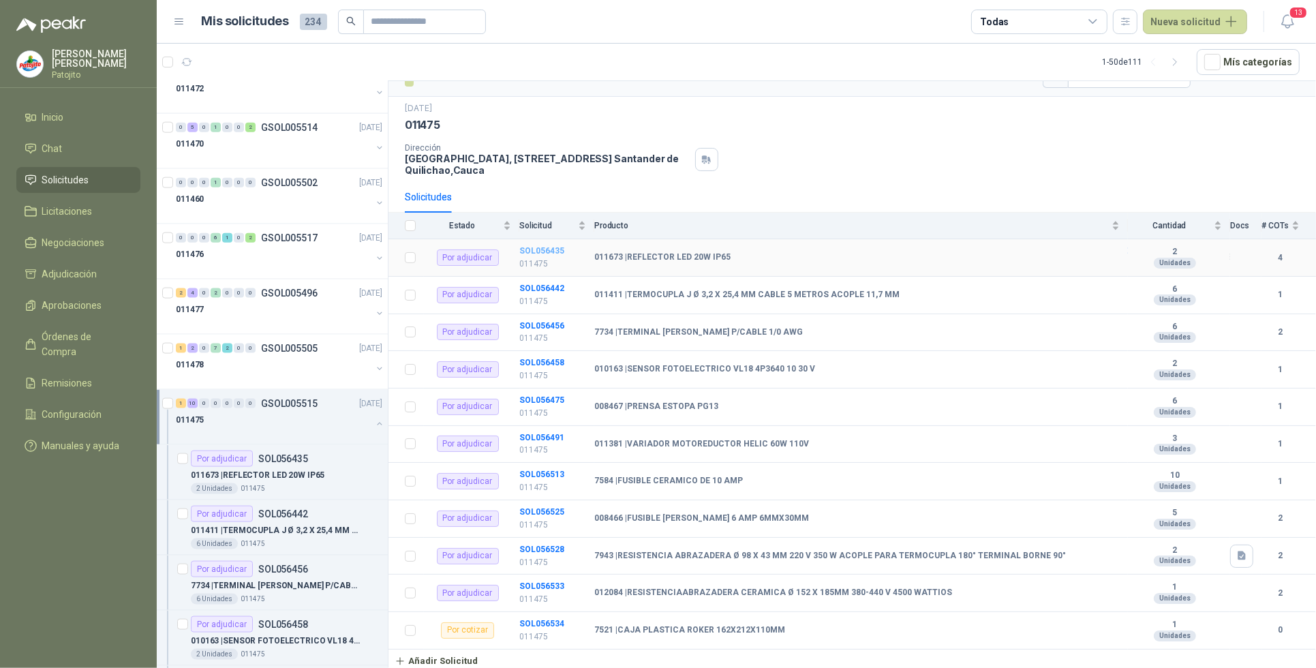
click at [553, 246] on b "SOL056435" at bounding box center [541, 251] width 45 height 10
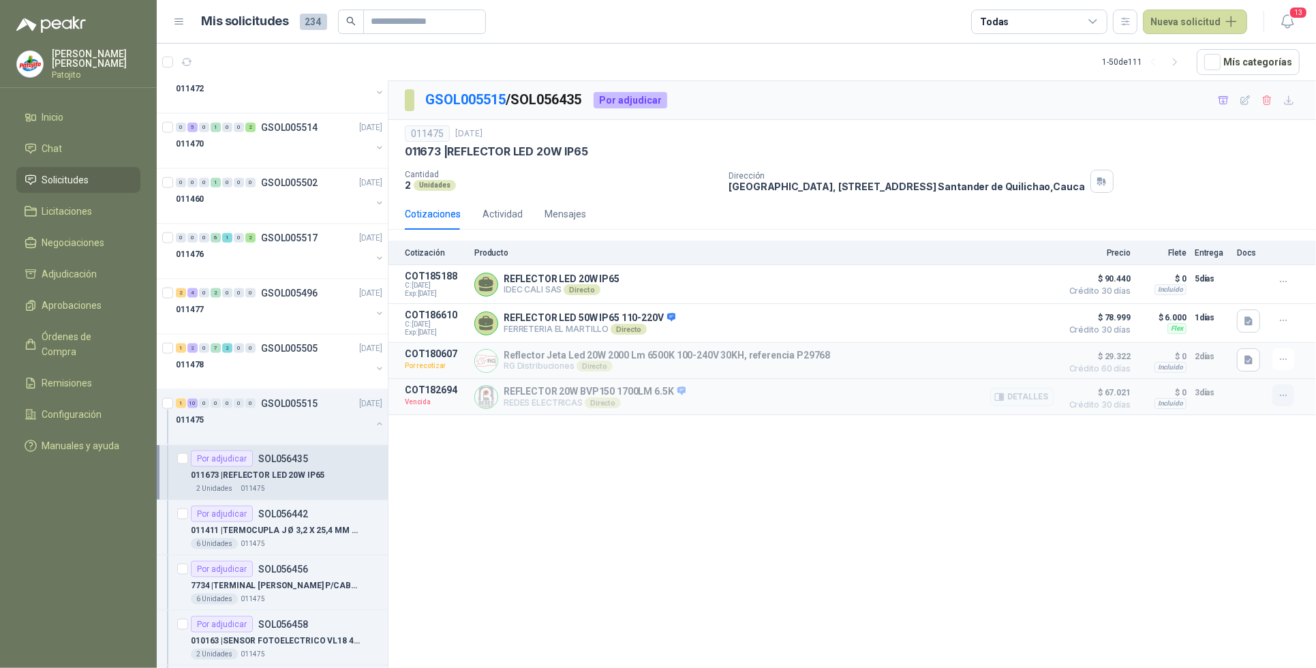
click at [1278, 399] on icon "button" at bounding box center [1284, 396] width 12 height 12
click at [1249, 369] on button "Solicitar Recotización" at bounding box center [1255, 370] width 109 height 22
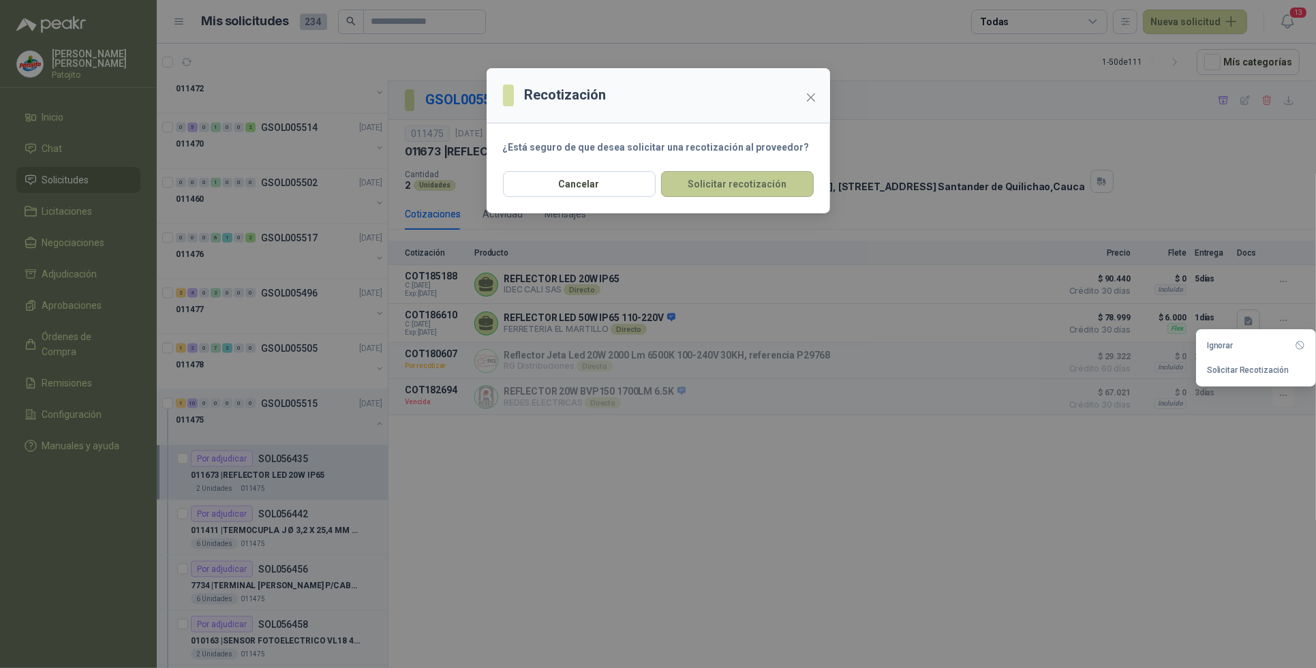
click at [753, 177] on button "Solicitar recotización" at bounding box center [737, 184] width 153 height 26
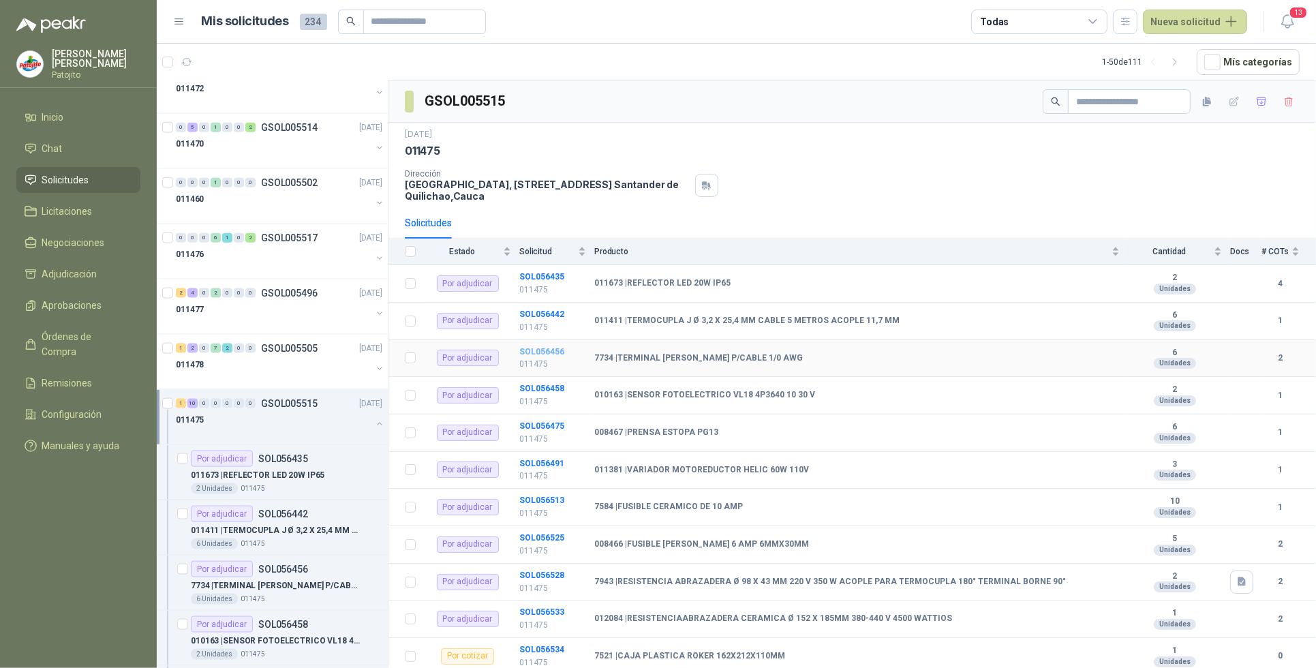
click at [562, 352] on b "SOL056456" at bounding box center [541, 352] width 45 height 10
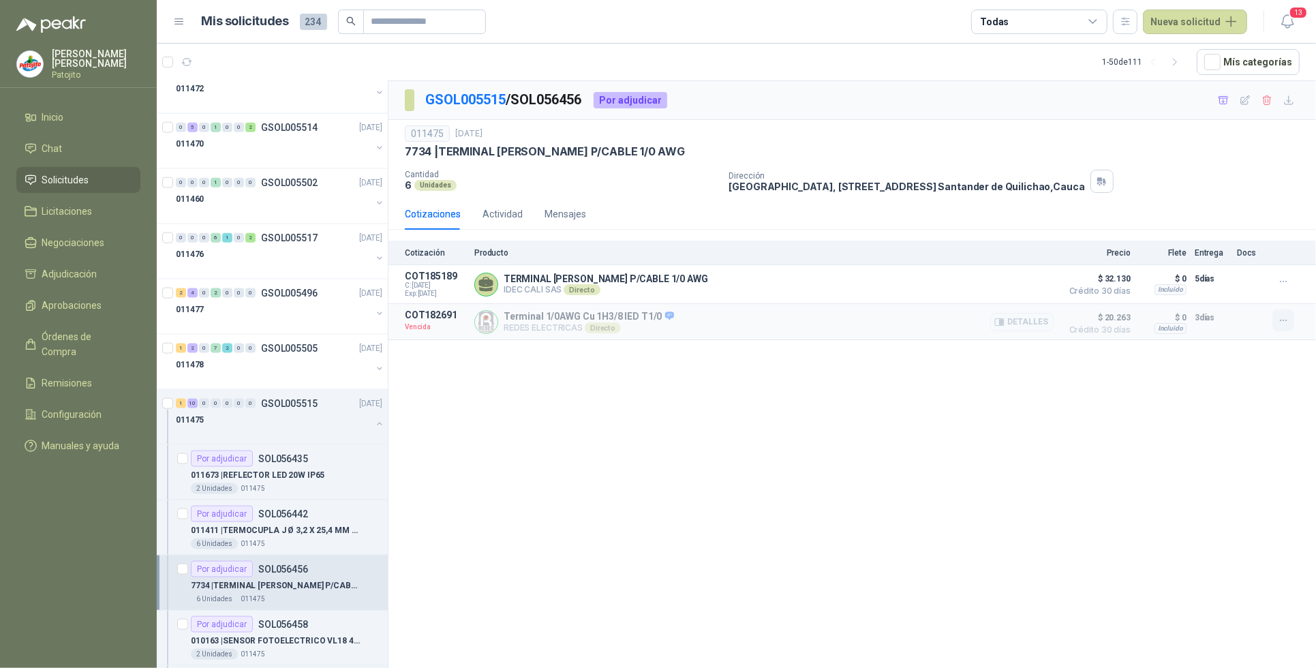
click at [1275, 322] on button "button" at bounding box center [1283, 320] width 22 height 22
click at [1270, 294] on button "Solicitar Recotización" at bounding box center [1255, 292] width 109 height 22
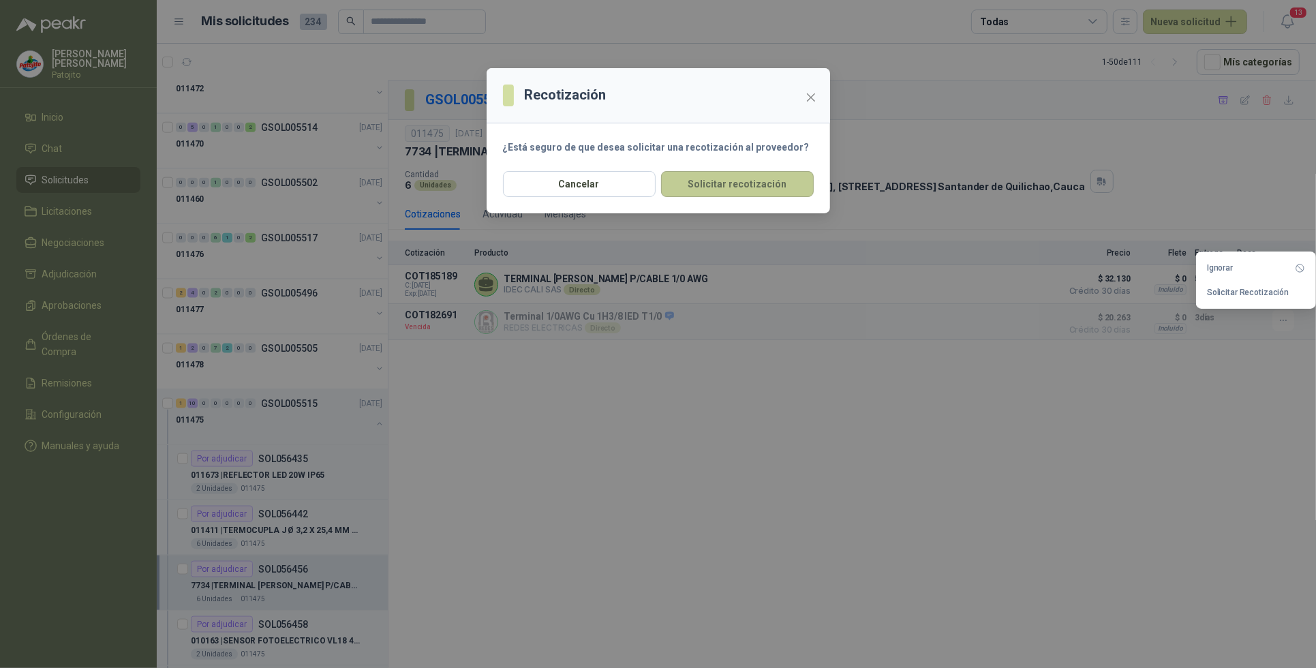
drag, startPoint x: 744, startPoint y: 185, endPoint x: 701, endPoint y: 232, distance: 64.6
click at [744, 186] on button "Solicitar recotización" at bounding box center [737, 184] width 153 height 26
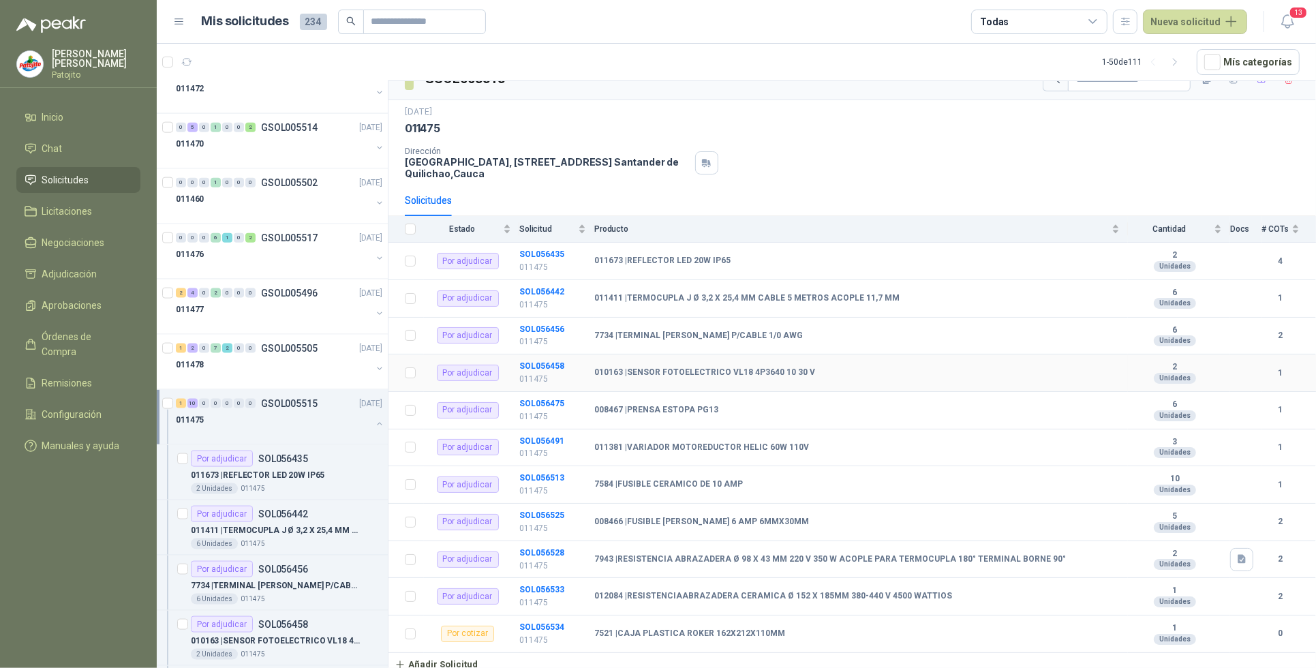
scroll to position [29, 0]
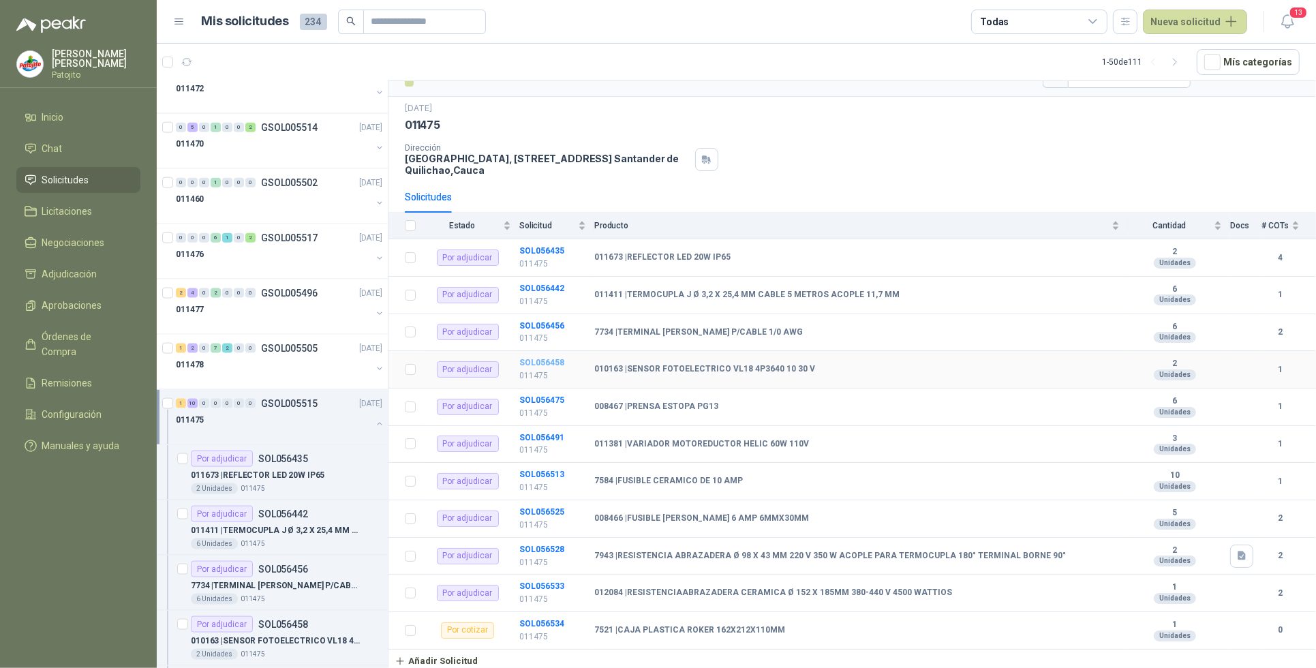
click at [549, 365] on td "SOL056458 011475" at bounding box center [556, 369] width 75 height 37
click at [550, 362] on b "SOL056458" at bounding box center [541, 363] width 45 height 10
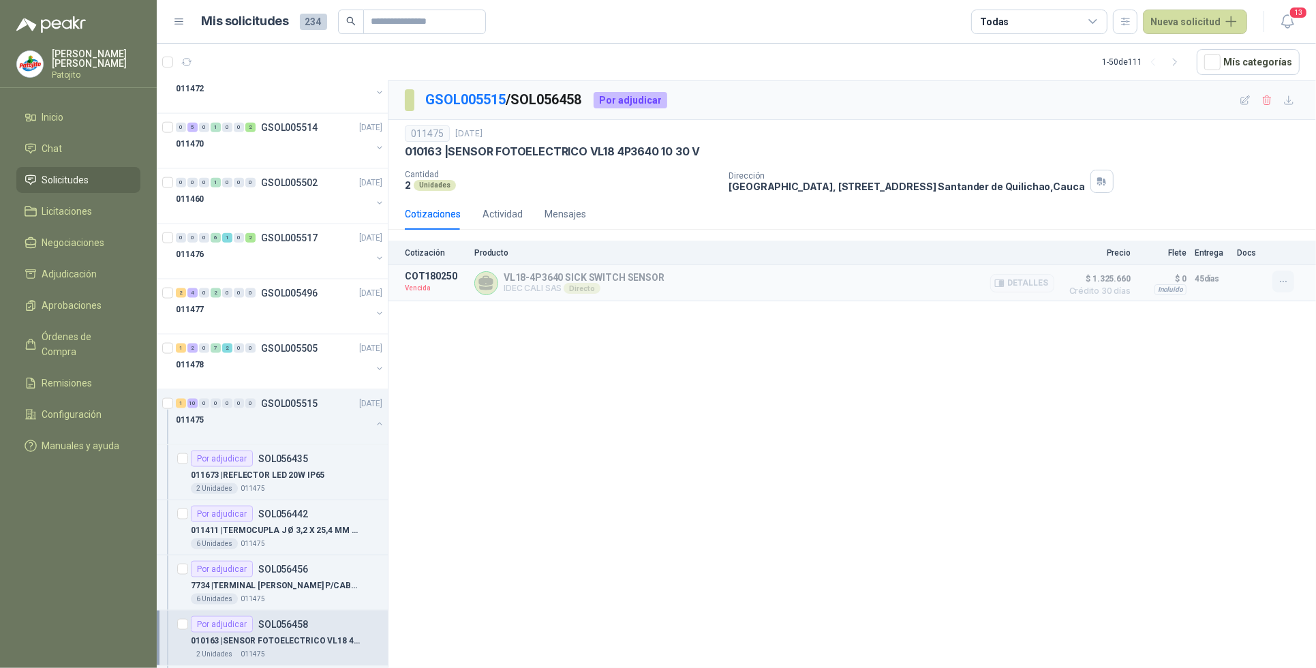
click at [1274, 286] on button "button" at bounding box center [1283, 282] width 22 height 22
click at [1271, 250] on button "Solicitar Recotización" at bounding box center [1255, 253] width 109 height 22
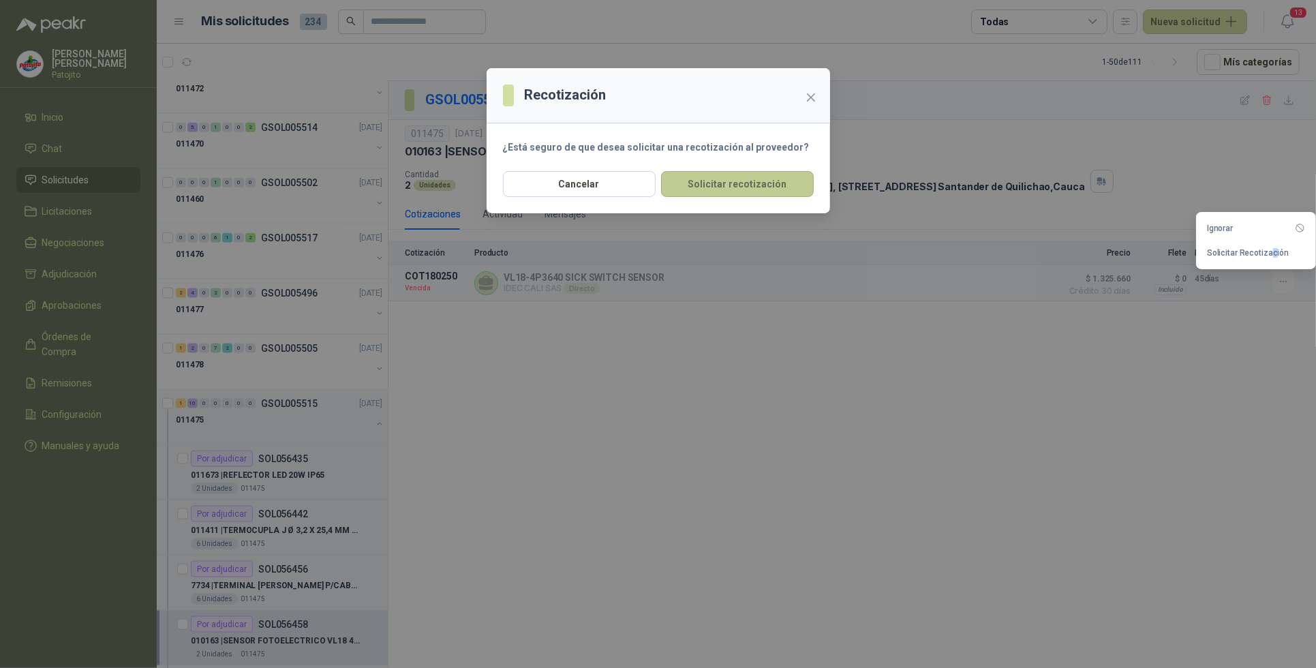
click at [739, 181] on button "Solicitar recotización" at bounding box center [737, 184] width 153 height 26
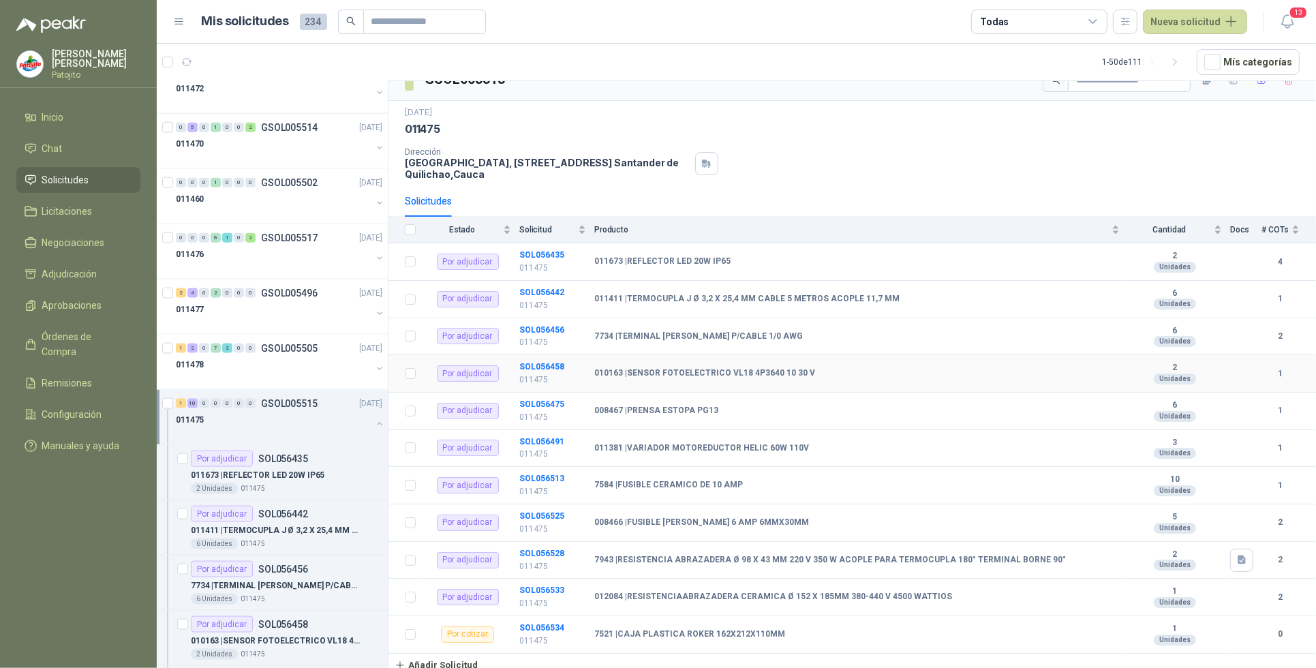
scroll to position [29, 0]
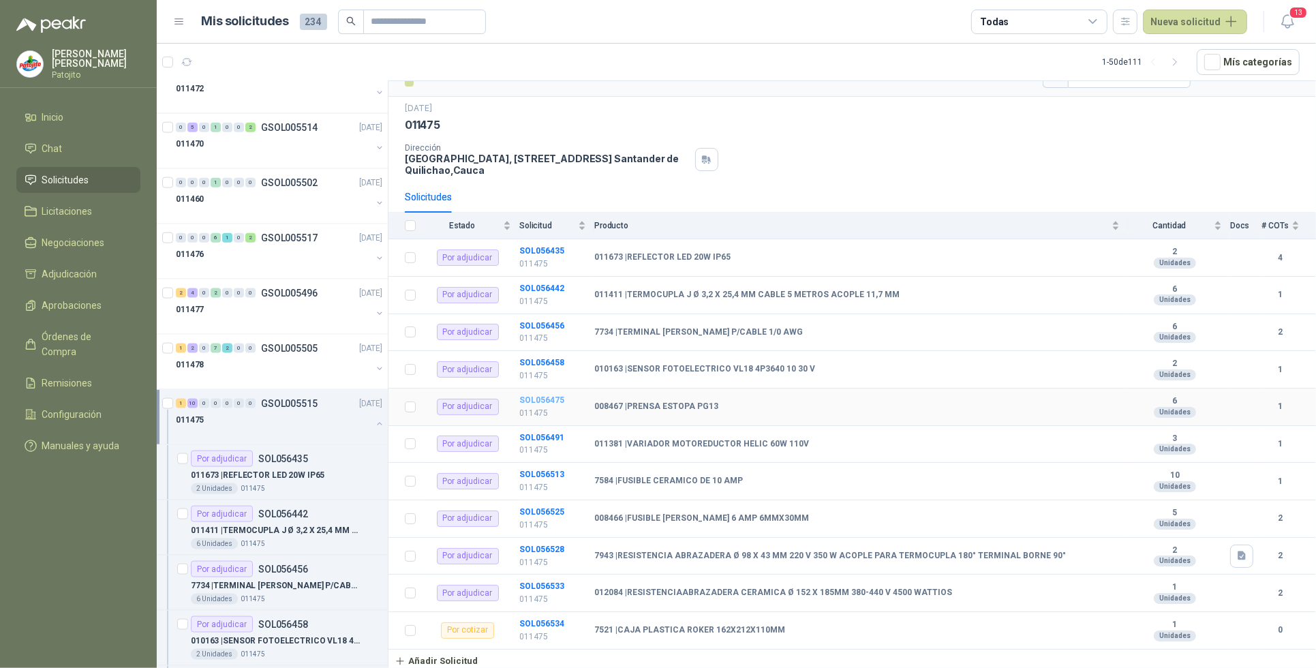
click at [555, 396] on b "SOL056475" at bounding box center [541, 400] width 45 height 10
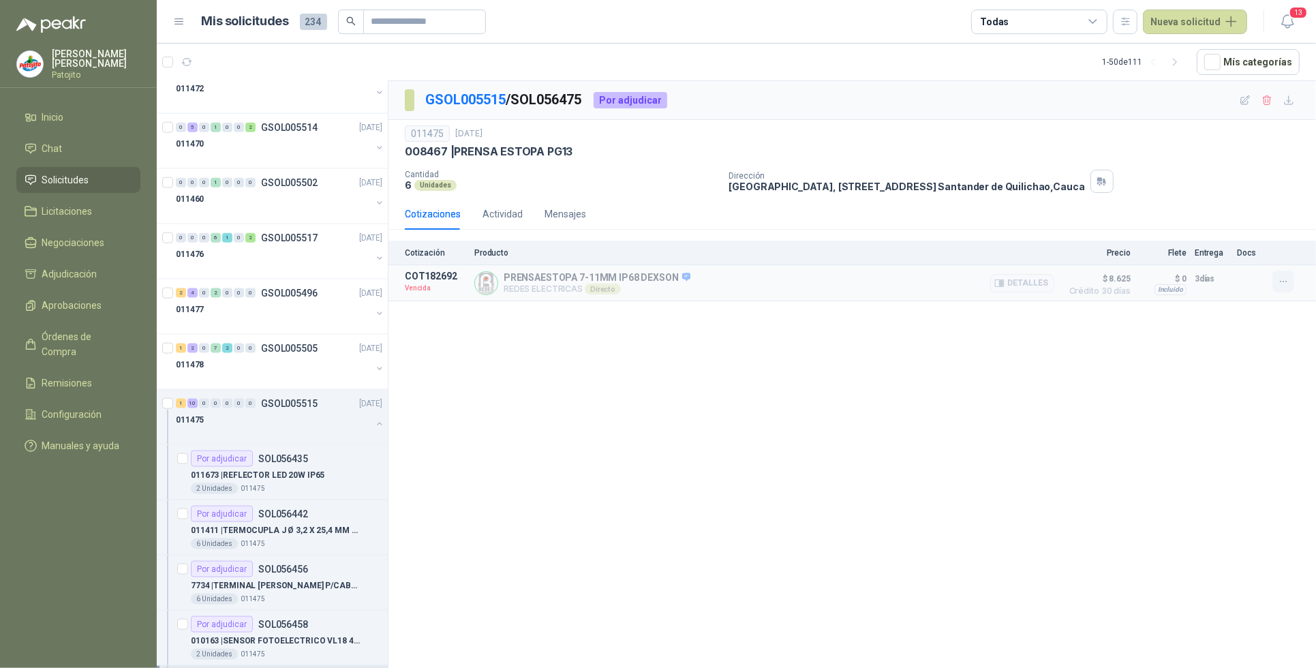
click at [1283, 284] on icon "button" at bounding box center [1284, 282] width 12 height 12
click at [1268, 252] on button "Solicitar Recotización" at bounding box center [1255, 253] width 109 height 22
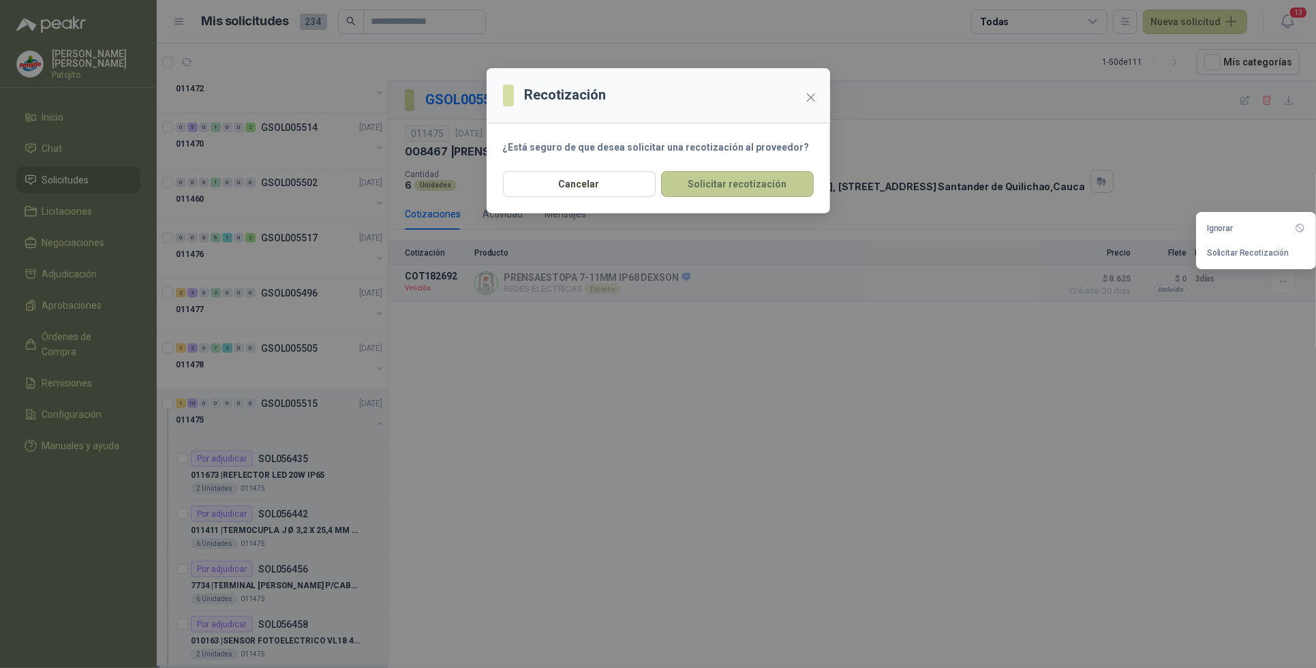
click at [728, 175] on button "Solicitar recotización" at bounding box center [737, 184] width 153 height 26
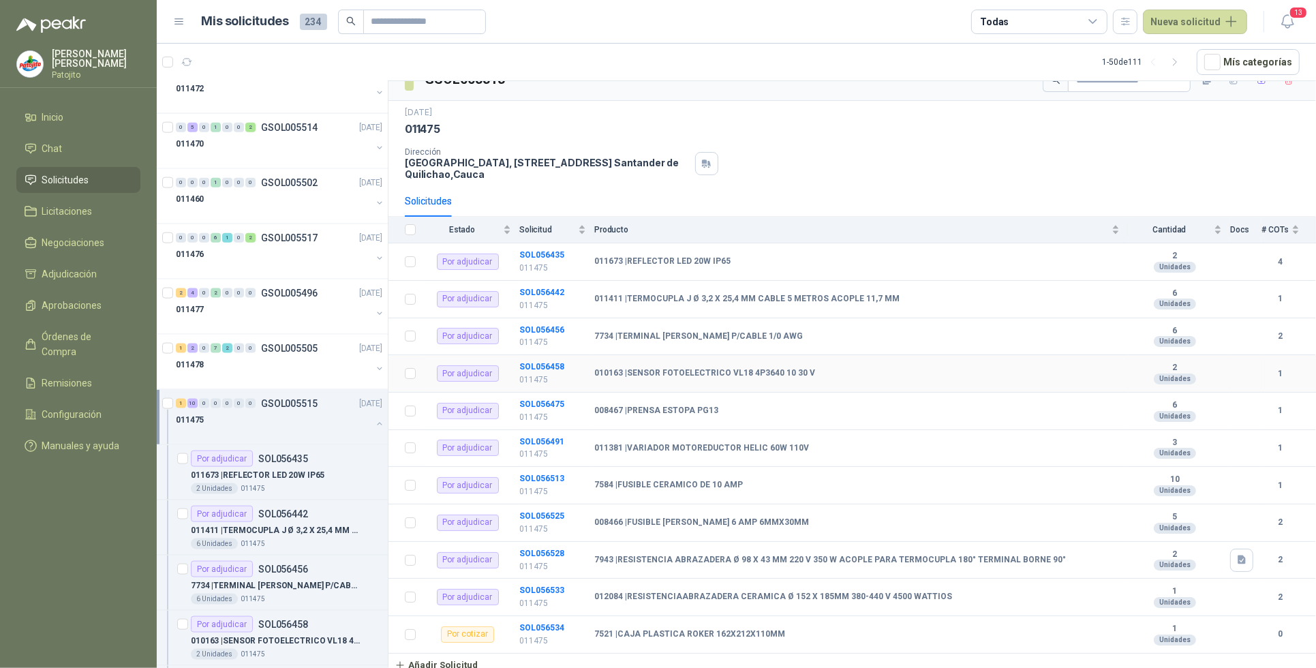
scroll to position [29, 0]
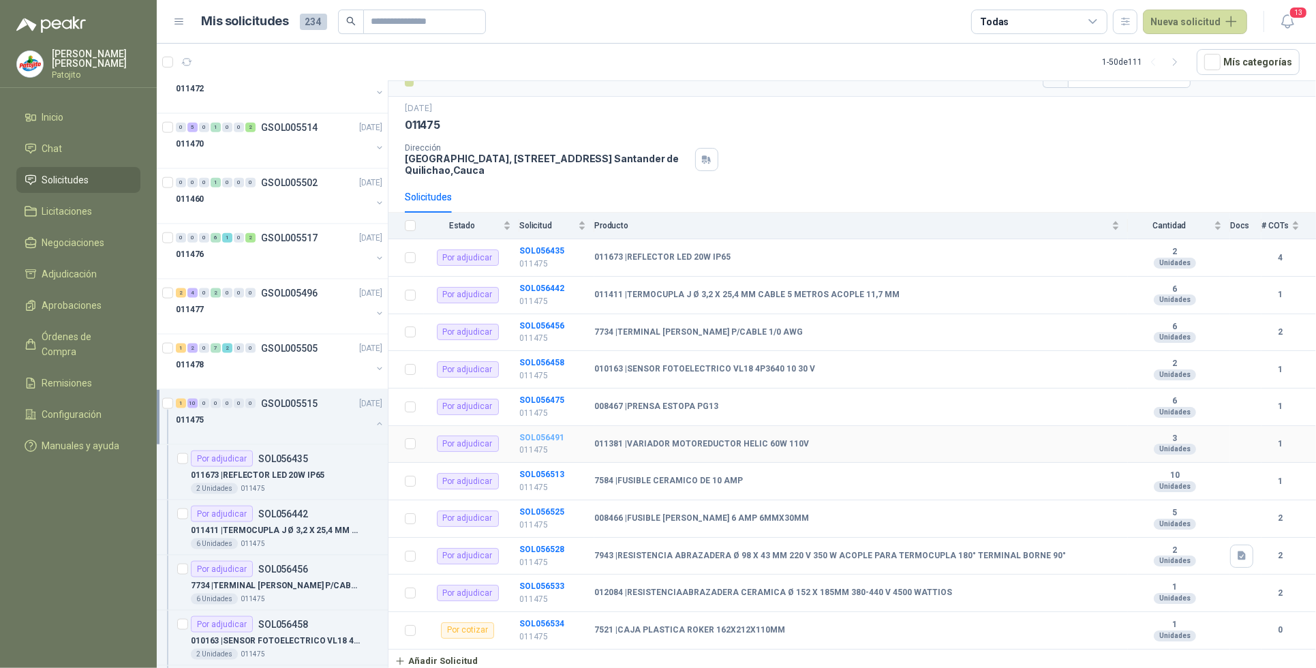
click at [553, 433] on b "SOL056491" at bounding box center [541, 438] width 45 height 10
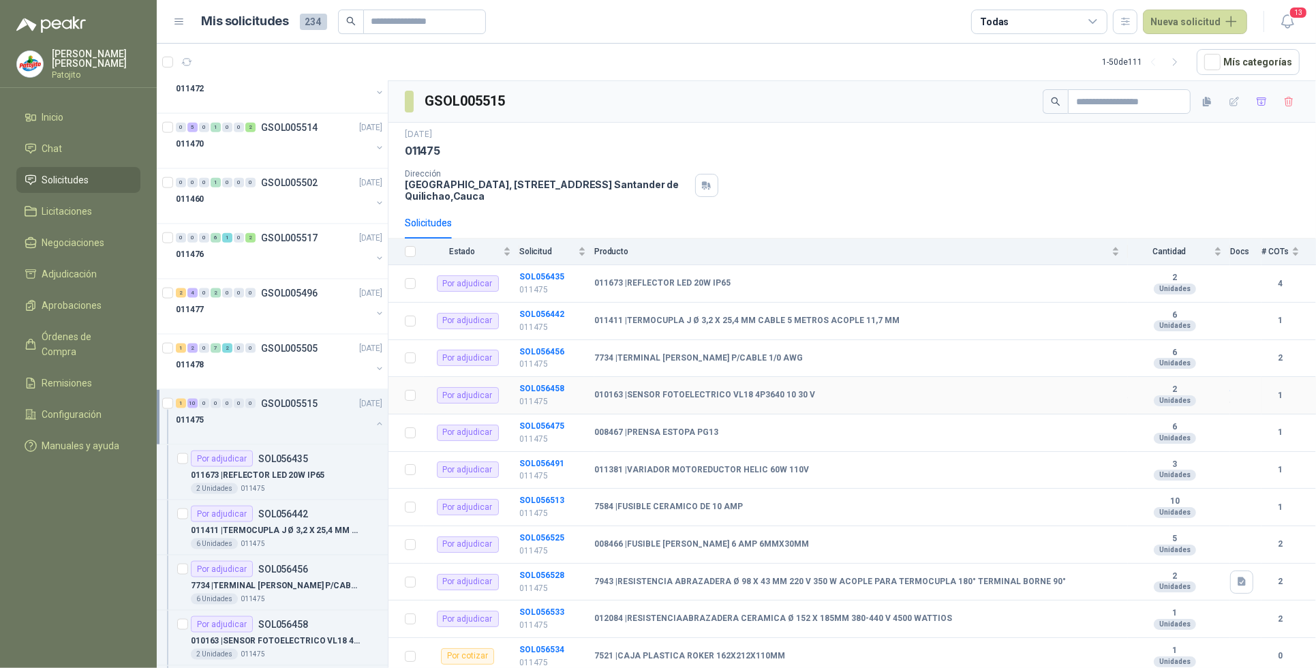
scroll to position [29, 0]
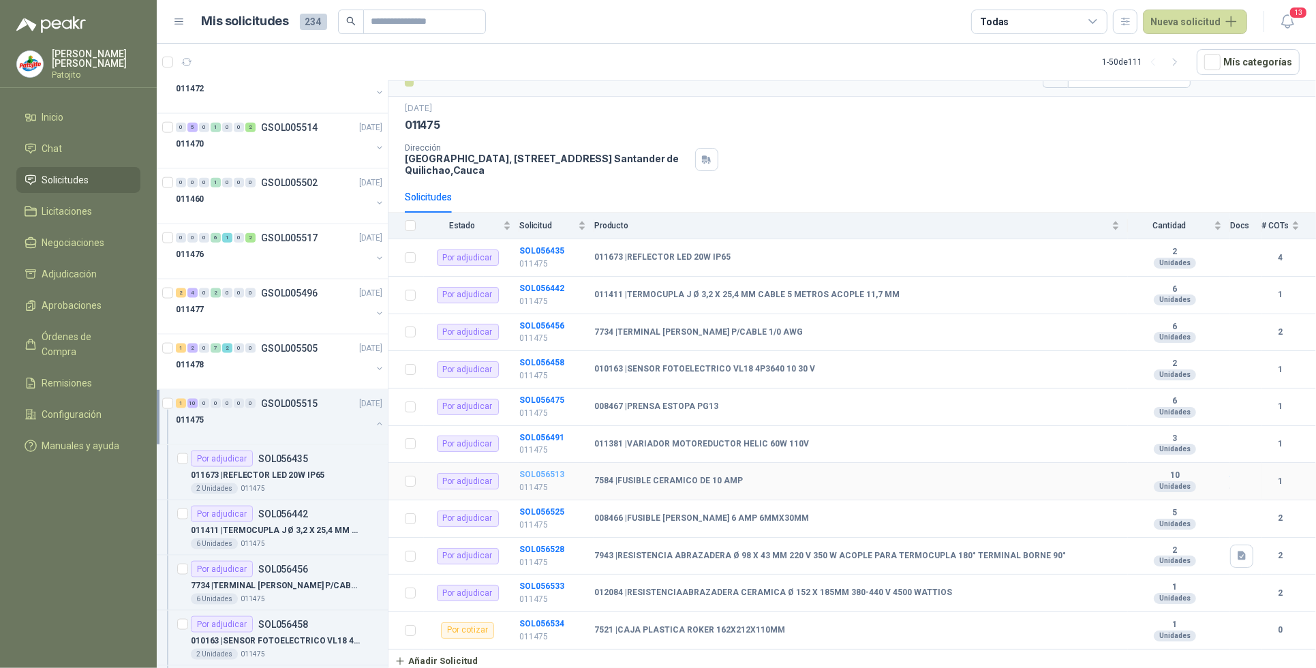
click at [535, 472] on b "SOL056513" at bounding box center [541, 475] width 45 height 10
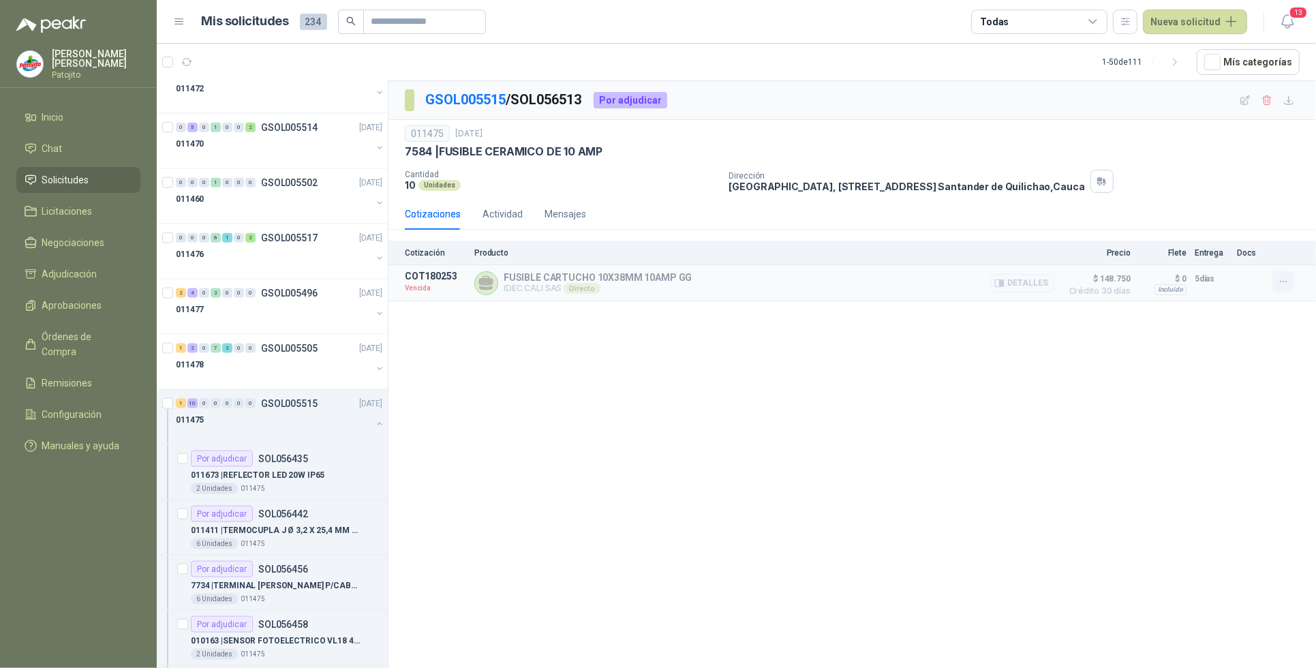
click at [1287, 285] on icon "button" at bounding box center [1284, 282] width 12 height 12
click at [1272, 257] on button "Solicitar Recotización" at bounding box center [1255, 253] width 109 height 22
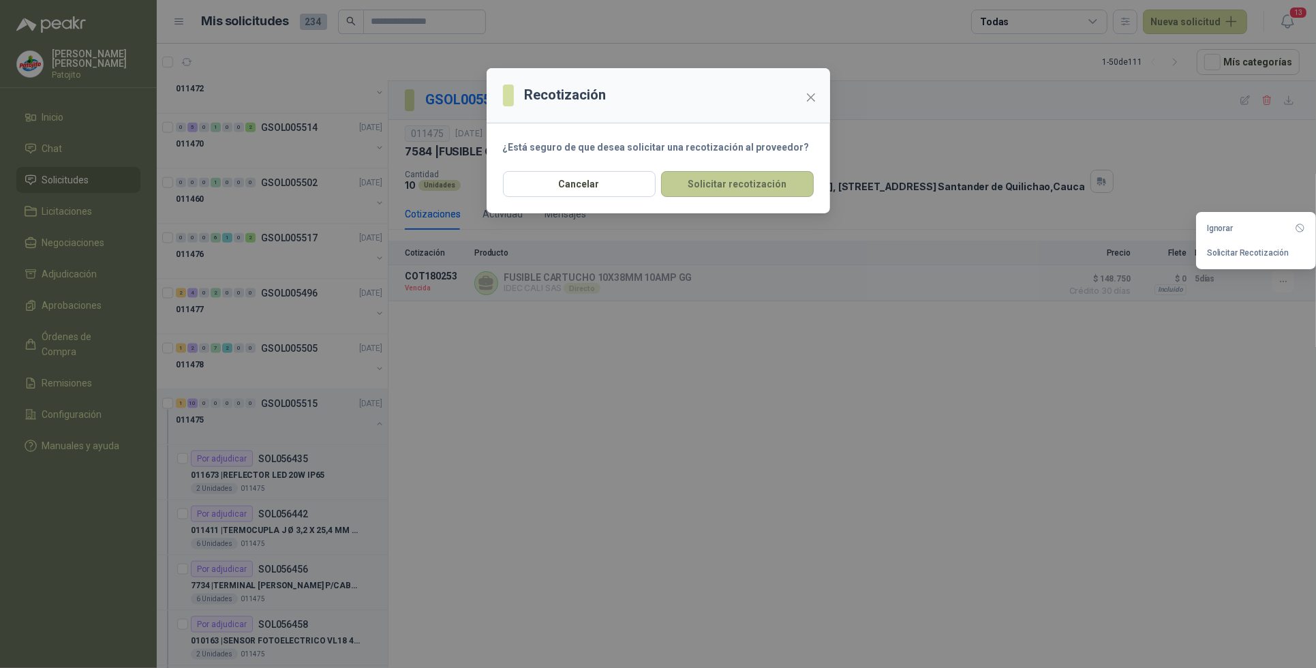
click at [754, 183] on button "Solicitar recotización" at bounding box center [737, 184] width 153 height 26
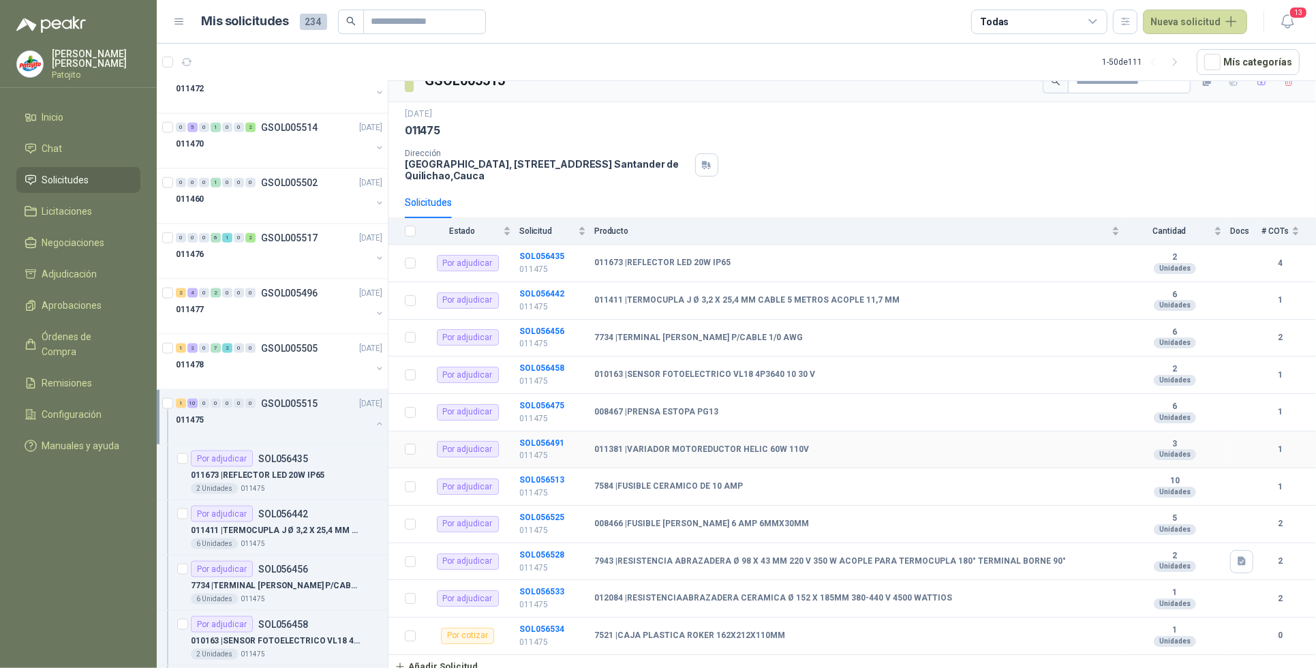
scroll to position [29, 0]
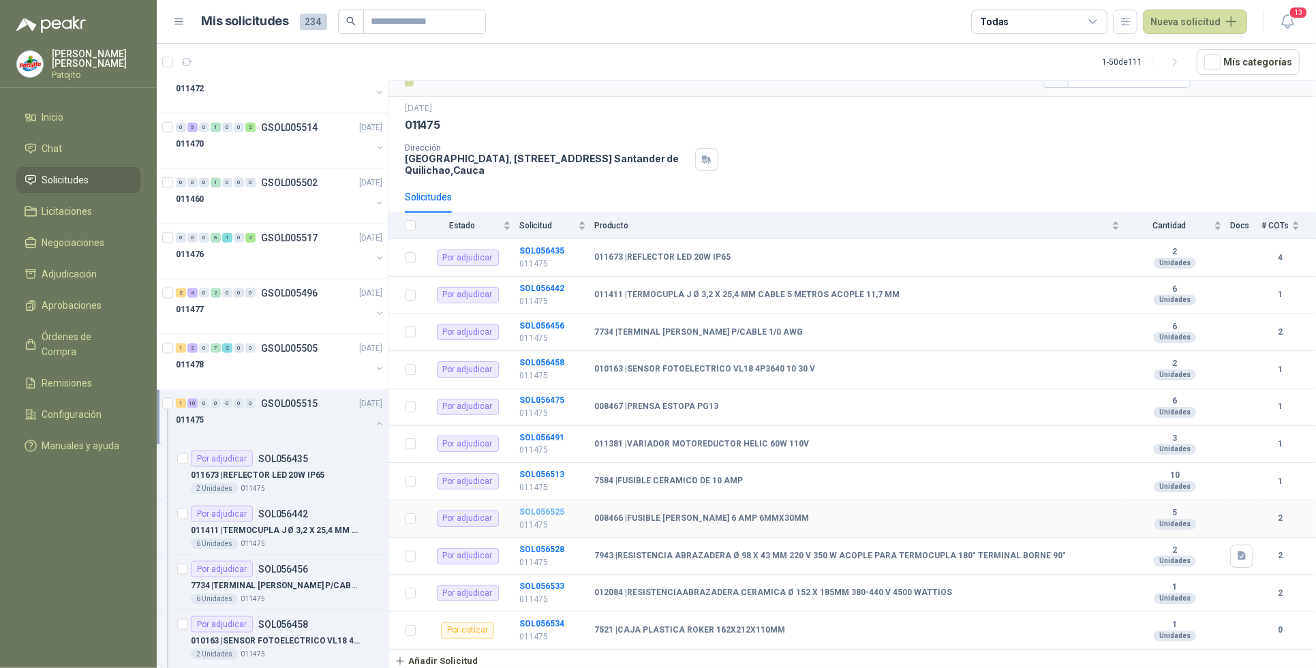
click at [533, 511] on b "SOL056525" at bounding box center [541, 512] width 45 height 10
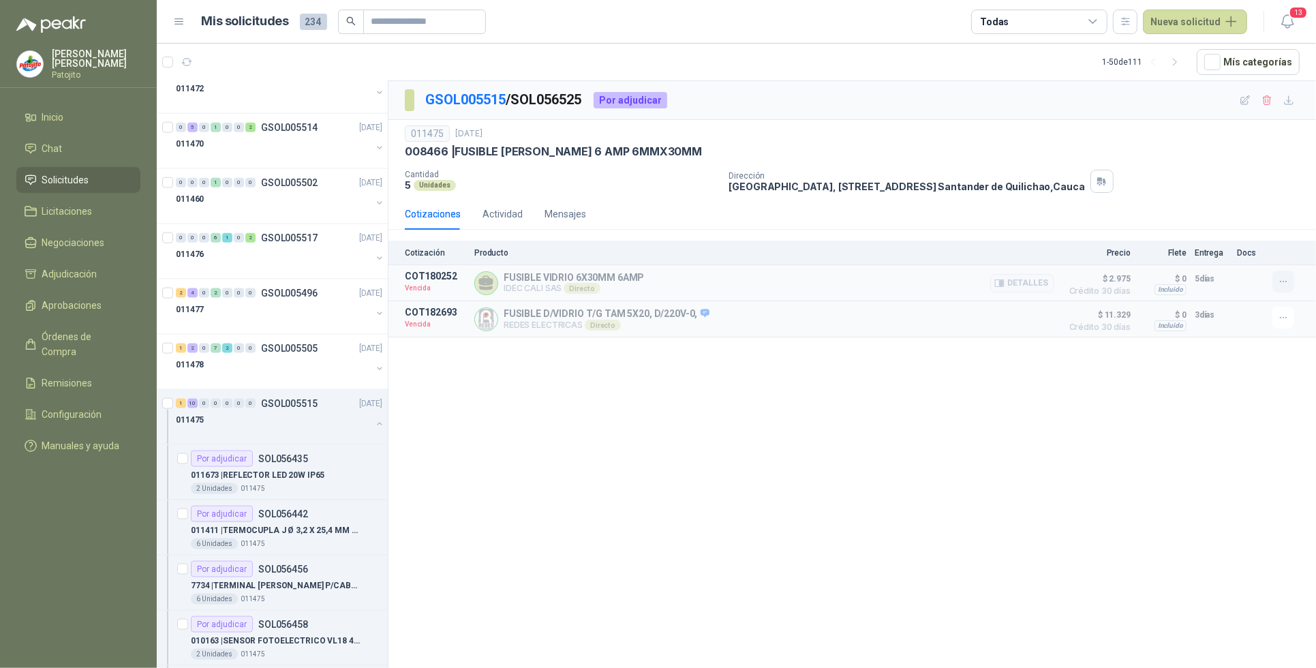
click at [1289, 287] on icon "button" at bounding box center [1284, 282] width 12 height 12
click at [1270, 256] on button "Solicitar Recotización" at bounding box center [1255, 253] width 109 height 22
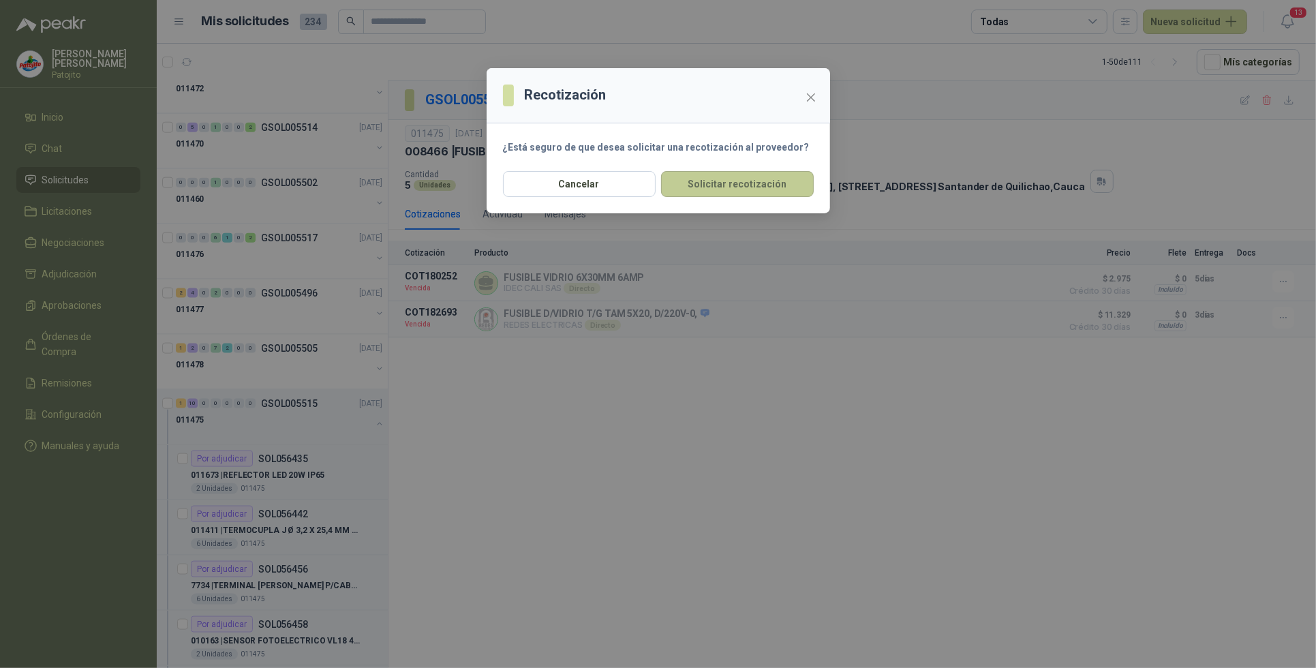
click at [696, 192] on button "Solicitar recotización" at bounding box center [737, 184] width 153 height 26
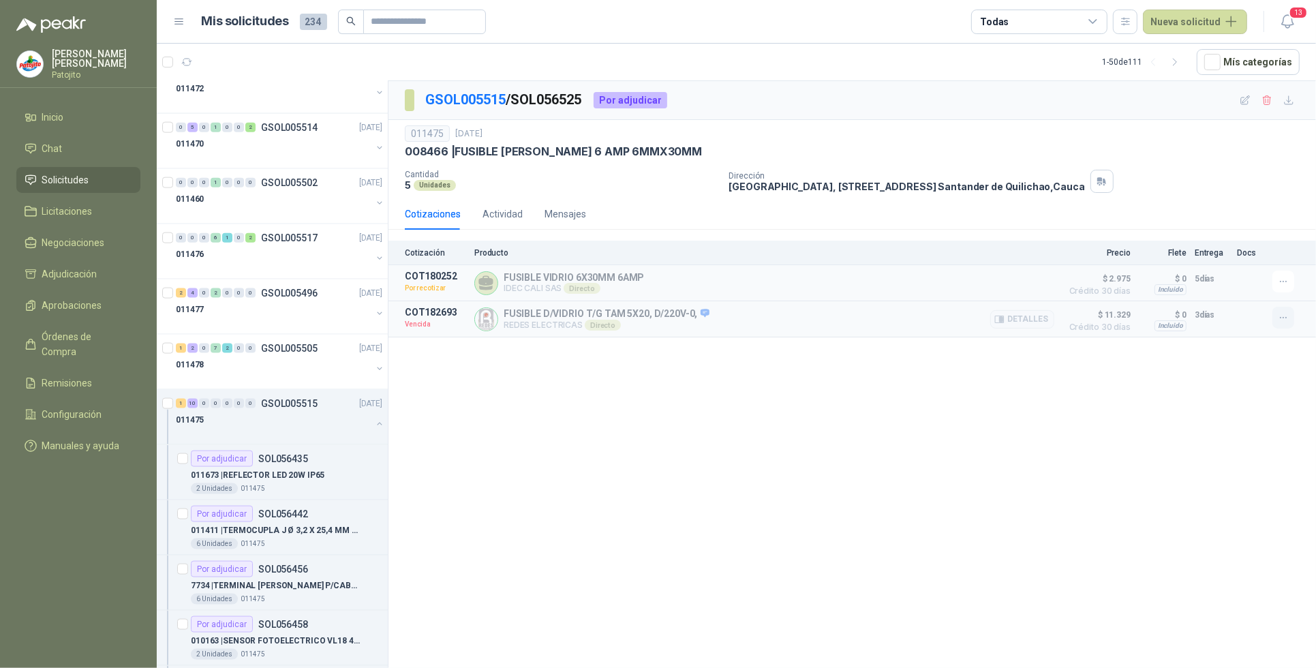
click at [1289, 320] on button "button" at bounding box center [1283, 318] width 22 height 22
click at [1258, 285] on button "Solicitar Recotización" at bounding box center [1255, 290] width 109 height 22
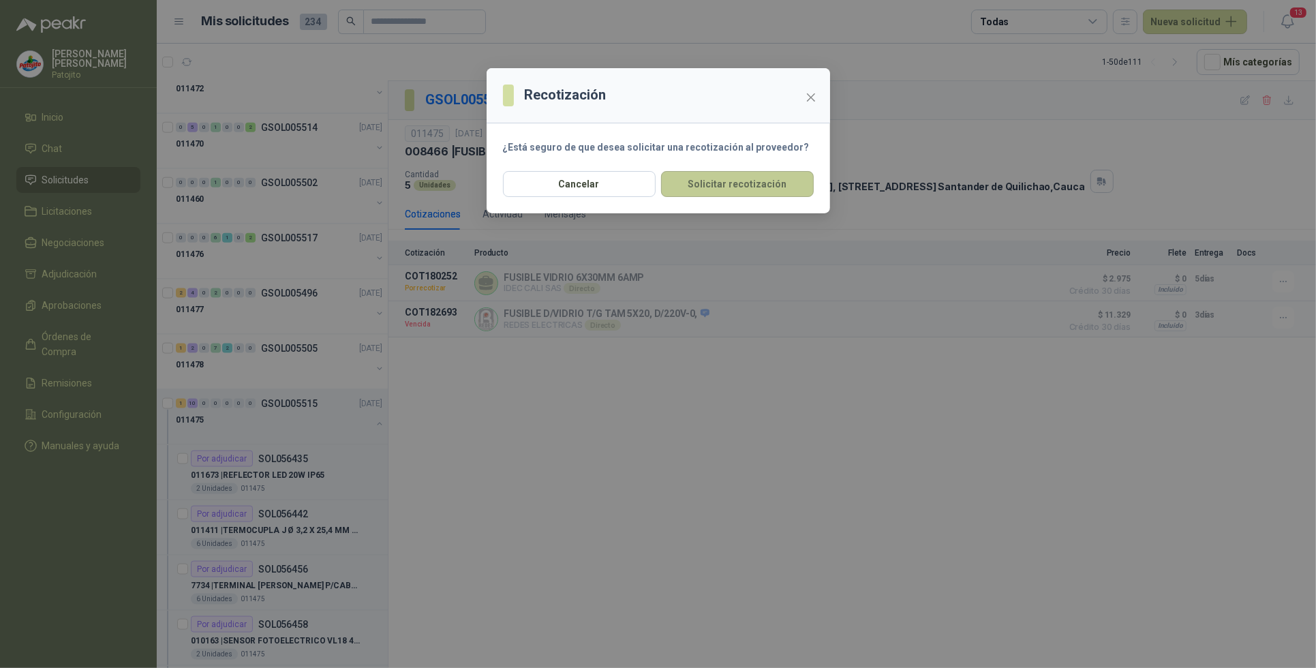
click at [706, 186] on button "Solicitar recotización" at bounding box center [737, 184] width 153 height 26
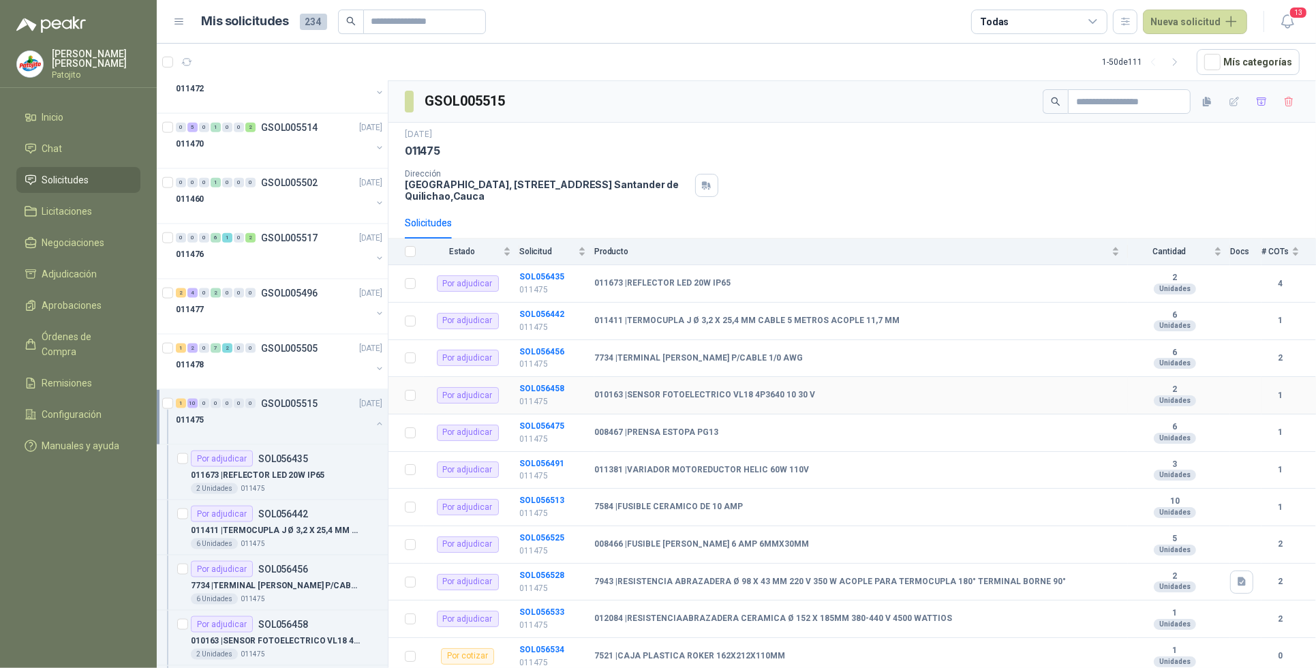
scroll to position [29, 0]
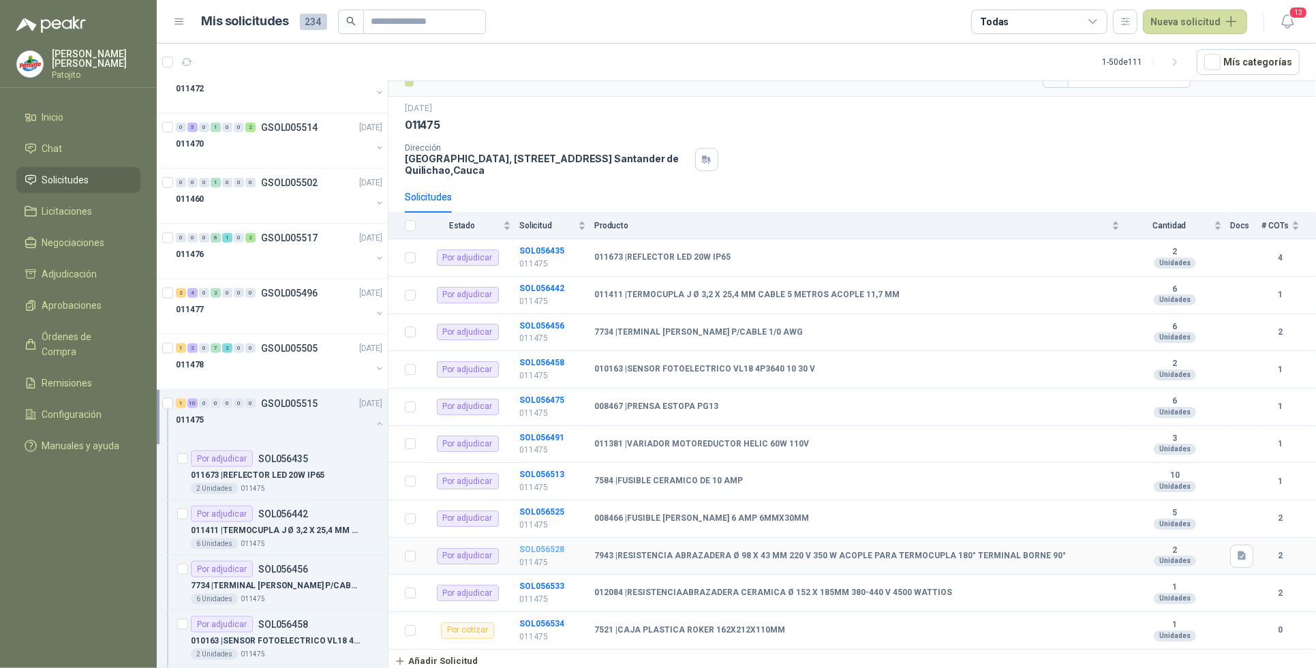
click at [537, 550] on b "SOL056528" at bounding box center [541, 549] width 45 height 10
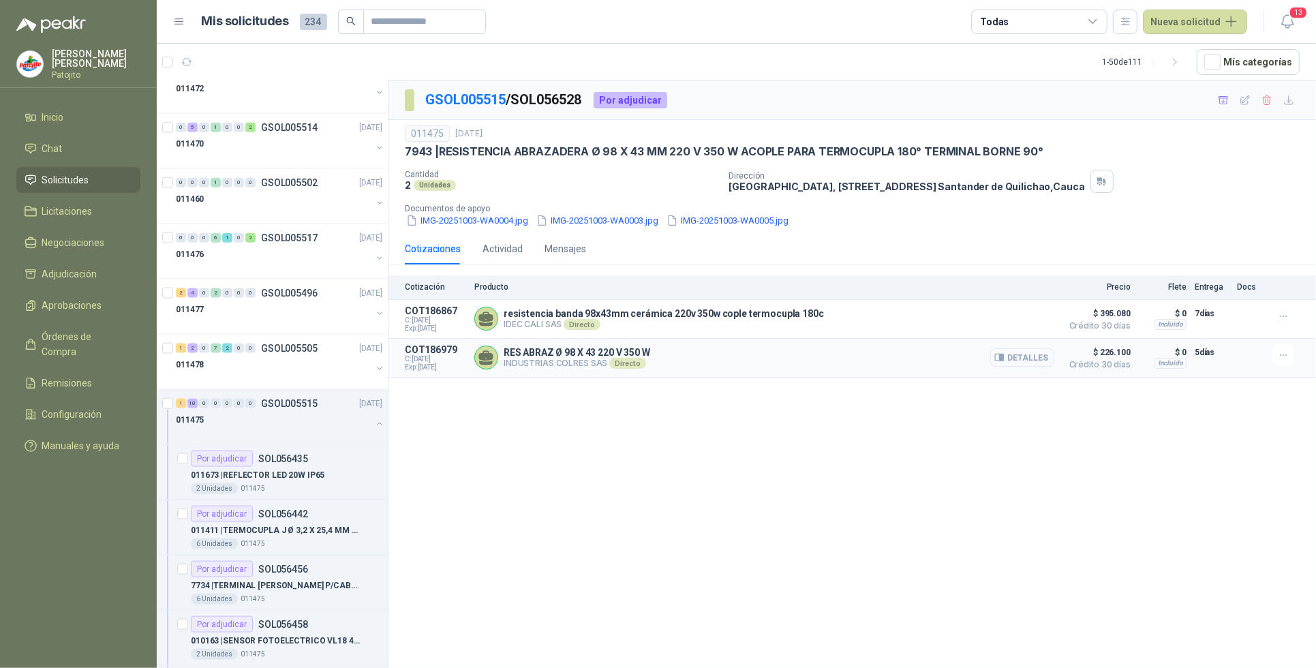
click at [1037, 361] on button "Detalles" at bounding box center [1022, 357] width 64 height 18
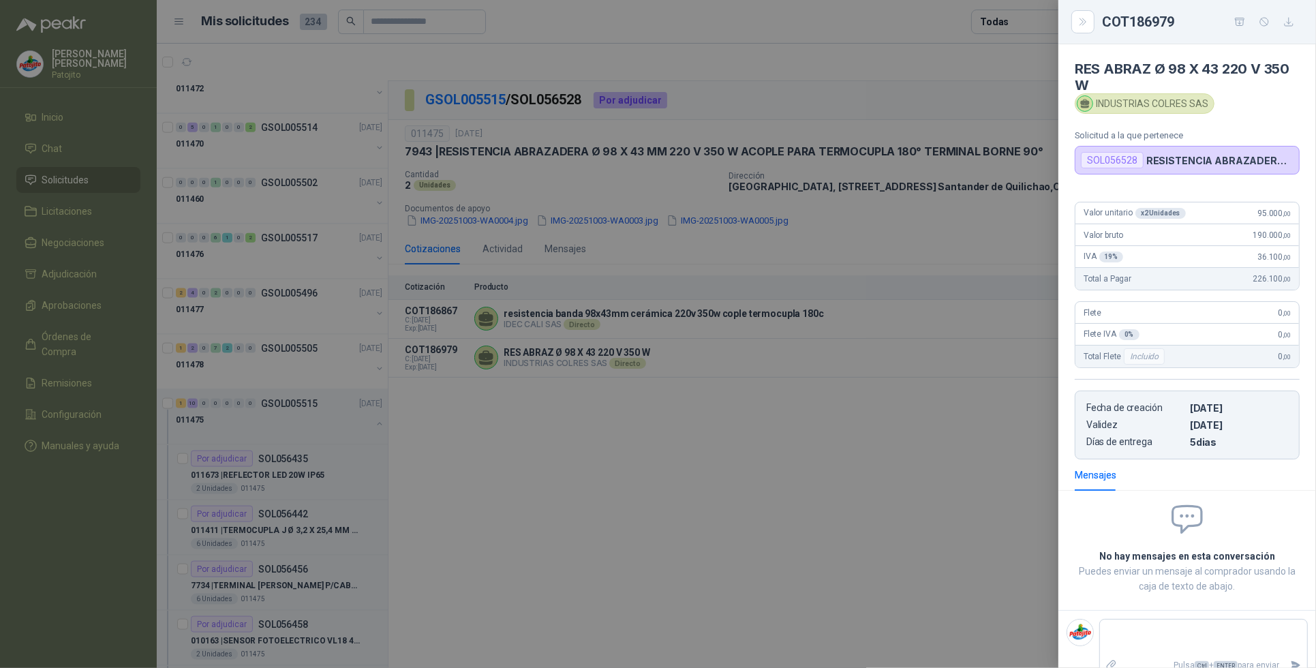
click at [791, 540] on div at bounding box center [658, 334] width 1316 height 668
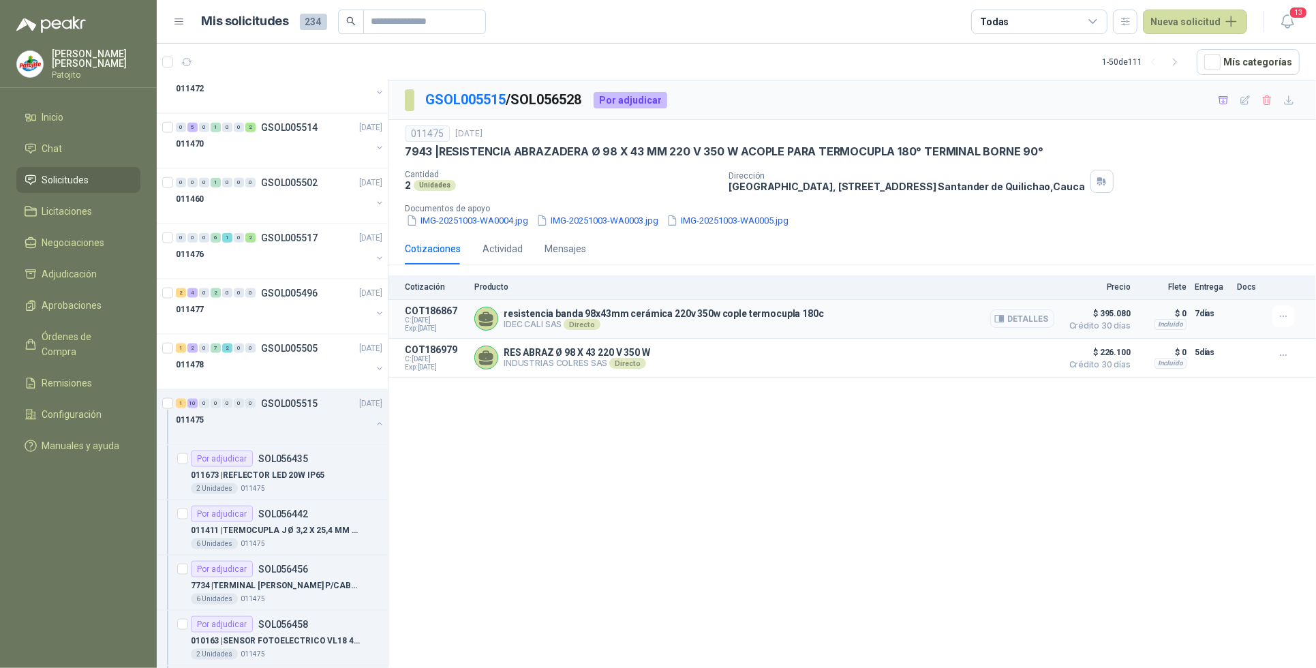
click at [1043, 318] on button "Detalles" at bounding box center [1022, 318] width 64 height 18
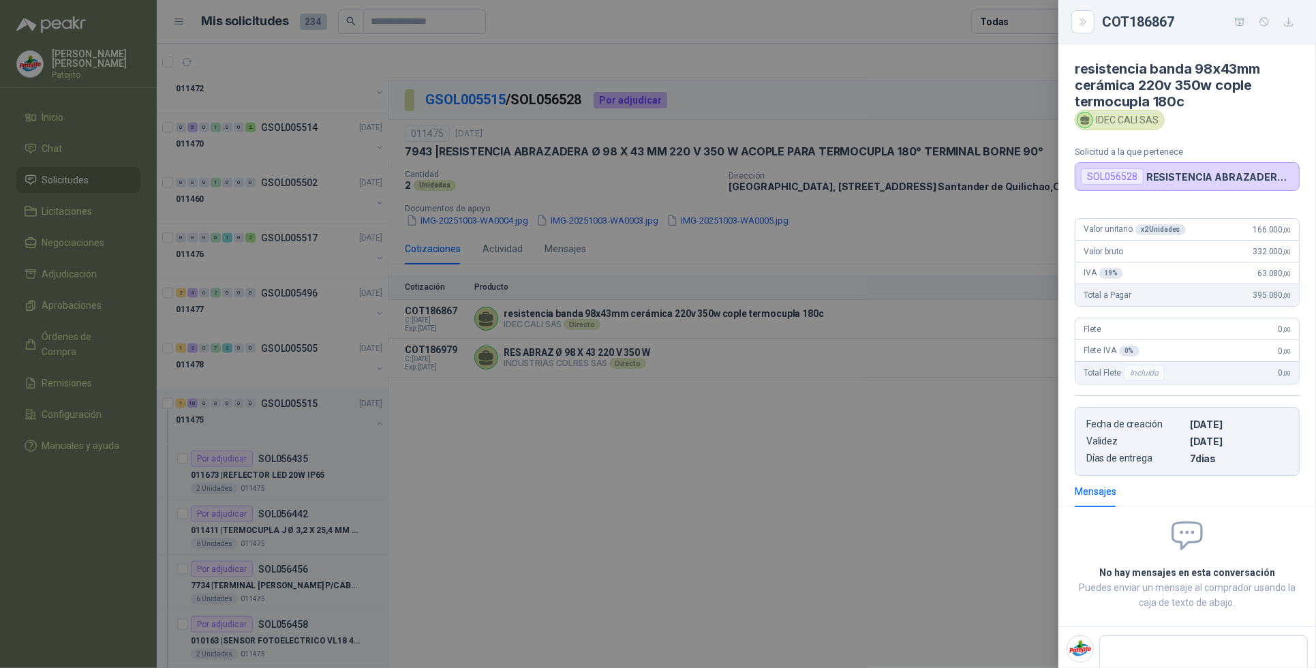
click at [736, 481] on div at bounding box center [658, 334] width 1316 height 668
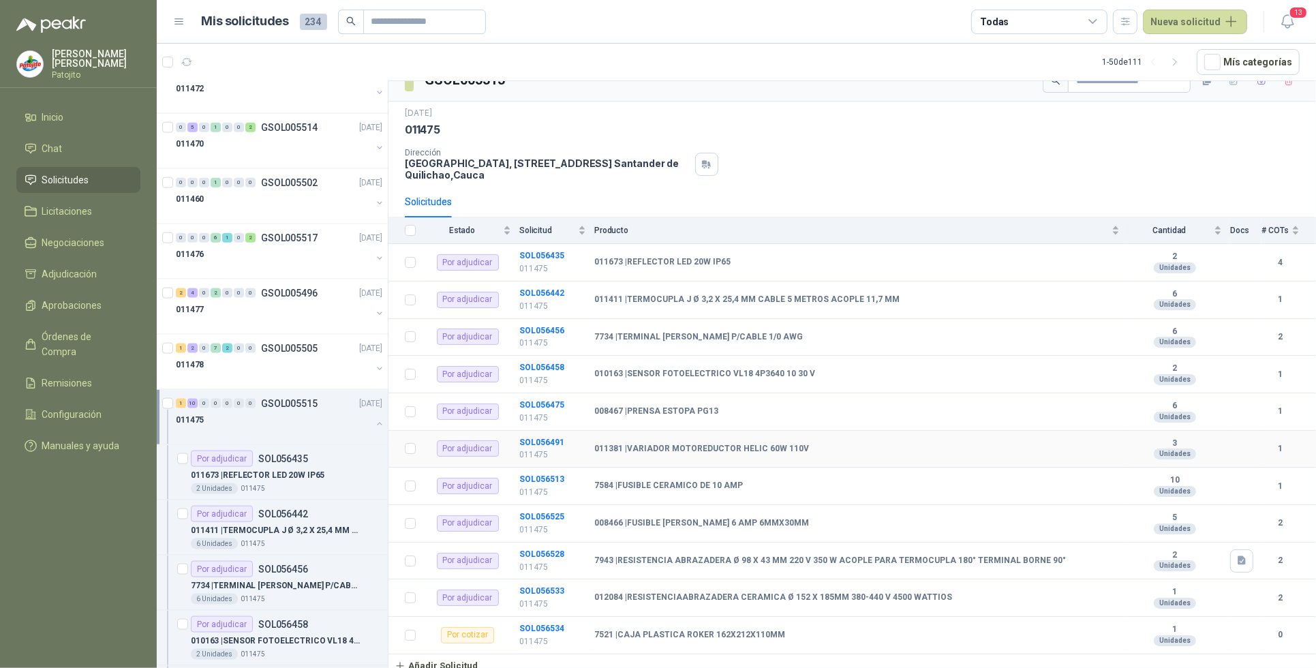
scroll to position [29, 0]
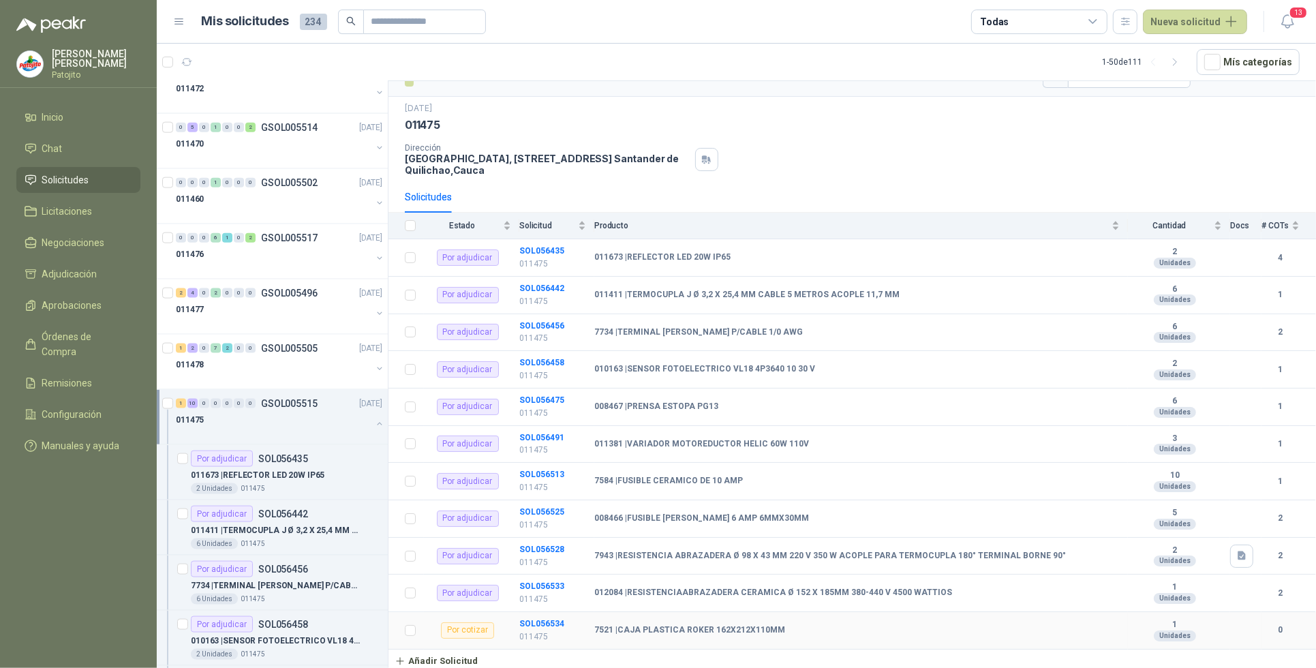
drag, startPoint x: 559, startPoint y: 627, endPoint x: 615, endPoint y: 543, distance: 100.7
click at [559, 627] on b "SOL056534" at bounding box center [541, 624] width 45 height 10
click at [193, 298] on div "4" at bounding box center [192, 293] width 10 height 10
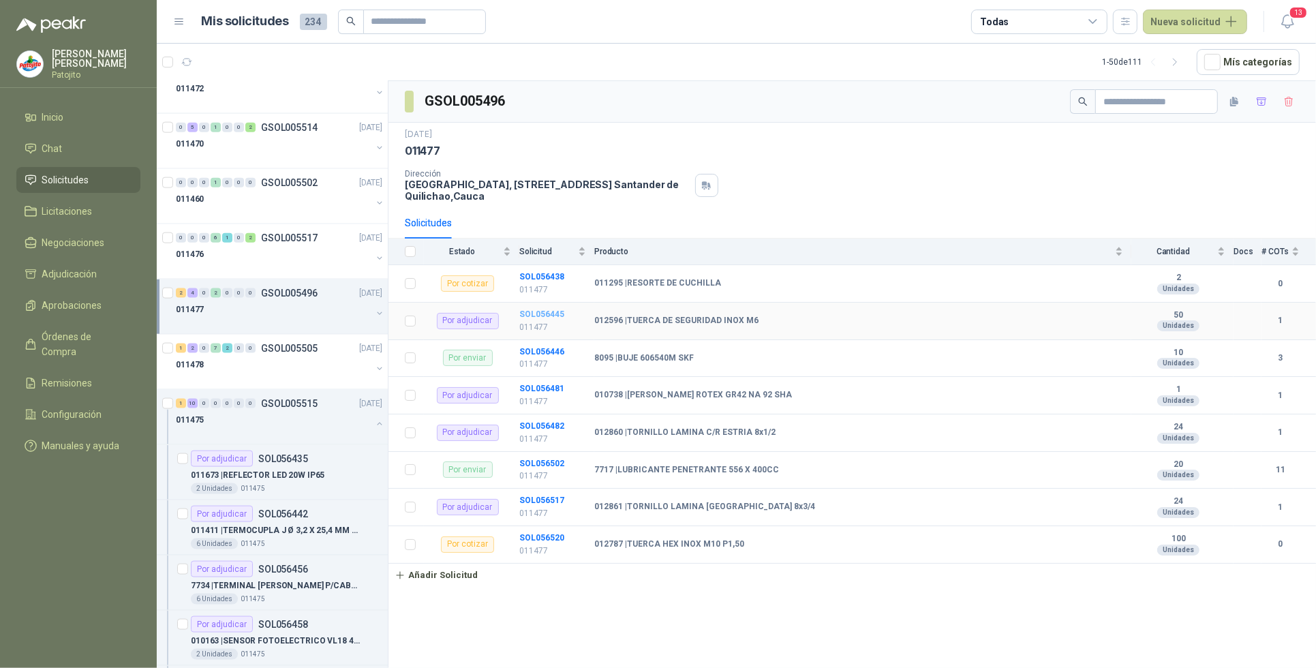
click at [536, 315] on b "SOL056445" at bounding box center [541, 314] width 45 height 10
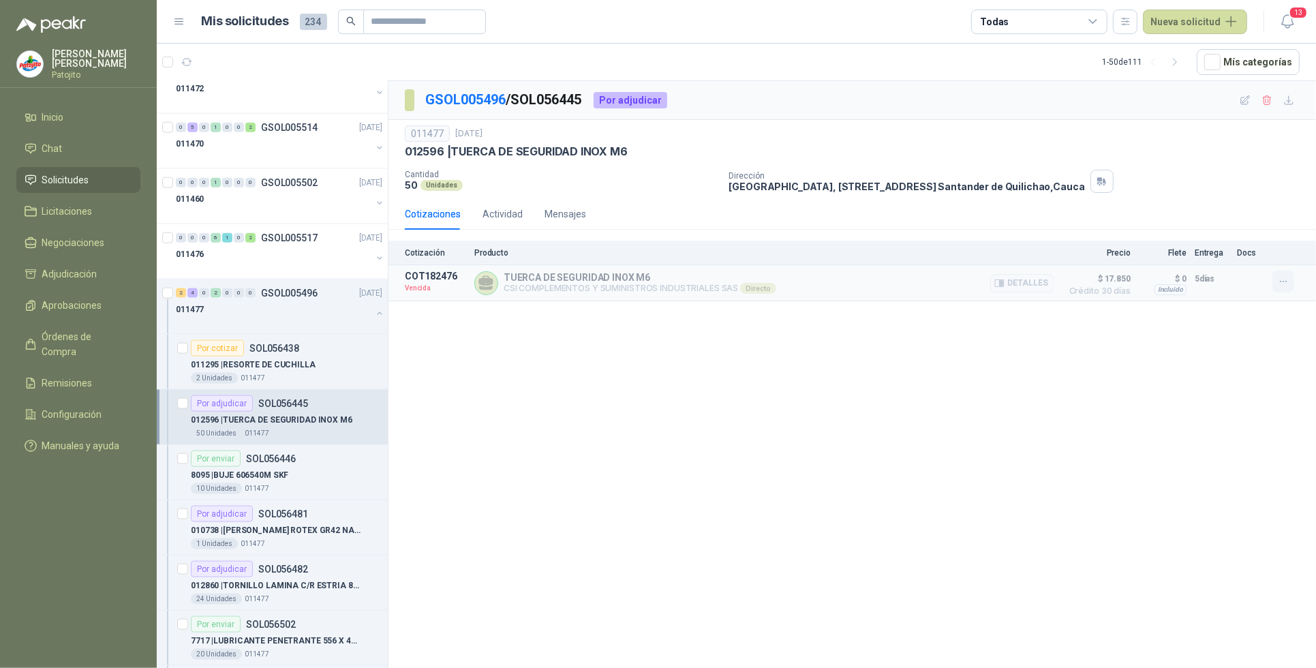
click at [1276, 277] on button "button" at bounding box center [1283, 282] width 22 height 22
click at [1278, 256] on button "Solicitar Recotización" at bounding box center [1255, 253] width 109 height 22
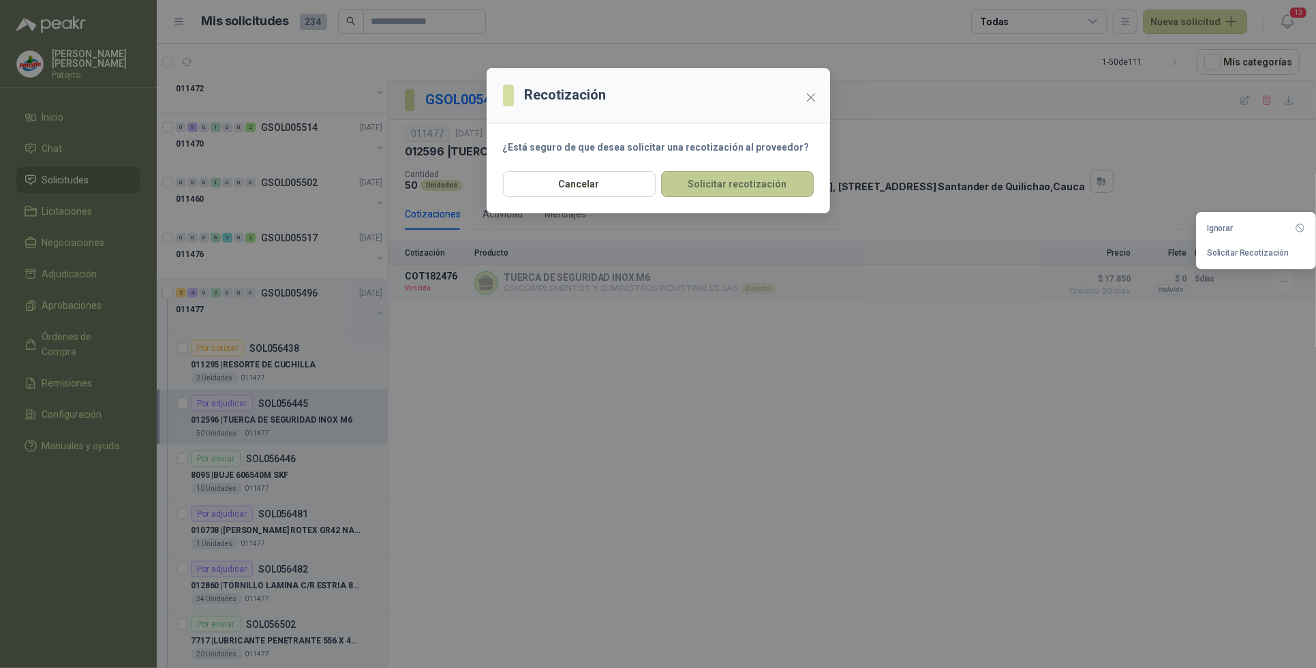
click at [774, 185] on button "Solicitar recotización" at bounding box center [737, 184] width 153 height 26
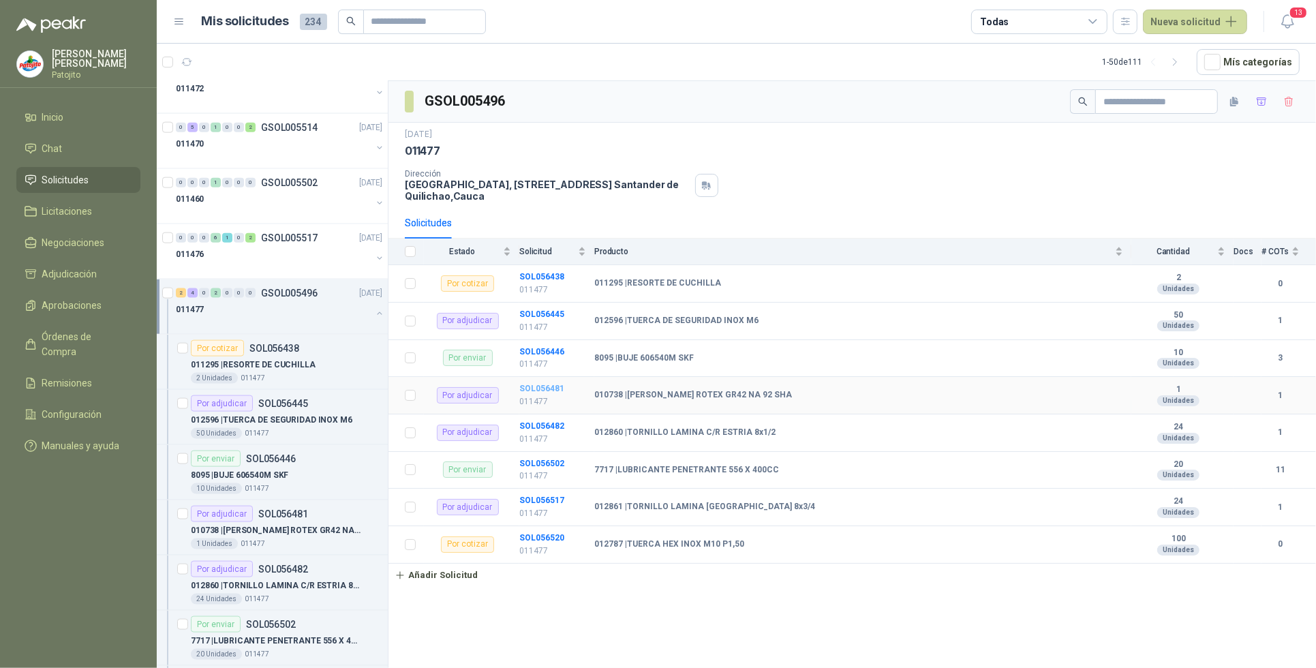
click at [557, 390] on b "SOL056481" at bounding box center [541, 389] width 45 height 10
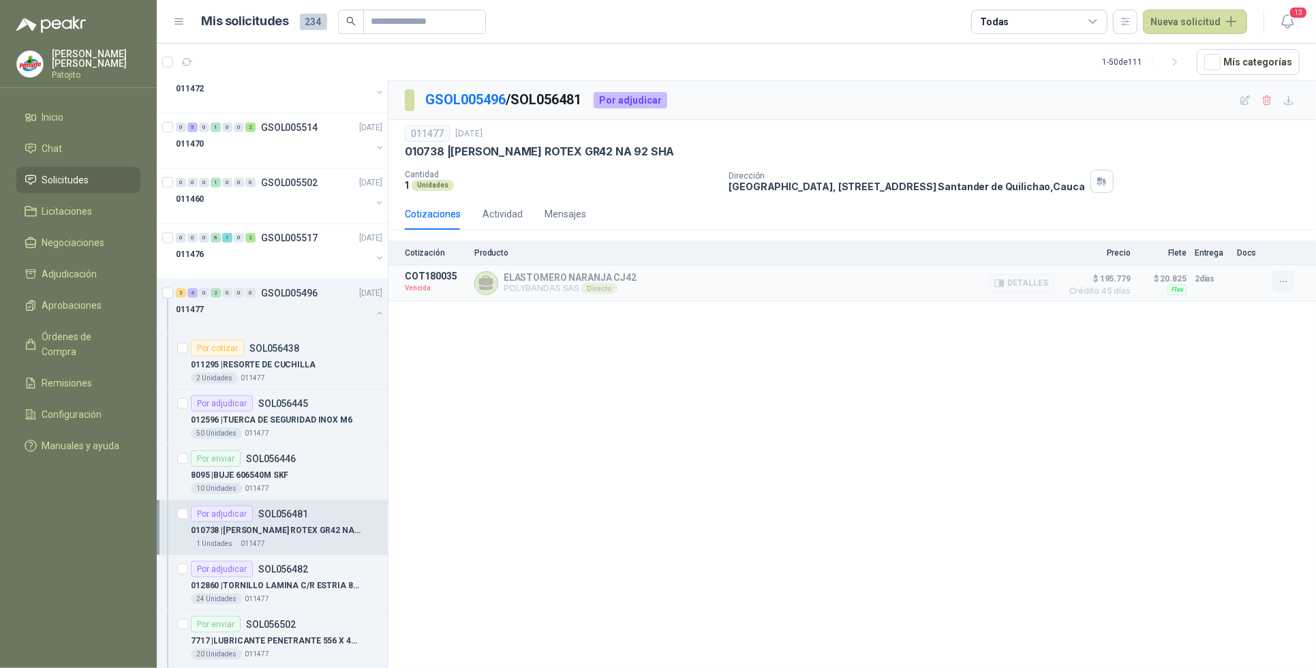
click at [1276, 284] on button "button" at bounding box center [1283, 282] width 22 height 22
click at [1257, 249] on button "Solicitar Recotización" at bounding box center [1255, 253] width 109 height 22
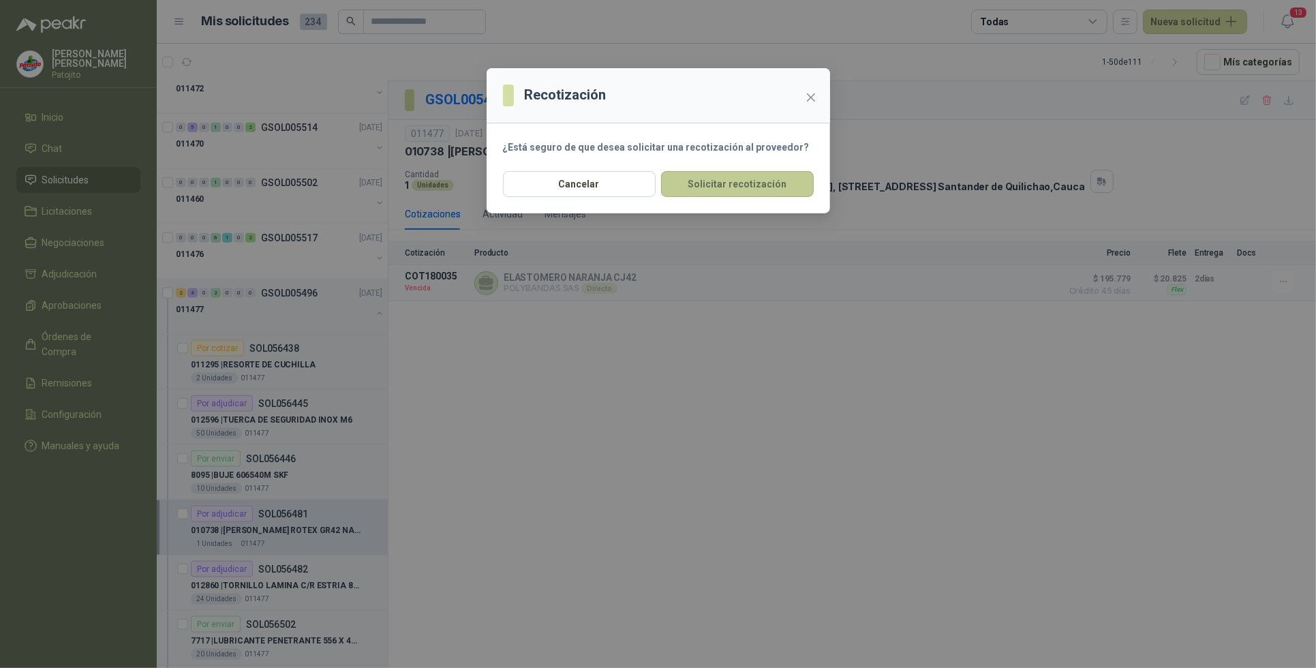
click at [750, 182] on button "Solicitar recotización" at bounding box center [737, 184] width 153 height 26
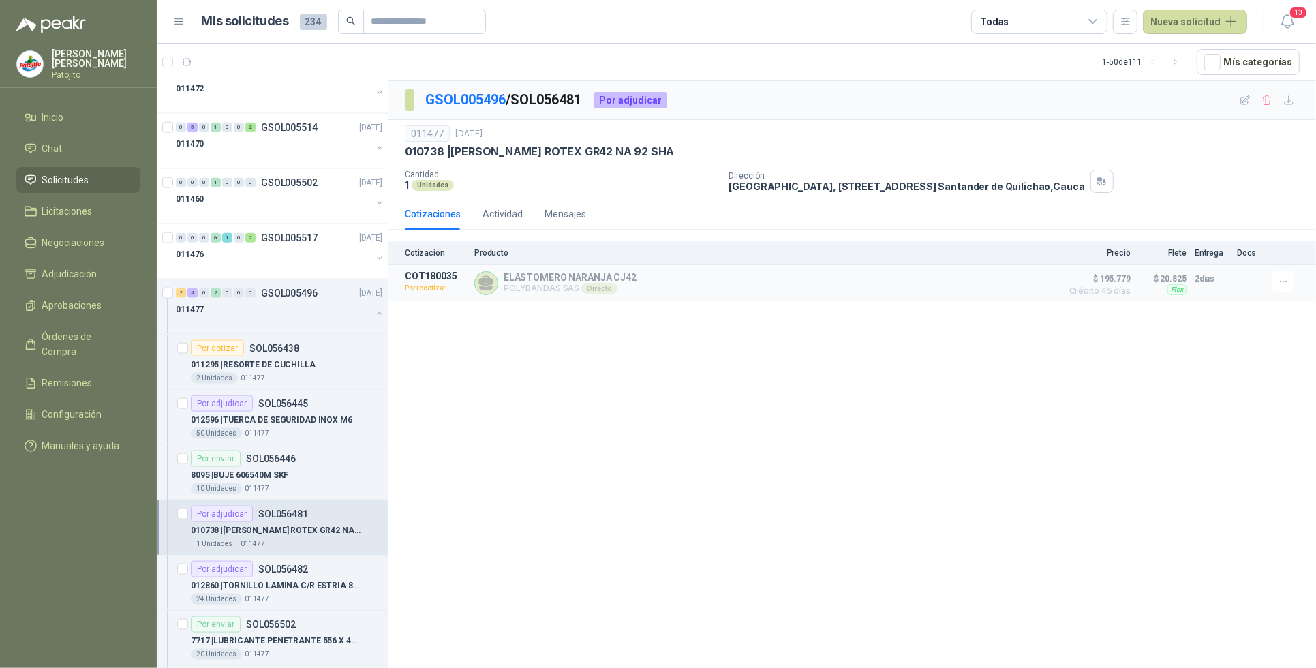
click at [664, 317] on div "GSOL005496 / SOL056481 Por adjudicar 011477 [DATE] 010738 | [PERSON_NAME] ROTEX…" at bounding box center [851, 377] width 927 height 592
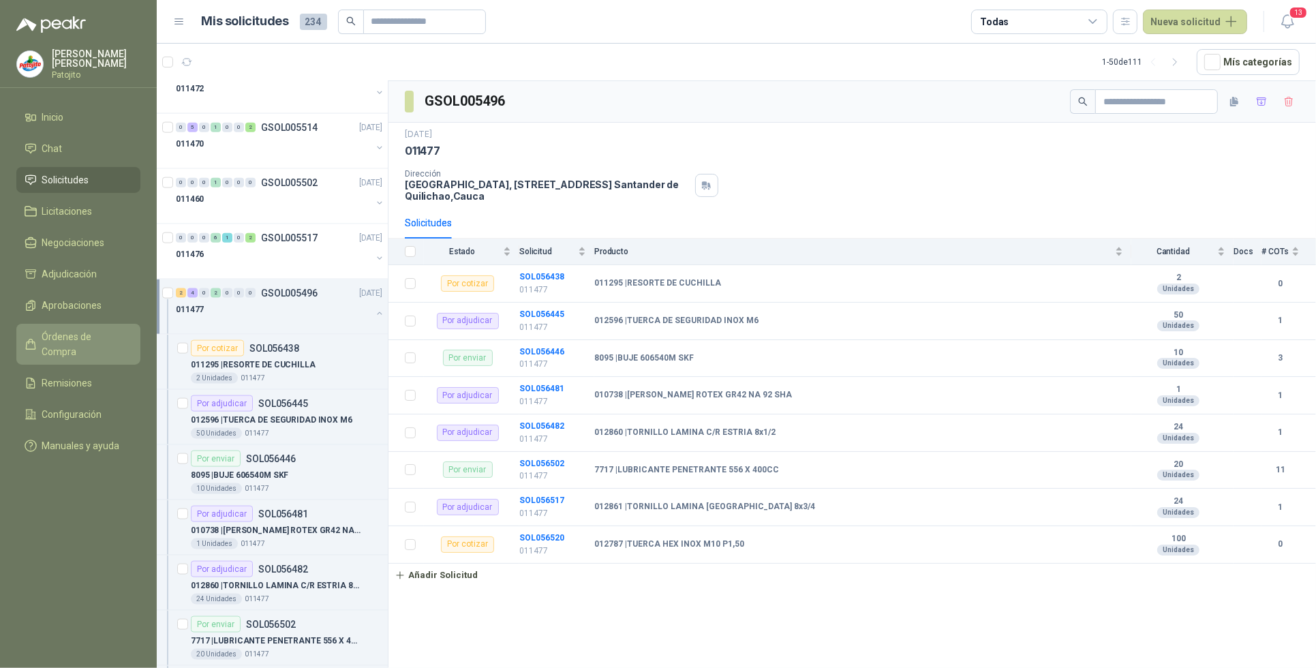
click at [106, 339] on span "Órdenes de Compra" at bounding box center [84, 344] width 85 height 30
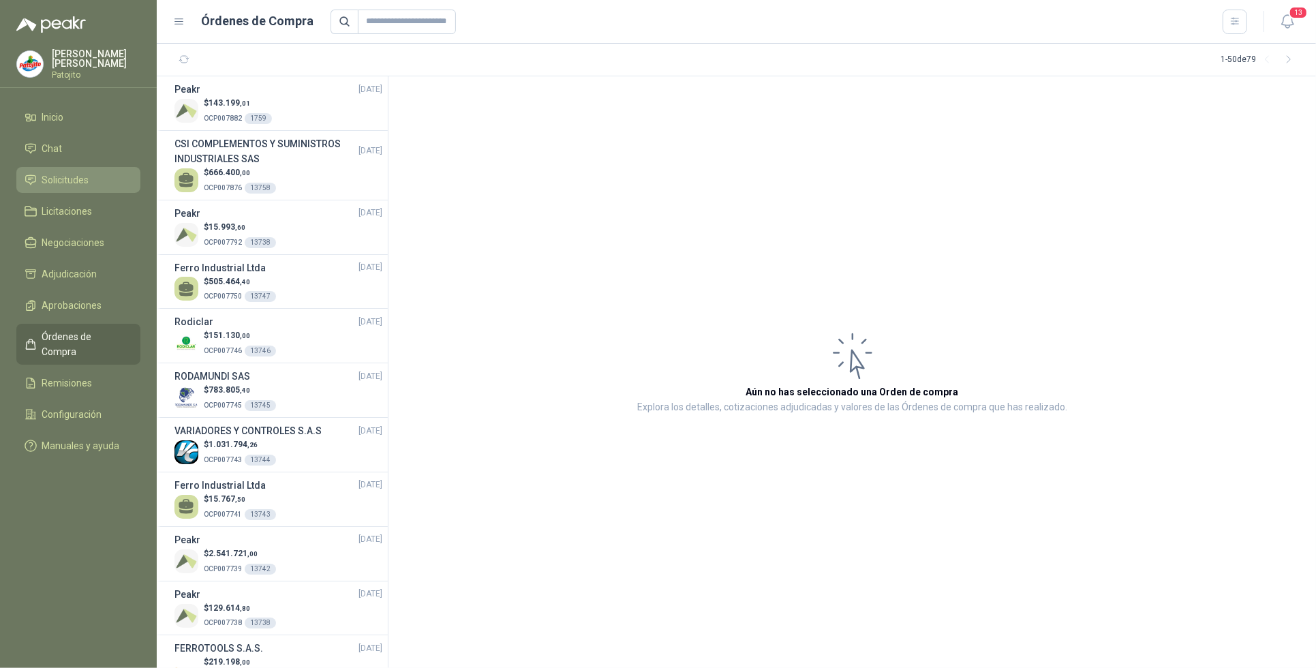
click at [117, 174] on li "Solicitudes" at bounding box center [79, 179] width 108 height 15
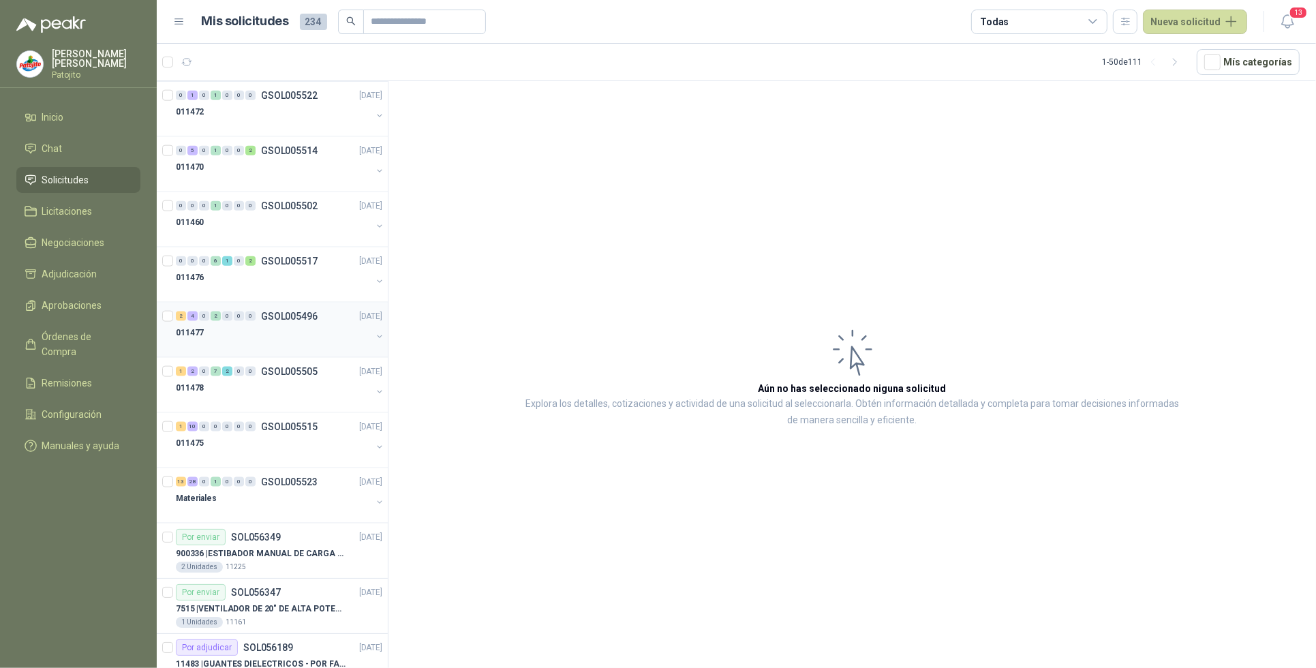
scroll to position [1789, 0]
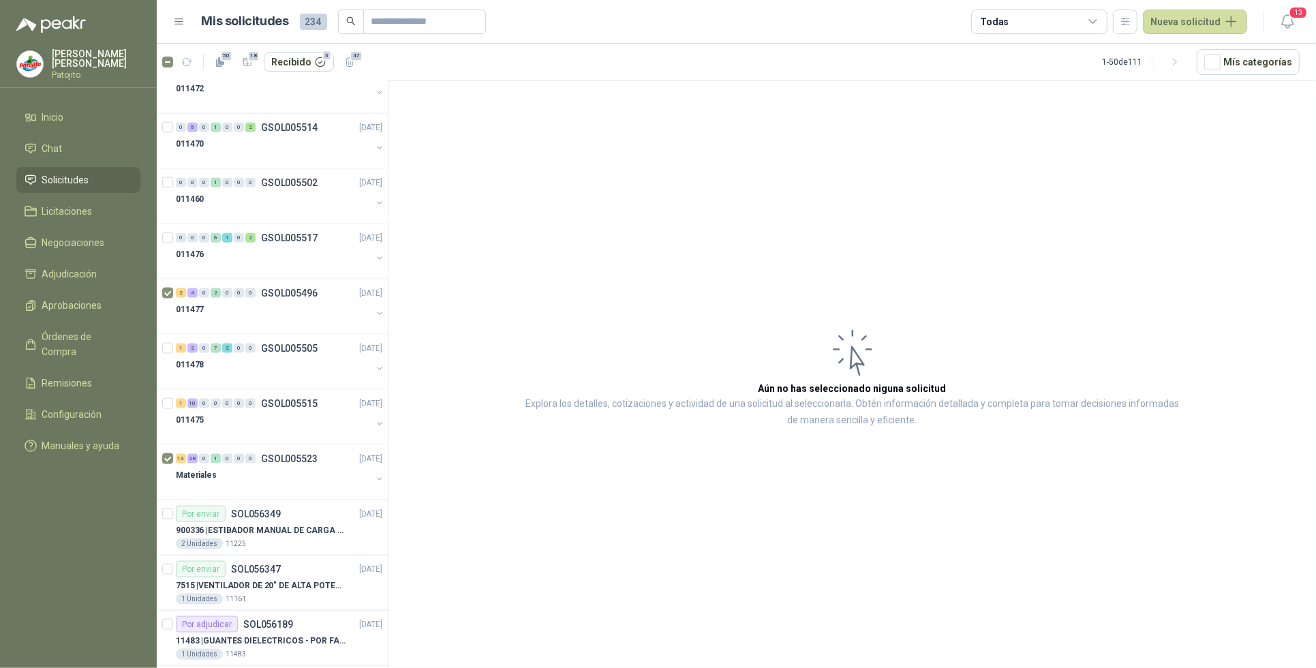
click at [632, 527] on article "Aún no has seleccionado niguna solicitud Explora los detalles, cotizaciones y a…" at bounding box center [851, 377] width 927 height 592
click at [188, 295] on div "4" at bounding box center [192, 293] width 10 height 10
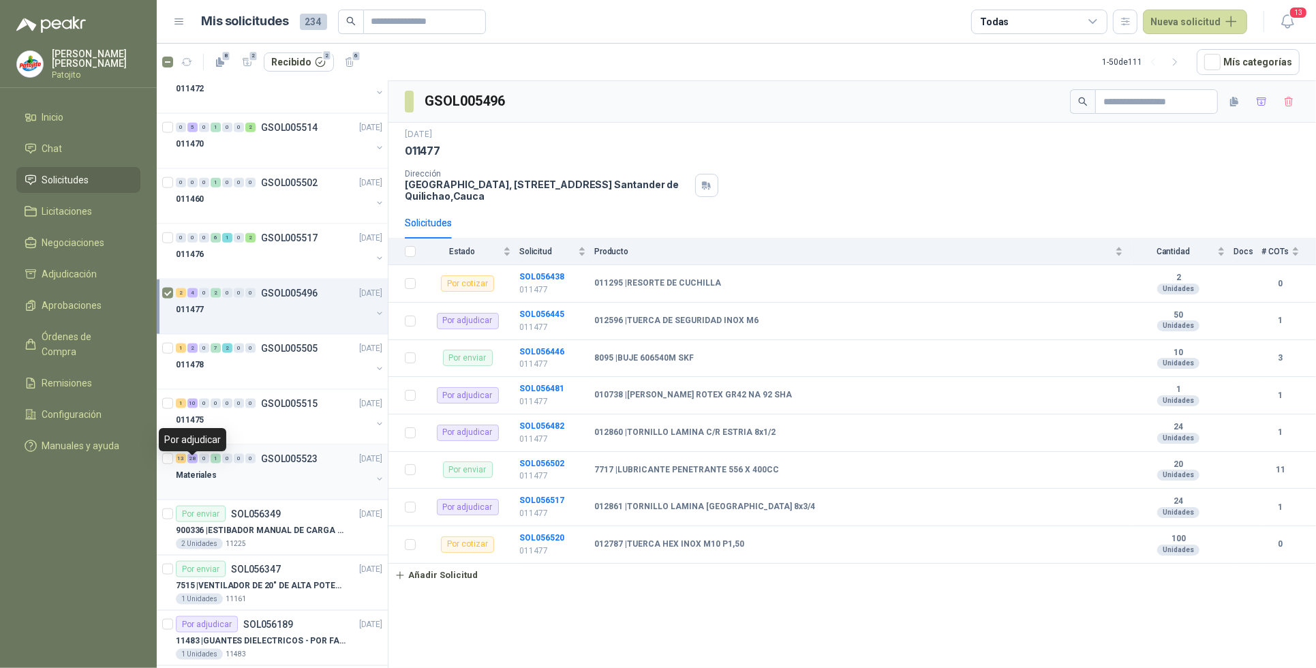
click at [191, 463] on div "28" at bounding box center [192, 459] width 10 height 10
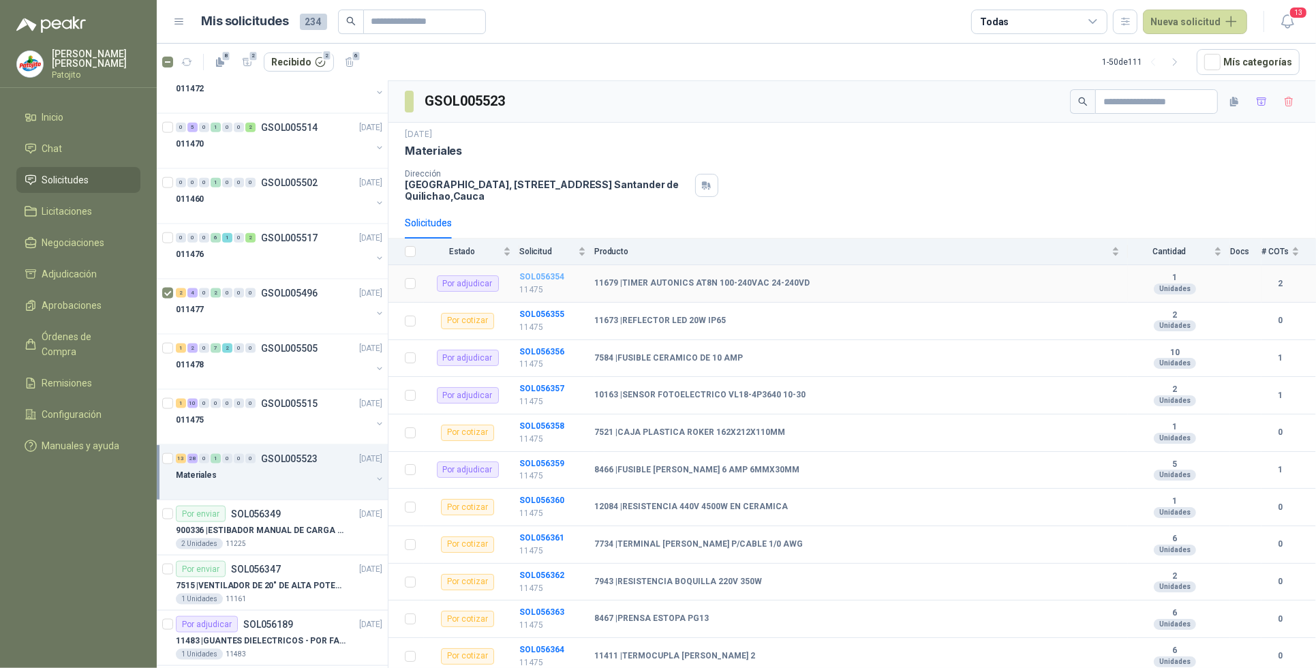
click at [551, 274] on b "SOL056354" at bounding box center [541, 277] width 45 height 10
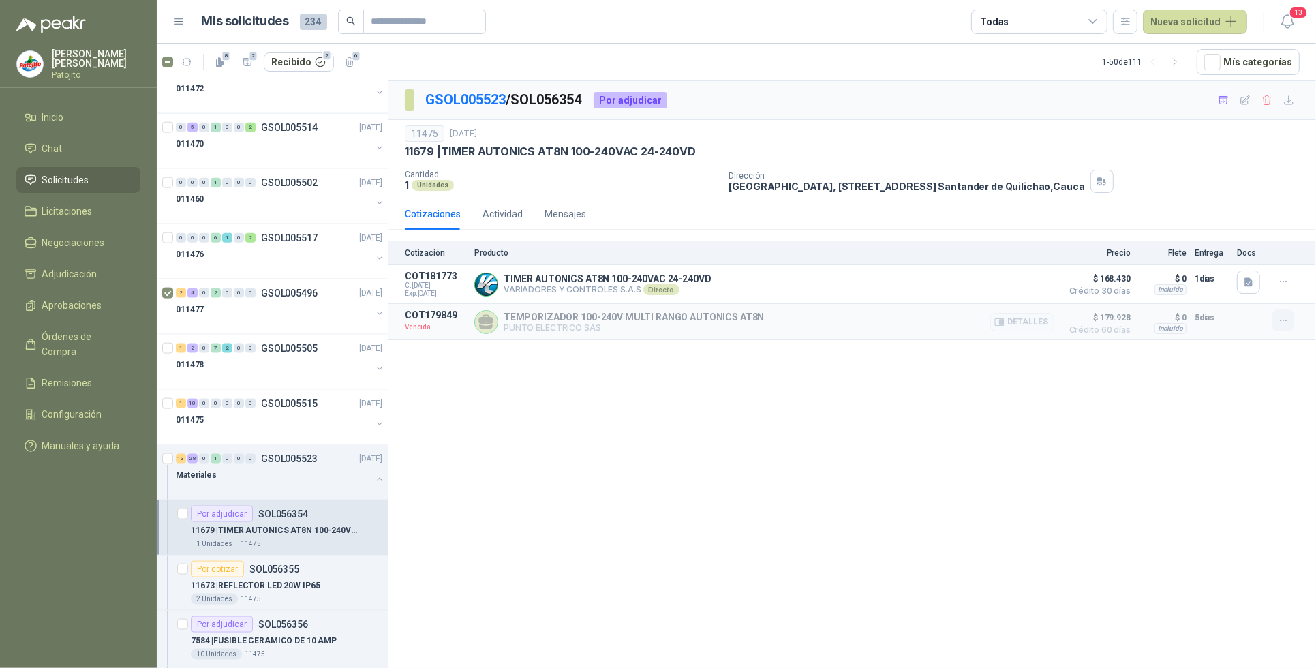
click at [1281, 324] on icon "button" at bounding box center [1284, 321] width 12 height 12
click at [1261, 291] on button "Solicitar Recotización" at bounding box center [1255, 292] width 109 height 22
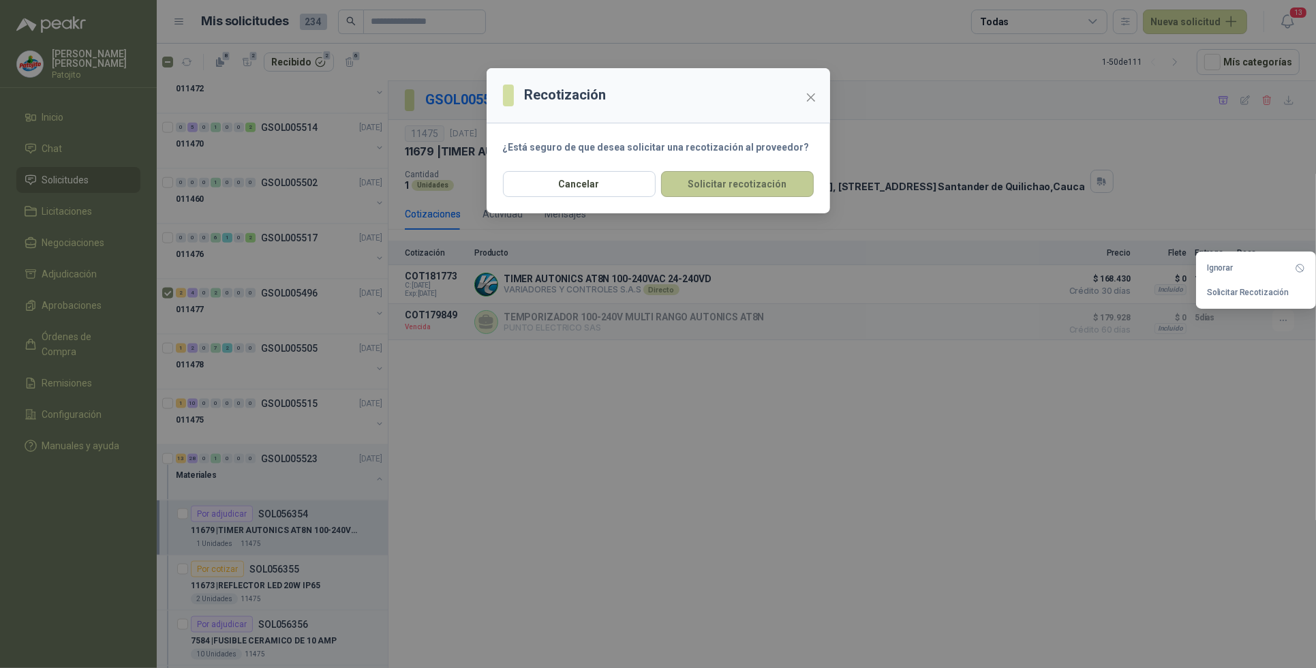
click at [737, 191] on button "Solicitar recotización" at bounding box center [737, 184] width 153 height 26
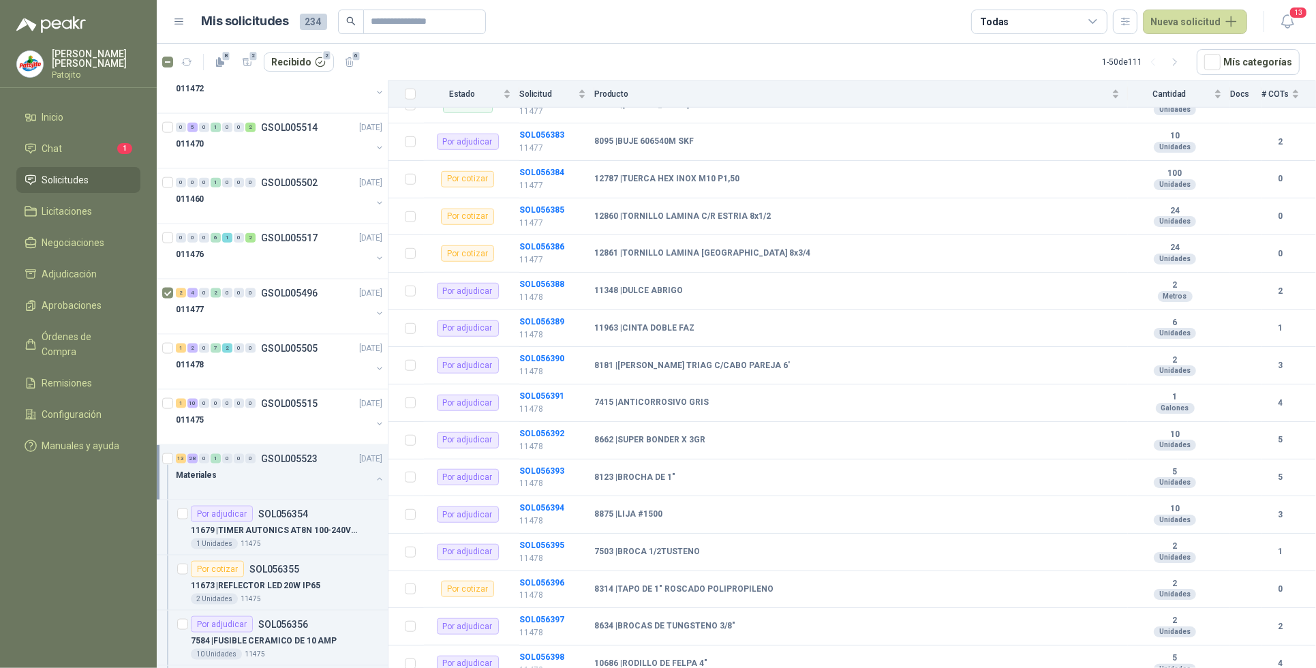
scroll to position [1188, 0]
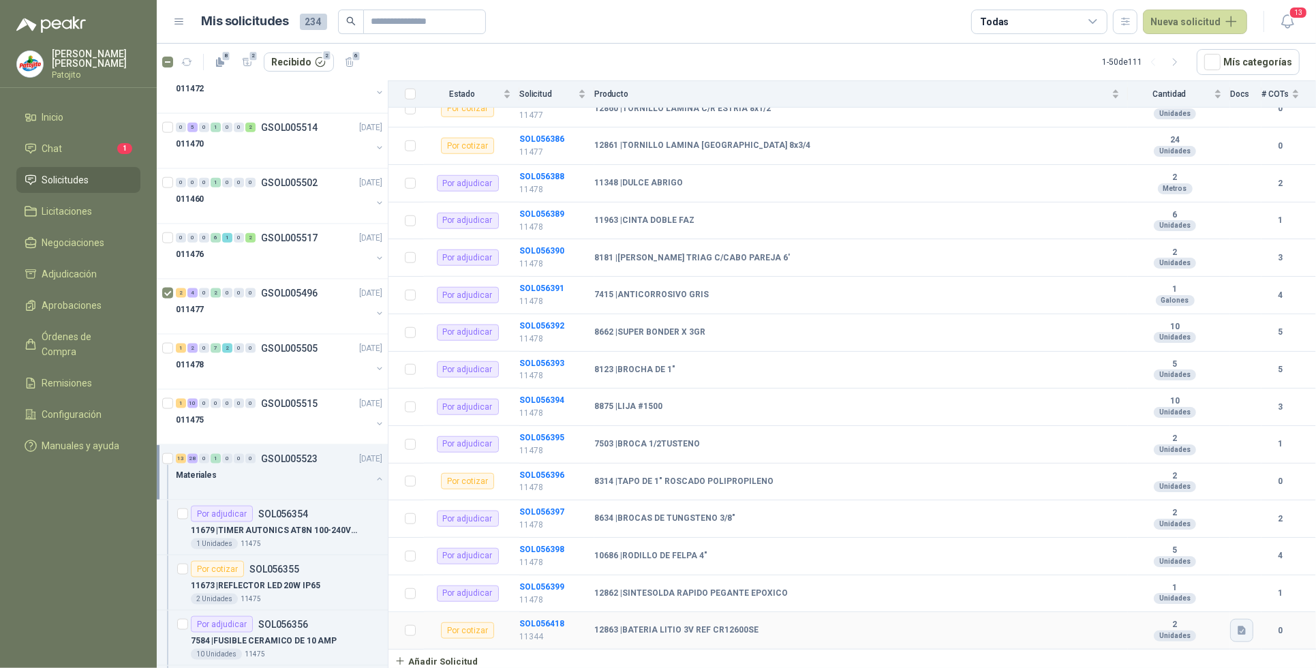
click at [1236, 631] on icon "button" at bounding box center [1242, 631] width 12 height 12
click at [174, 294] on div at bounding box center [169, 307] width 14 height 44
click at [191, 298] on div "4" at bounding box center [192, 293] width 10 height 10
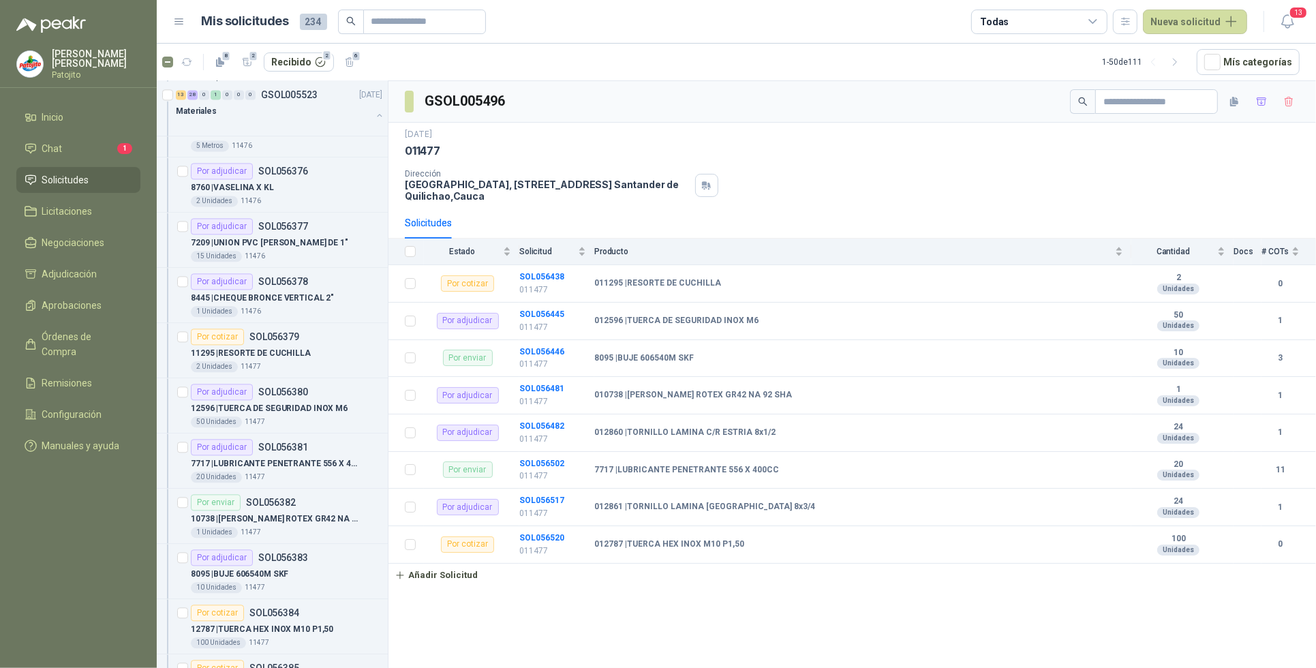
scroll to position [3152, 0]
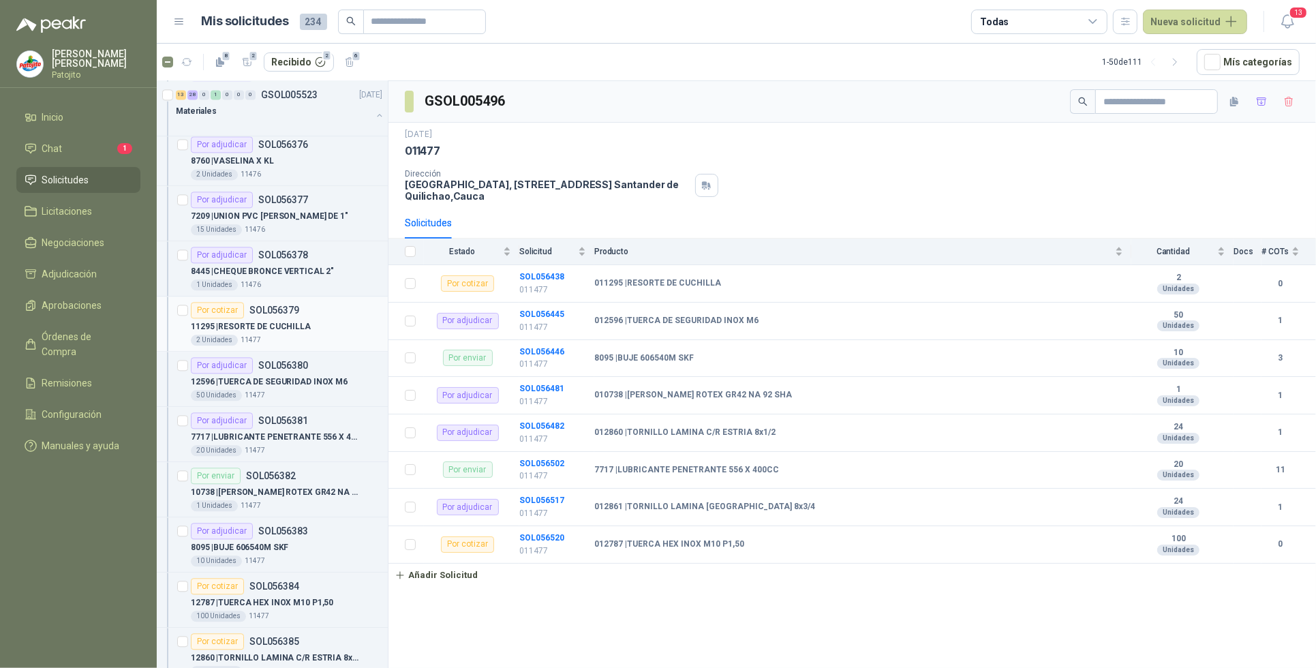
click at [294, 318] on div "Por cotizar SOL056379" at bounding box center [245, 310] width 108 height 16
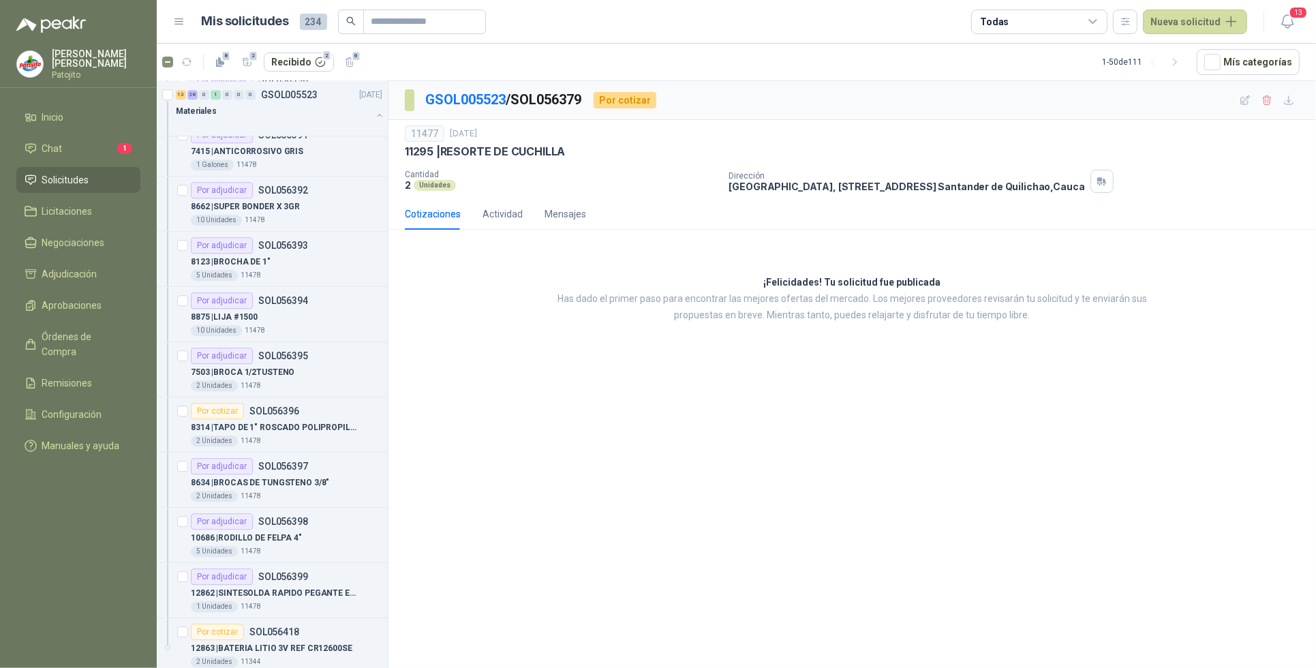
scroll to position [4004, 0]
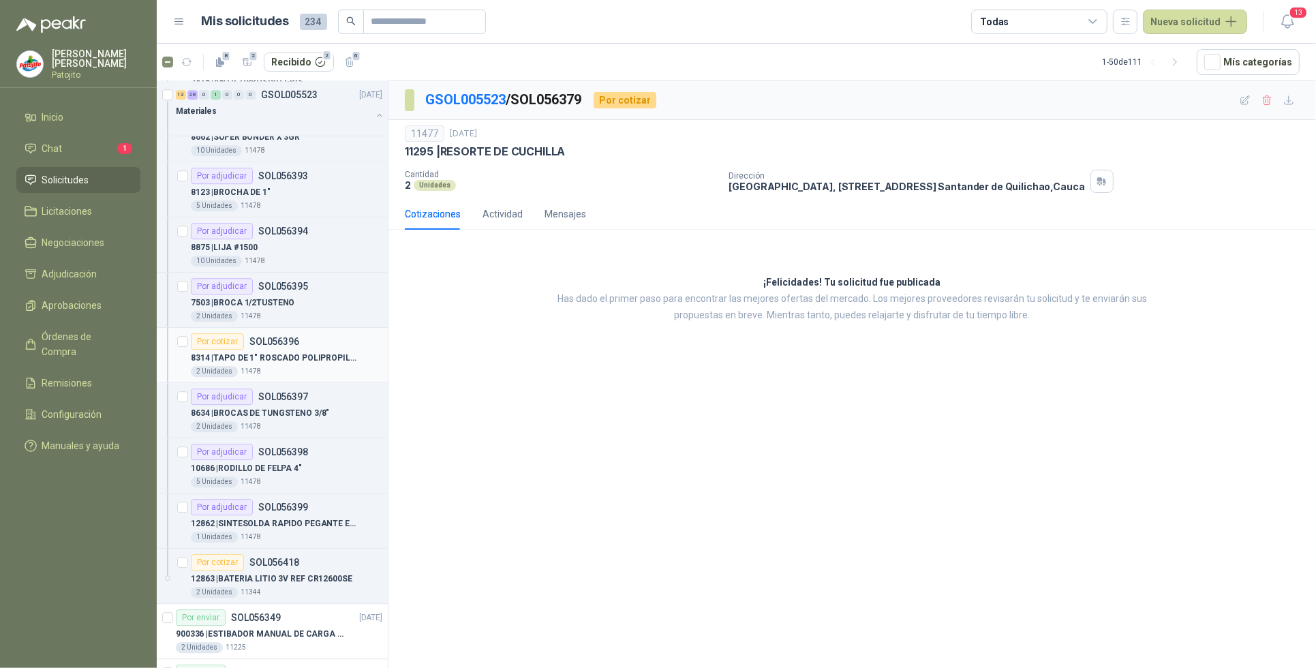
click at [304, 365] on p "8314 | TAPO DE 1" ROSCADO POLIPROPILENO" at bounding box center [276, 358] width 170 height 13
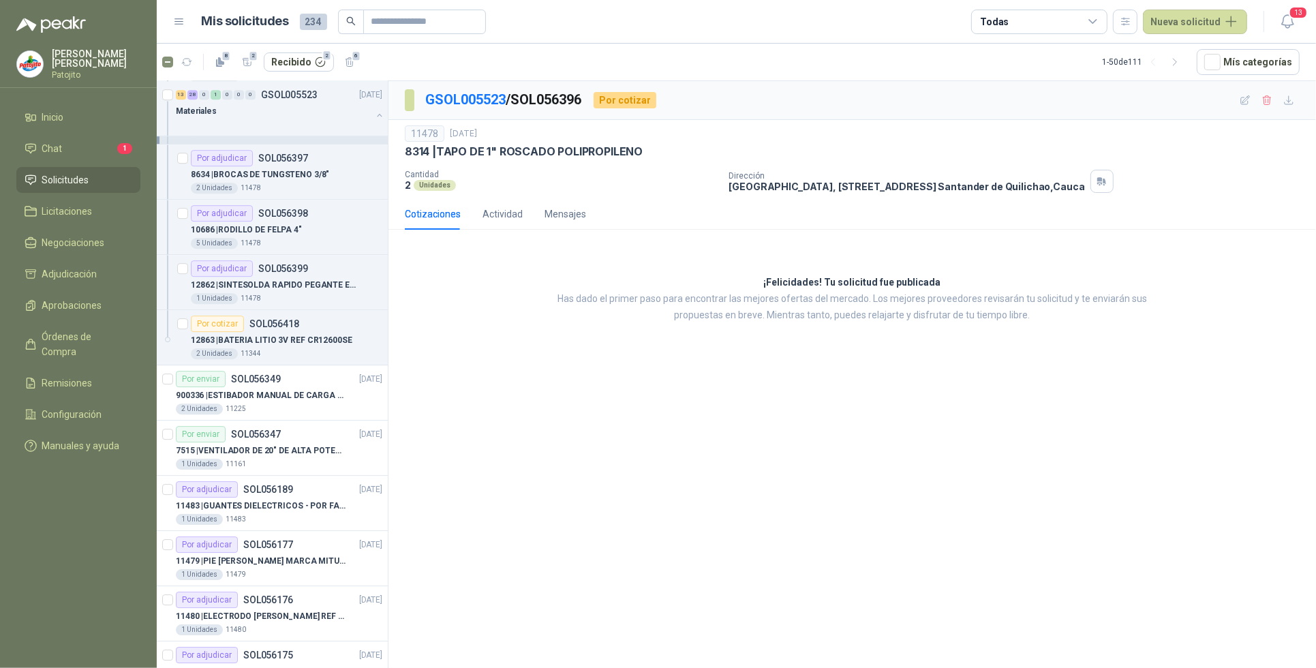
scroll to position [4259, 0]
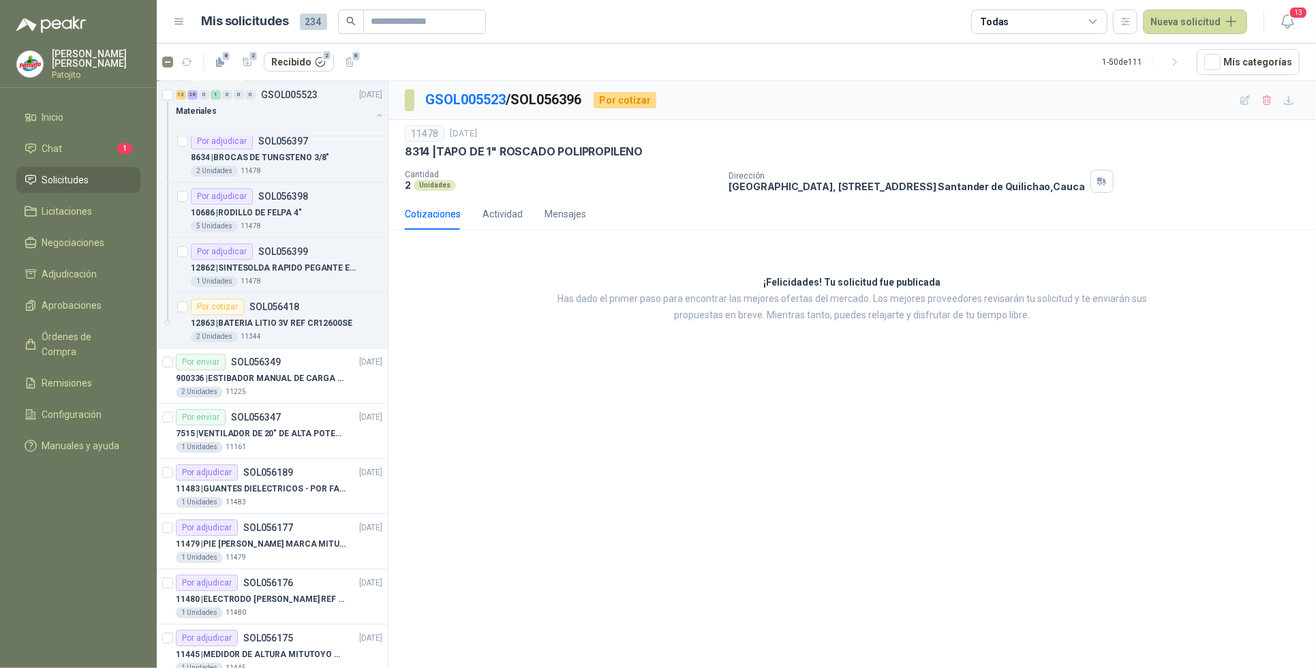
click at [1092, 18] on icon at bounding box center [1093, 22] width 12 height 12
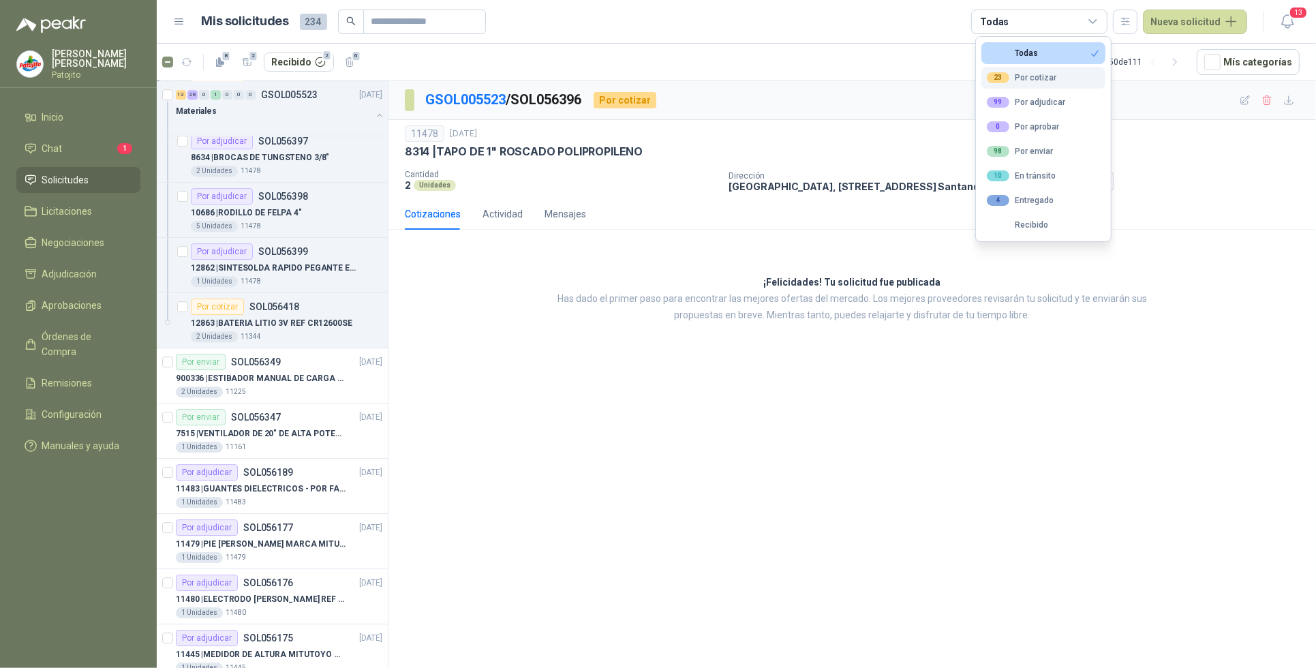
click at [1012, 79] on div "23 Por cotizar" at bounding box center [1022, 77] width 70 height 11
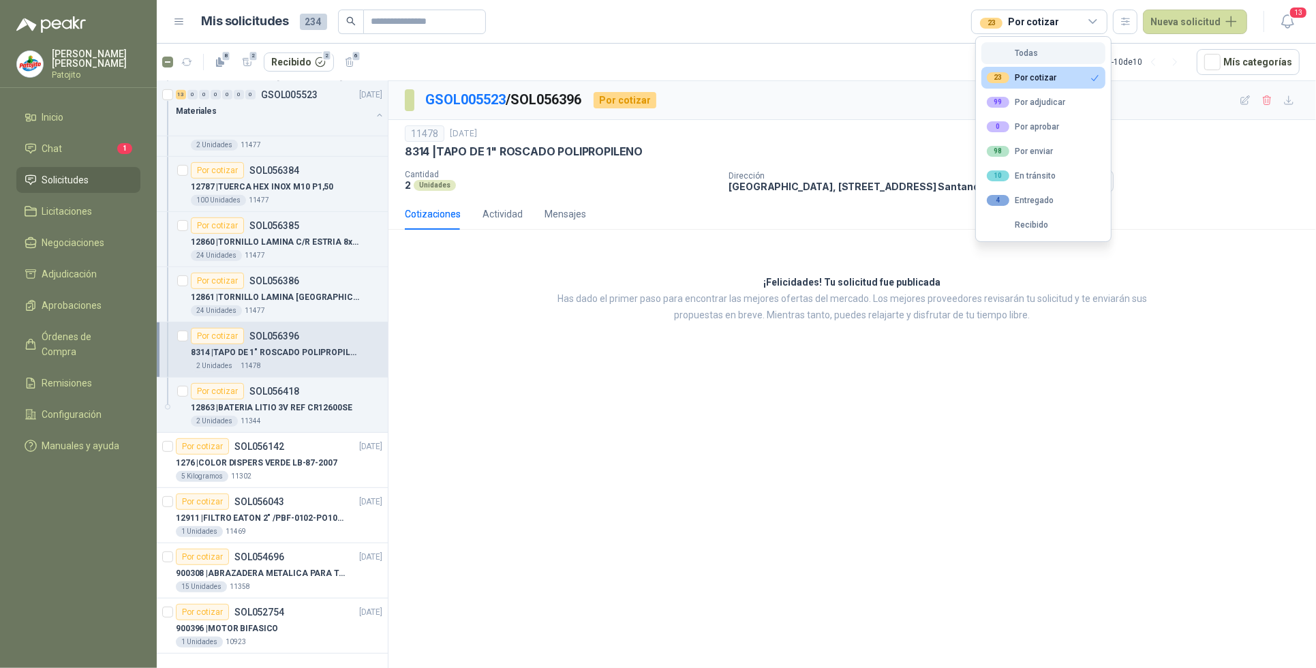
scroll to position [700, 0]
drag, startPoint x: 515, startPoint y: 440, endPoint x: 533, endPoint y: 426, distance: 22.8
click at [516, 441] on div "GSOL005523 / SOL056396 Por cotizar 11478 [DATE] 8314 | TAPO DE 1" ROSCADO POLIP…" at bounding box center [851, 377] width 927 height 592
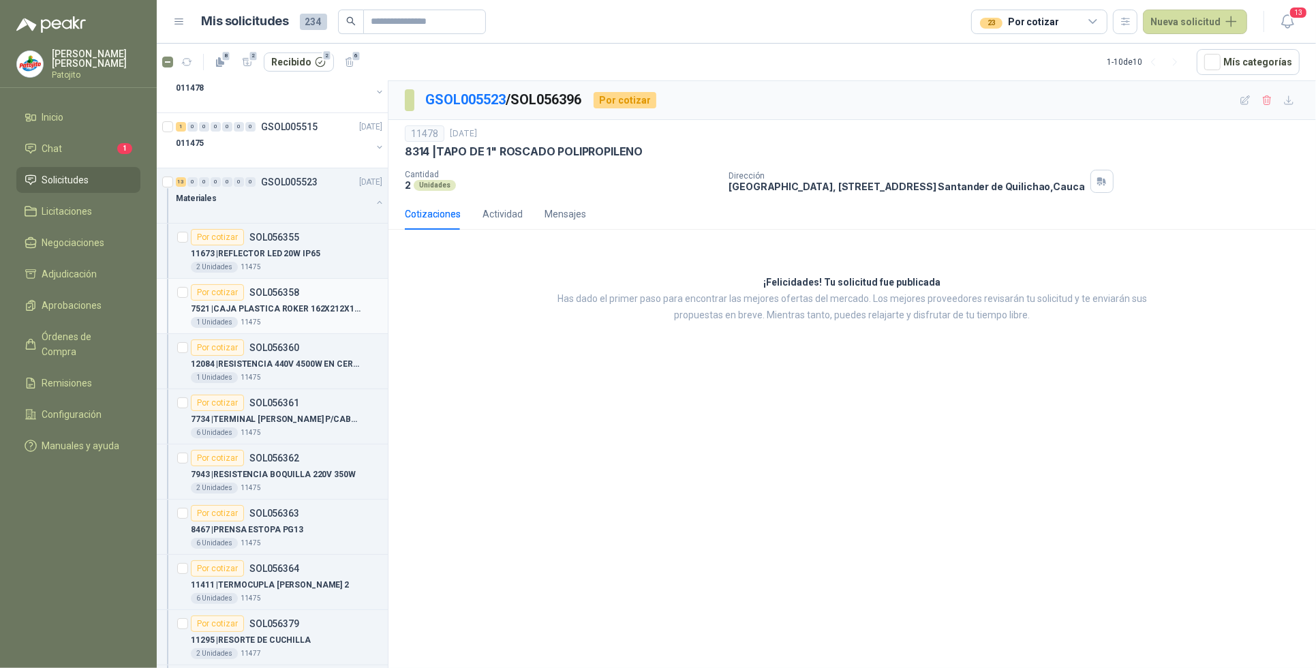
scroll to position [0, 0]
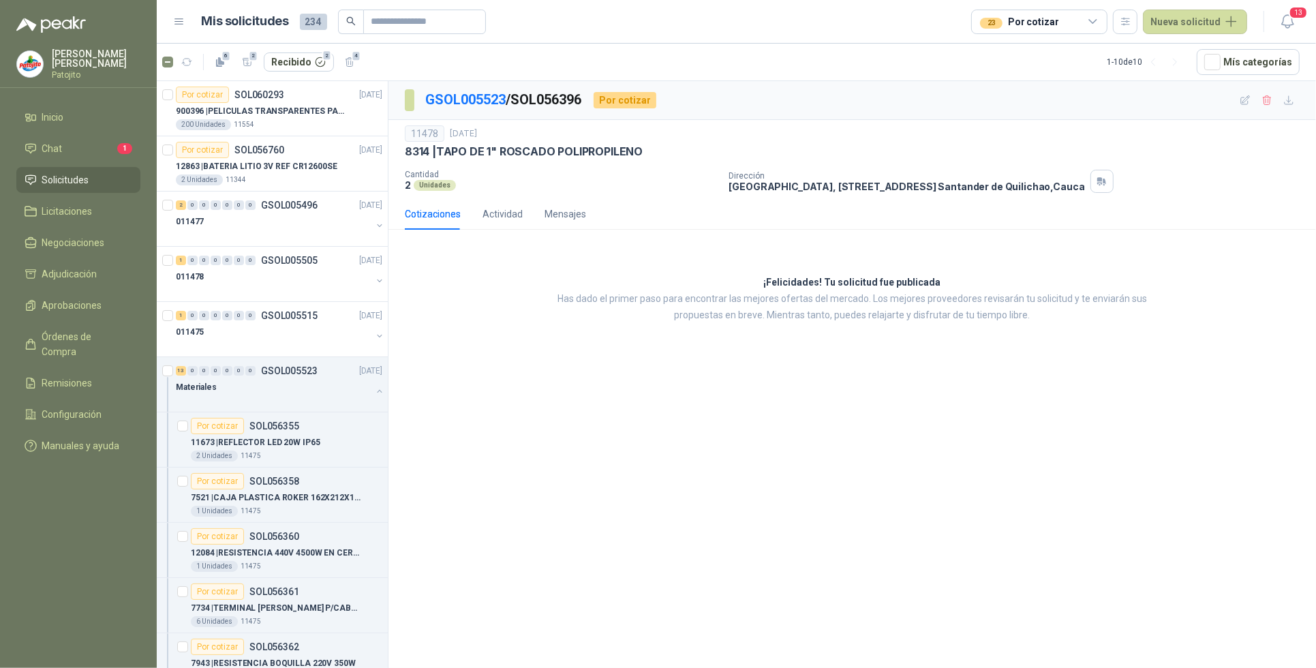
click at [1099, 21] on icon at bounding box center [1093, 22] width 12 height 12
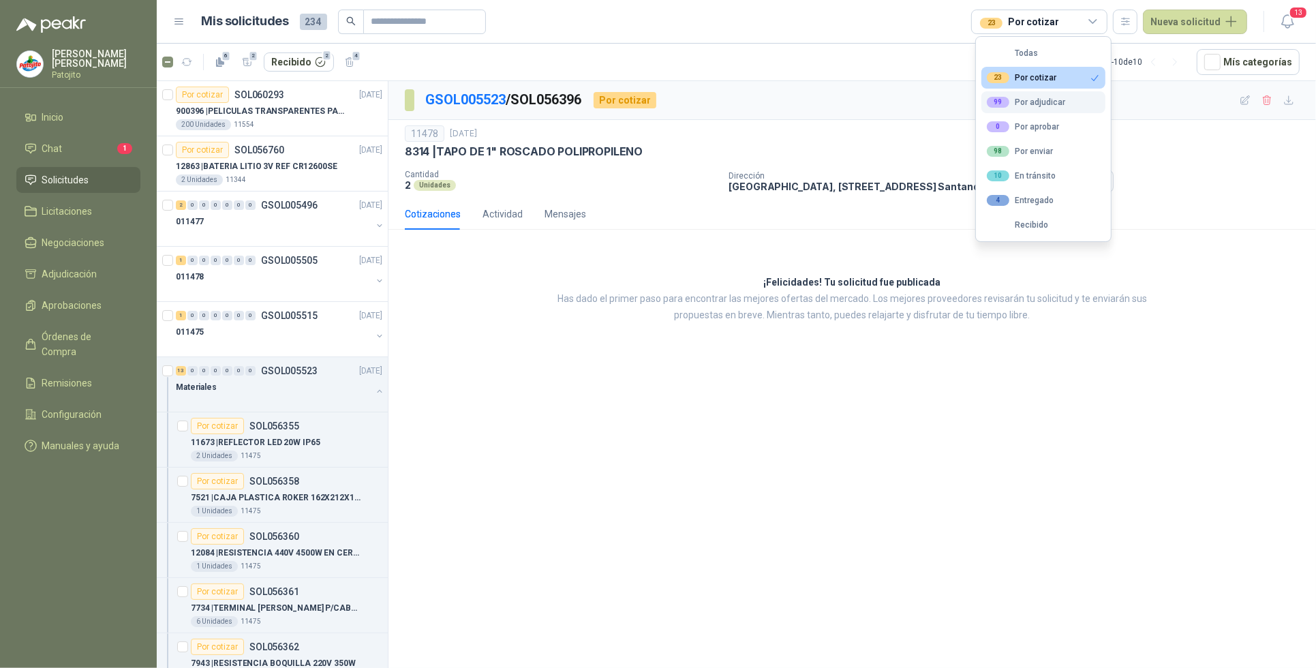
click at [1032, 97] on div "99 Por adjudicar" at bounding box center [1026, 102] width 78 height 11
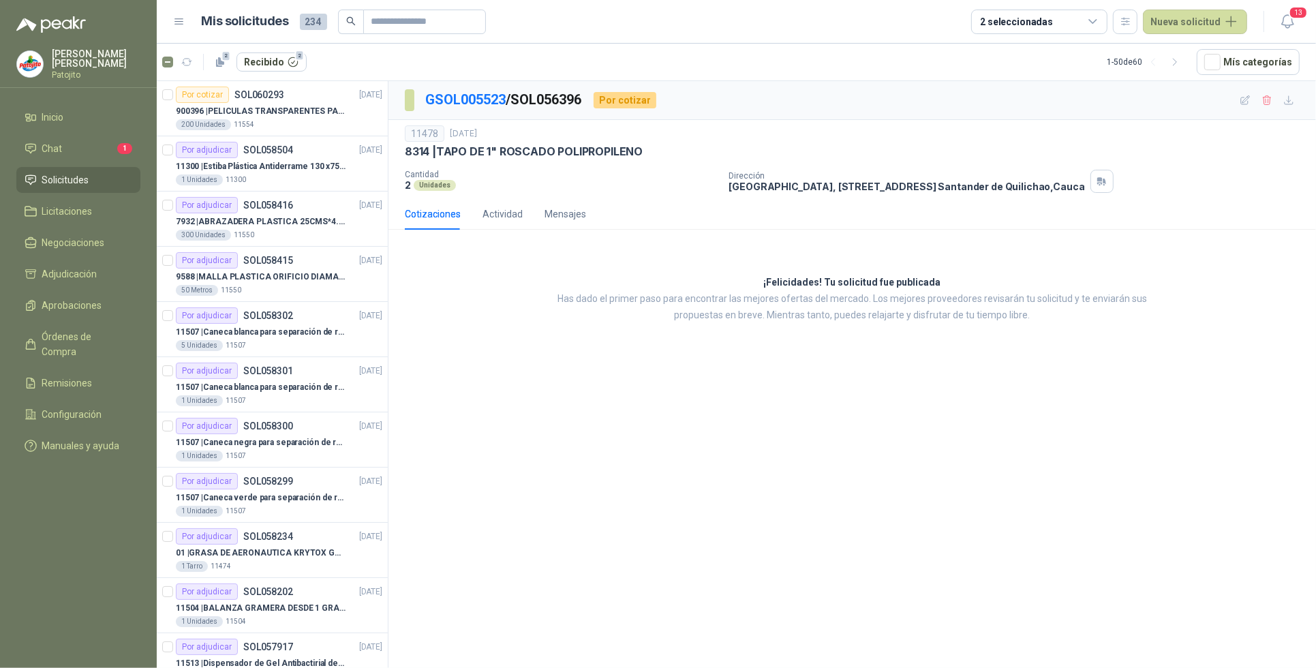
click at [519, 382] on div "GSOL005523 / SOL056396 Por cotizar 11478 [DATE] 8314 | TAPO DE 1" ROSCADO POLIP…" at bounding box center [851, 377] width 927 height 592
drag, startPoint x: 1099, startPoint y: 24, endPoint x: 1095, endPoint y: 31, distance: 8.2
click at [1099, 22] on icon at bounding box center [1093, 22] width 12 height 12
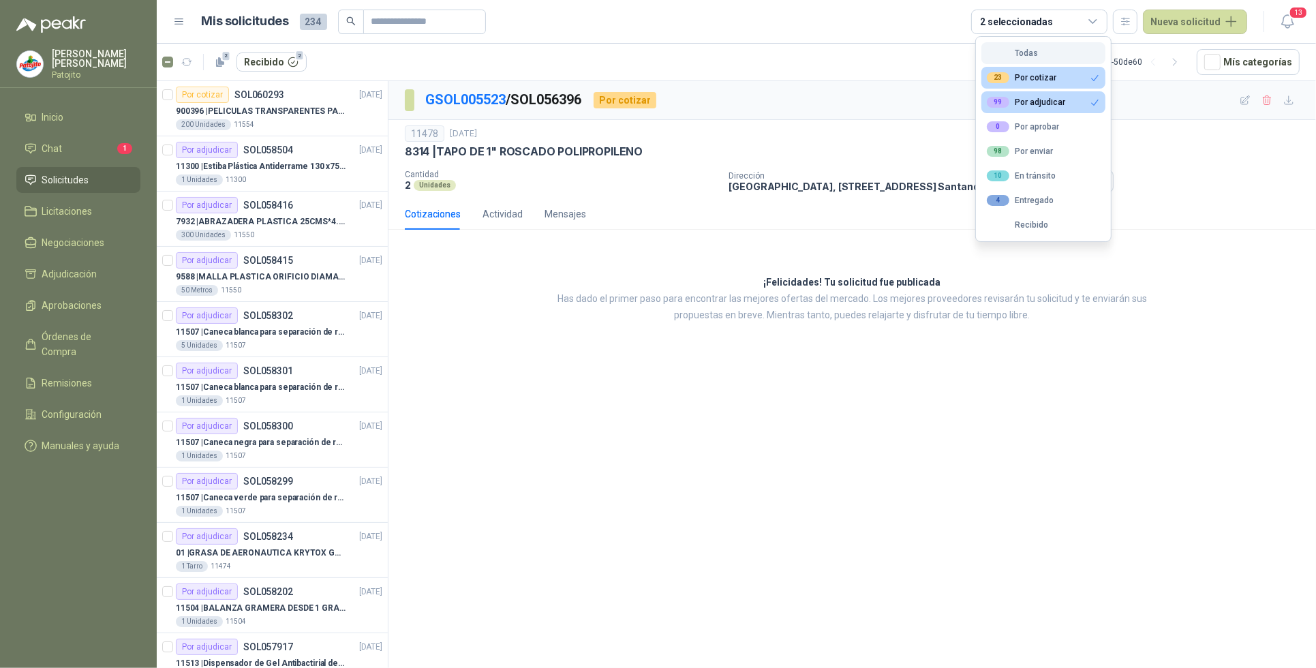
click at [1066, 43] on button "Todas" at bounding box center [1043, 53] width 124 height 22
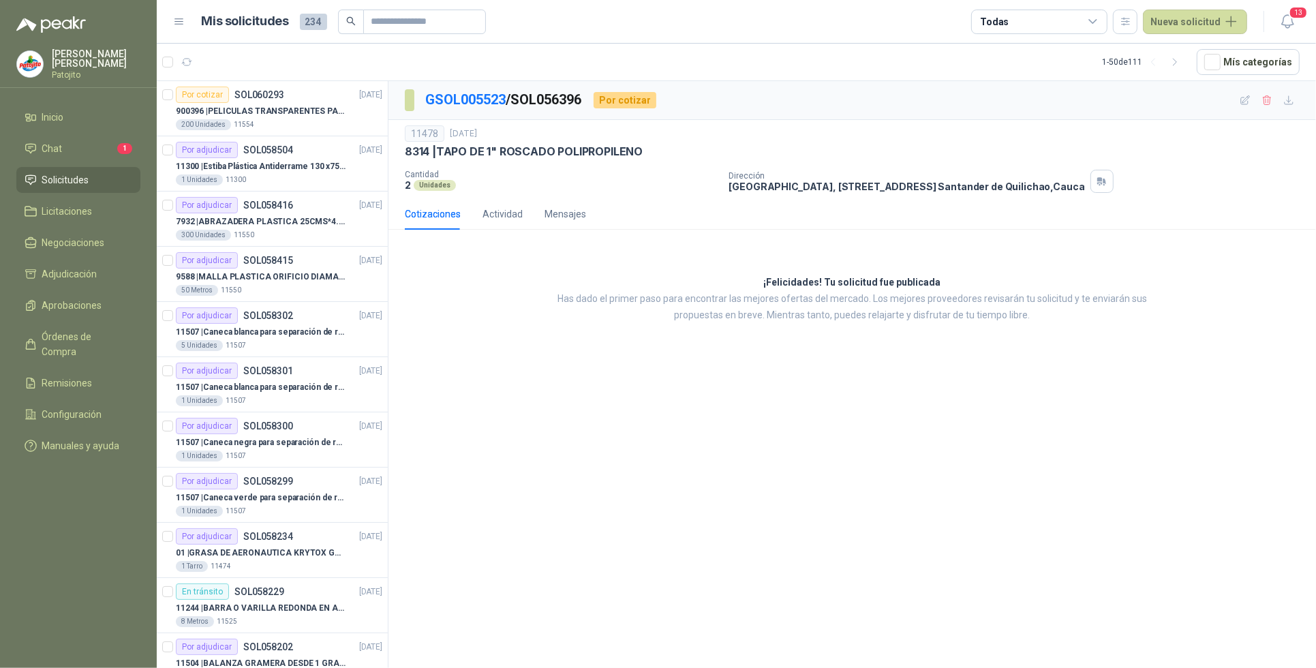
click at [563, 421] on div "GSOL005523 / SOL056396 Por cotizar 11478 [DATE] 8314 | TAPO DE 1" ROSCADO POLIP…" at bounding box center [851, 377] width 927 height 592
click at [294, 102] on div "Por cotizar SOL060293 [DATE]" at bounding box center [279, 95] width 206 height 16
